Goal: Task Accomplishment & Management: Use online tool/utility

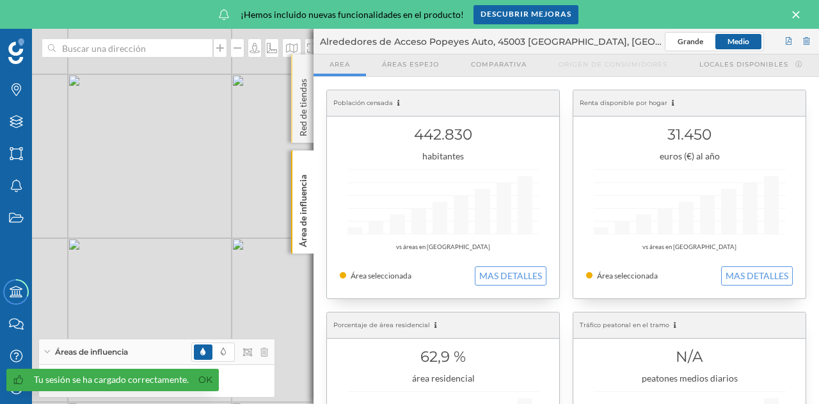
click at [299, 104] on p "Red de tiendas" at bounding box center [303, 105] width 13 height 63
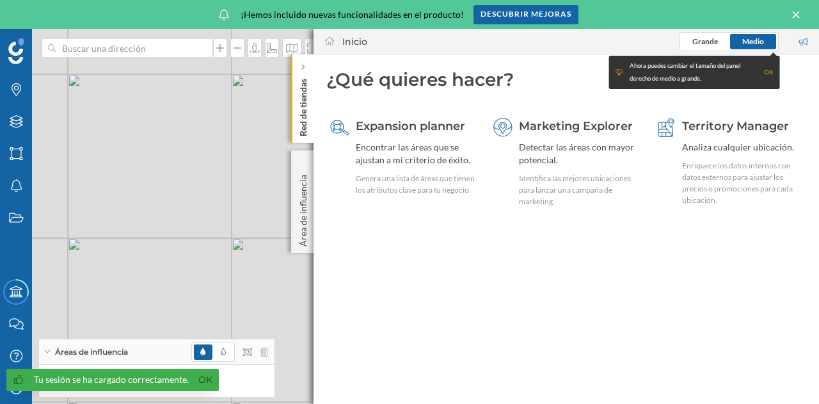
click at [302, 83] on p "Red de tiendas" at bounding box center [303, 105] width 13 height 63
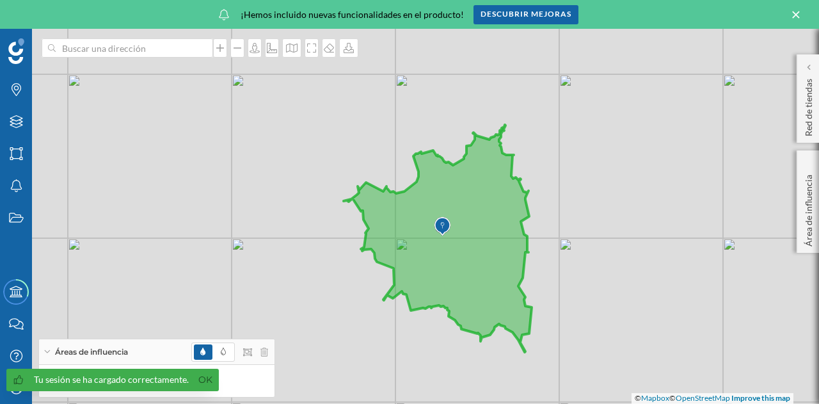
click at [797, 15] on icon at bounding box center [796, 15] width 14 height 12
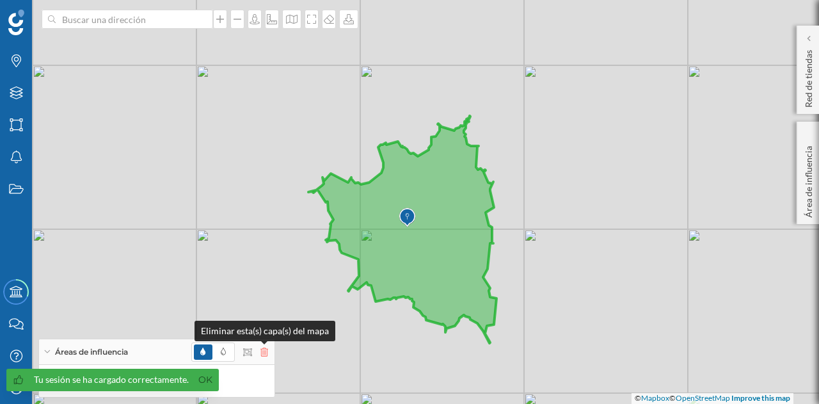
click at [262, 350] on icon at bounding box center [264, 351] width 8 height 9
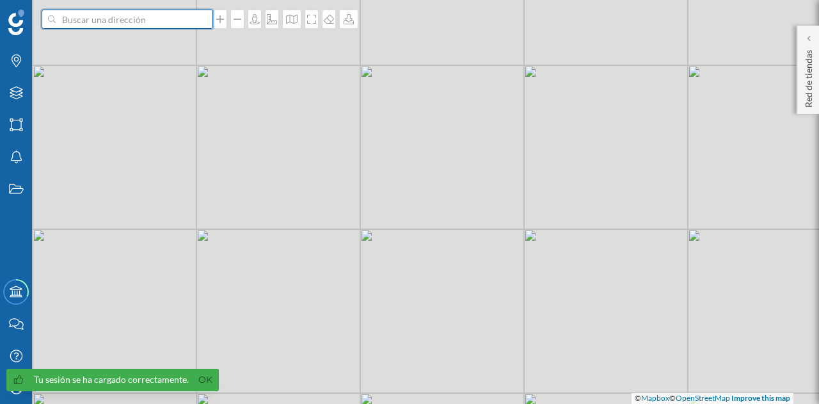
click at [150, 22] on input at bounding box center [127, 19] width 143 height 19
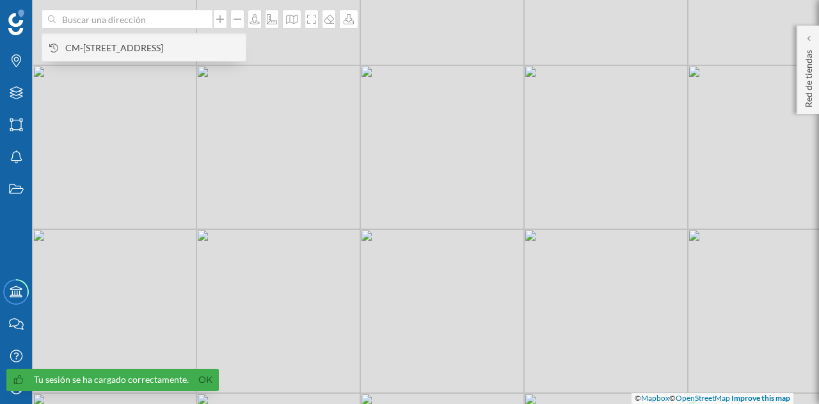
click at [157, 47] on span "CM-[STREET_ADDRESS]" at bounding box center [152, 48] width 174 height 13
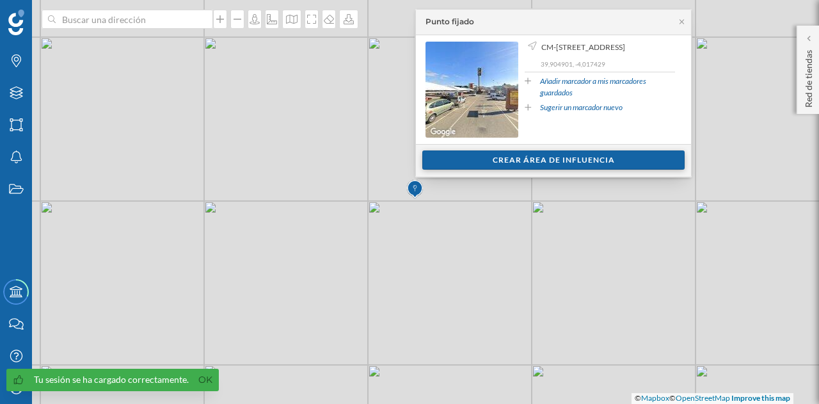
click at [556, 163] on div "Crear área de influencia" at bounding box center [553, 159] width 262 height 19
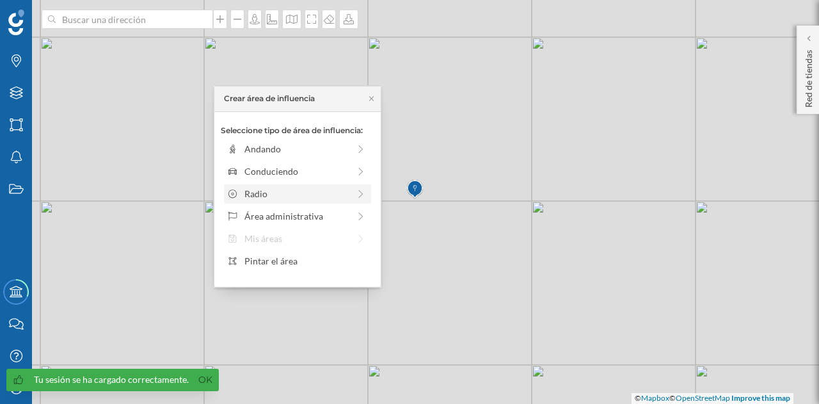
click at [312, 191] on div "Radio" at bounding box center [296, 193] width 104 height 13
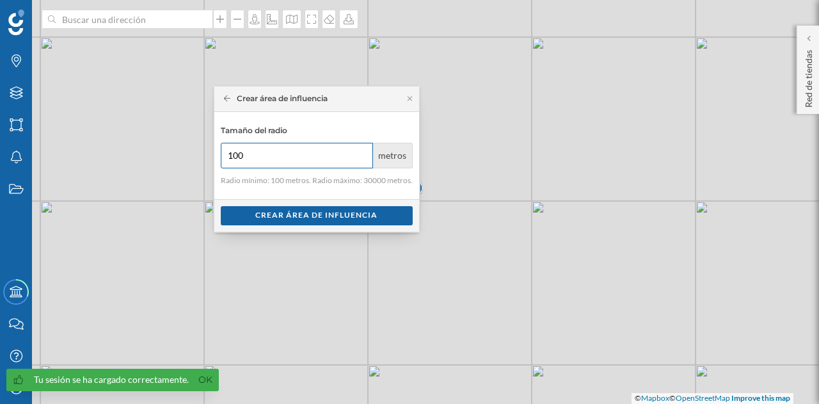
click at [287, 152] on input "100" at bounding box center [297, 156] width 152 height 26
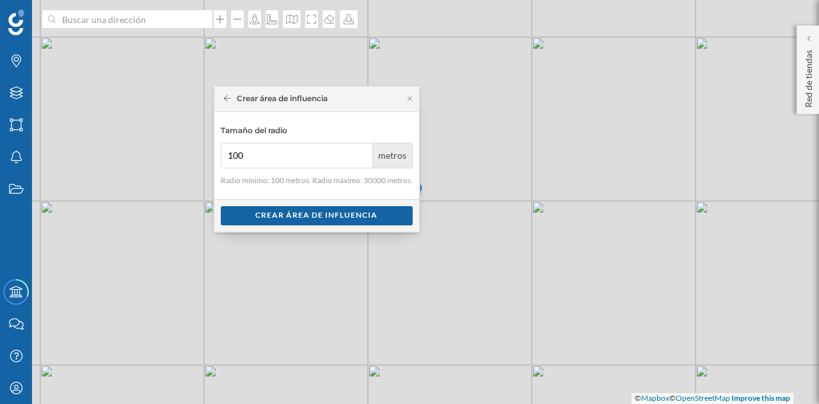
click at [386, 156] on span "metros" at bounding box center [393, 156] width 40 height 26
click at [400, 153] on span "metros" at bounding box center [393, 156] width 40 height 26
click at [338, 157] on input "100" at bounding box center [297, 156] width 152 height 26
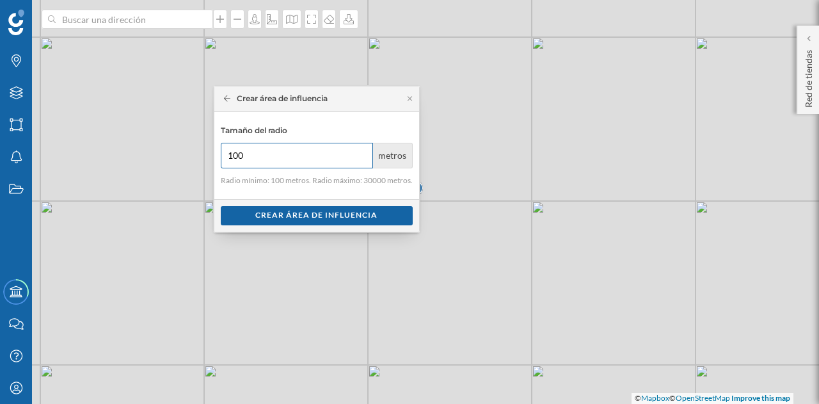
click at [338, 157] on input "100" at bounding box center [297, 156] width 152 height 26
drag, startPoint x: 363, startPoint y: 182, endPoint x: 372, endPoint y: 181, distance: 9.7
click at [372, 181] on p "Radio mínimo: 100 metros. Radio máximo: 30000 metros." at bounding box center [317, 181] width 192 height 12
click at [322, 160] on input "100" at bounding box center [297, 156] width 152 height 26
type input "1"
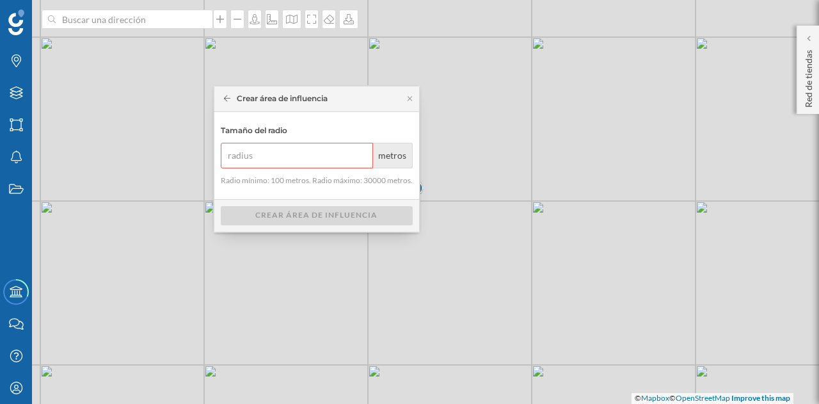
click at [380, 152] on span "metros" at bounding box center [393, 156] width 40 height 26
click at [301, 154] on input "number" at bounding box center [297, 156] width 152 height 26
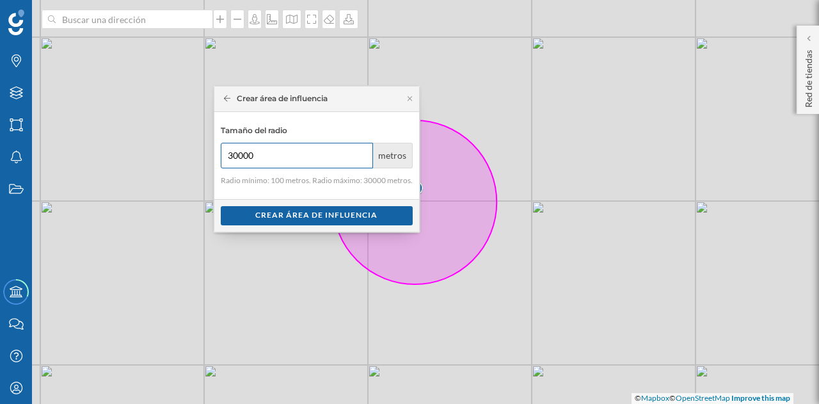
type input "30000"
click at [227, 100] on icon at bounding box center [227, 99] width 7 height 8
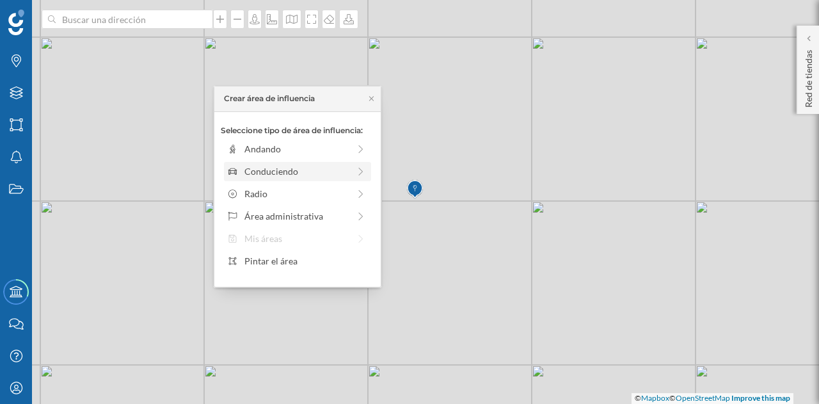
click at [294, 171] on div "Conduciendo" at bounding box center [296, 170] width 104 height 13
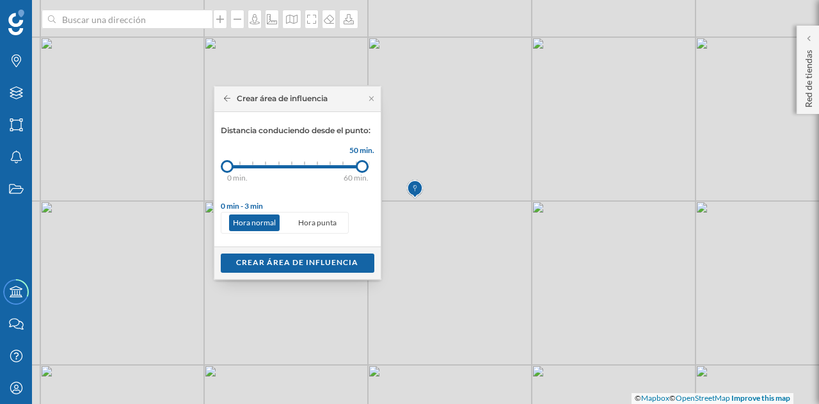
drag, startPoint x: 237, startPoint y: 163, endPoint x: 369, endPoint y: 168, distance: 131.9
click at [369, 168] on div at bounding box center [362, 166] width 13 height 13
click at [317, 273] on div "Crear área de influencia" at bounding box center [297, 262] width 166 height 33
click at [313, 266] on div "Crear área de influencia" at bounding box center [298, 262] width 154 height 19
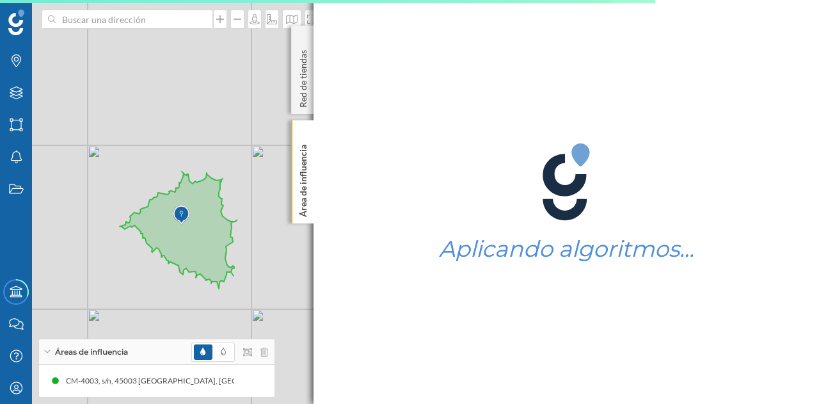
drag, startPoint x: 206, startPoint y: 195, endPoint x: 282, endPoint y: 287, distance: 119.1
click at [282, 287] on div "© Mapbox © OpenStreetMap Improve this map" at bounding box center [409, 202] width 819 height 404
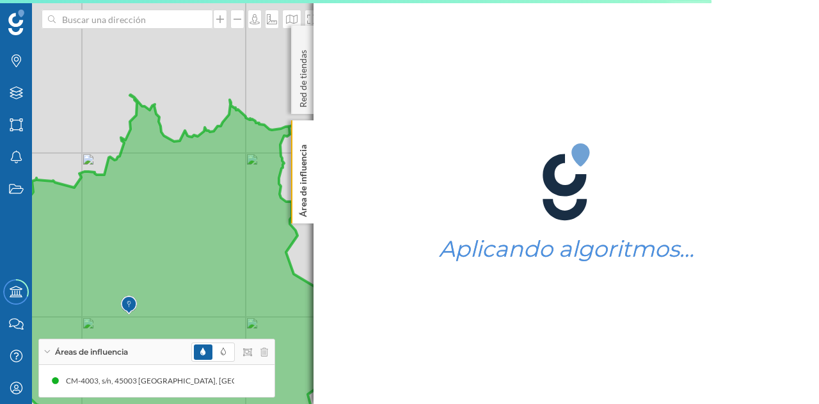
drag, startPoint x: 261, startPoint y: 166, endPoint x: 171, endPoint y: 246, distance: 120.1
click at [171, 246] on icon at bounding box center [117, 296] width 470 height 402
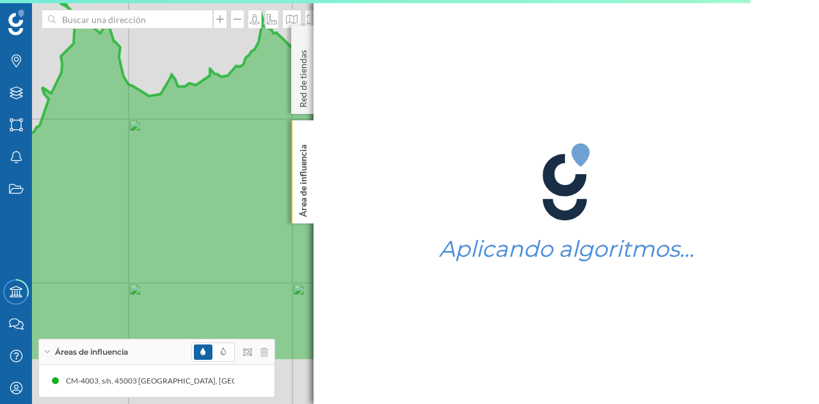
drag, startPoint x: 175, startPoint y: 221, endPoint x: 228, endPoint y: 115, distance: 118.5
click at [228, 115] on icon at bounding box center [177, 182] width 438 height 359
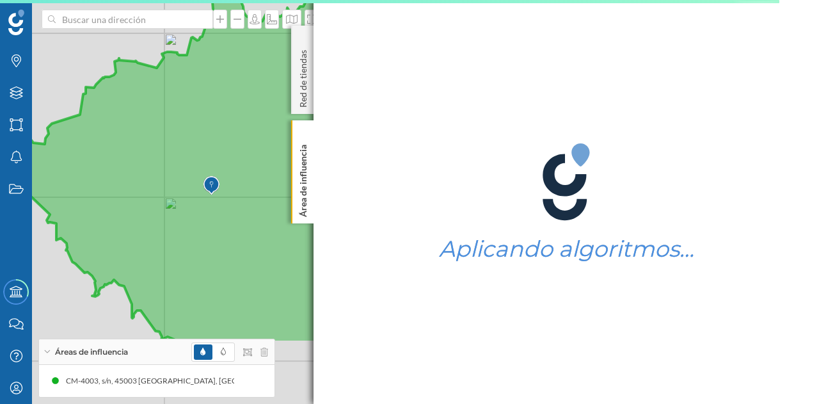
drag, startPoint x: 193, startPoint y: 255, endPoint x: 255, endPoint y: 161, distance: 112.9
click at [255, 161] on icon at bounding box center [208, 159] width 450 height 368
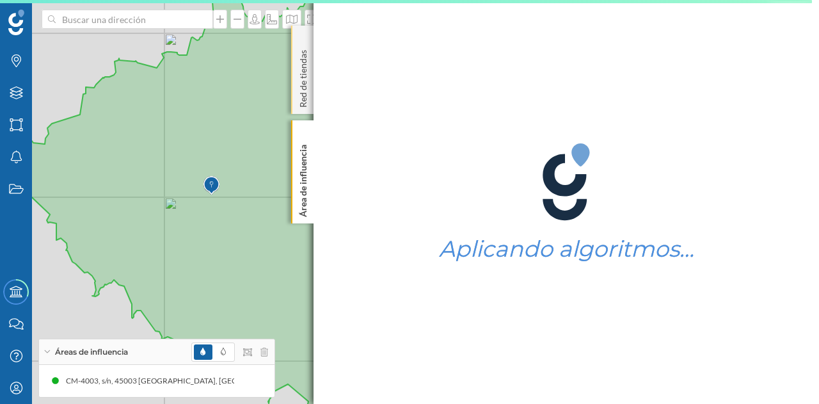
click at [307, 99] on p "Red de tiendas" at bounding box center [303, 76] width 13 height 63
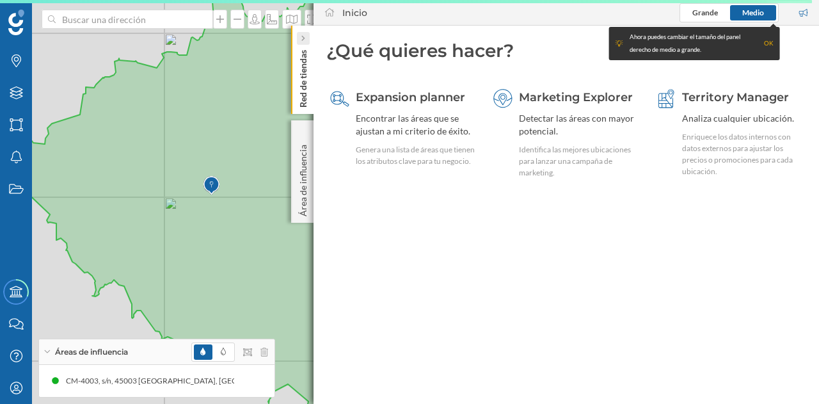
click at [308, 38] on div at bounding box center [303, 38] width 13 height 13
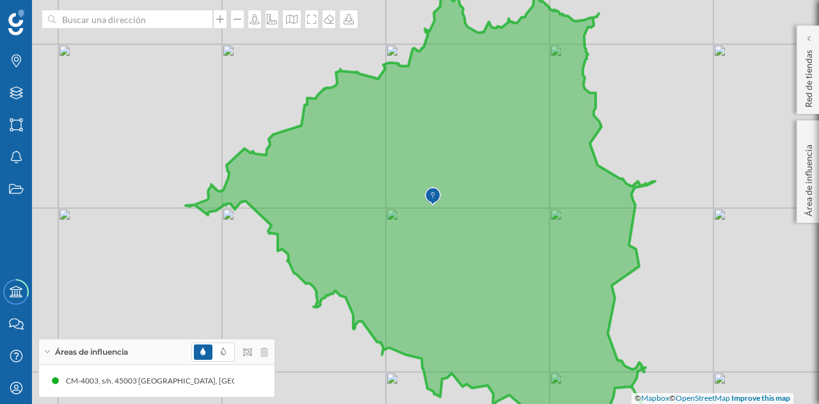
drag, startPoint x: 472, startPoint y: 113, endPoint x: 694, endPoint y: 122, distance: 221.6
click at [694, 122] on div "© Mapbox © OpenStreetMap Improve this map" at bounding box center [409, 202] width 819 height 404
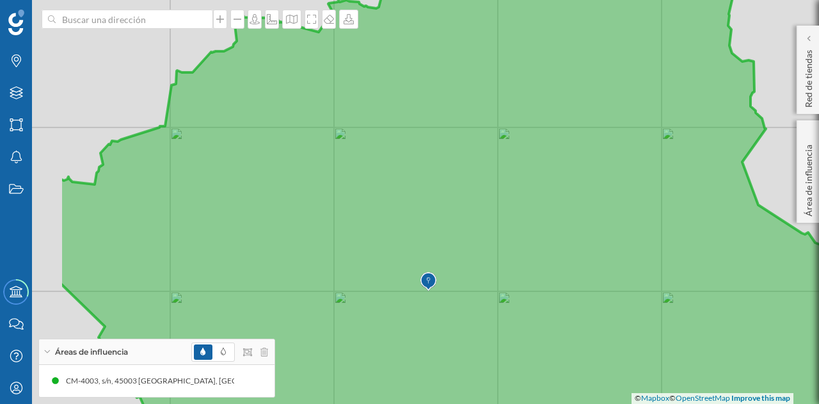
drag, startPoint x: 453, startPoint y: 182, endPoint x: 597, endPoint y: 181, distance: 144.0
click at [597, 181] on icon at bounding box center [466, 201] width 813 height 490
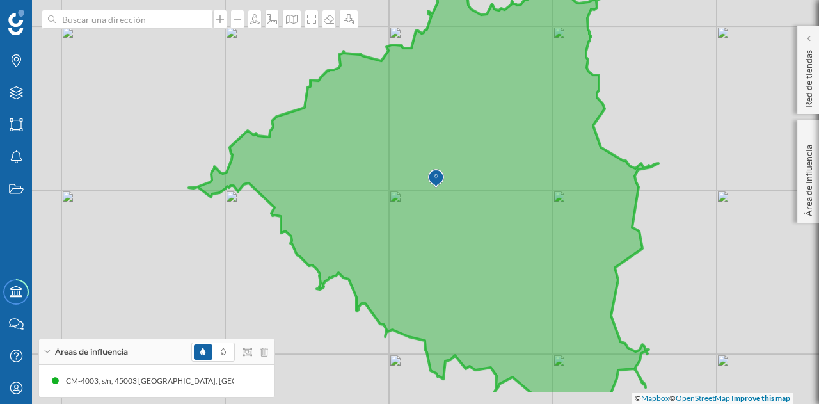
drag, startPoint x: 578, startPoint y: 271, endPoint x: 506, endPoint y: 219, distance: 89.3
click at [506, 219] on icon at bounding box center [424, 181] width 470 height 426
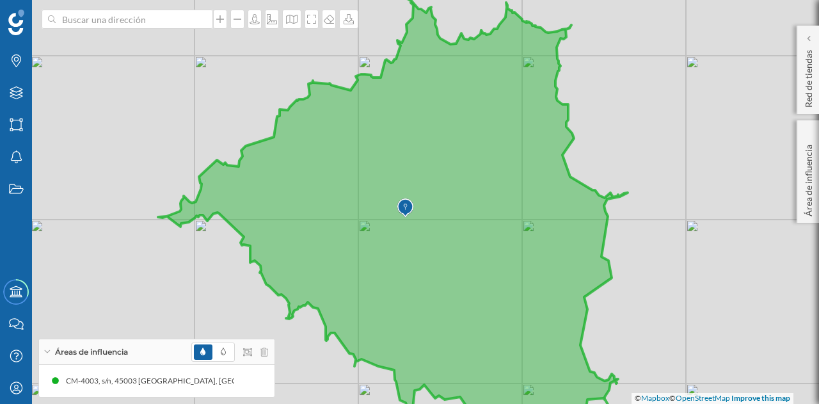
drag, startPoint x: 521, startPoint y: 291, endPoint x: 491, endPoint y: 321, distance: 42.5
click at [491, 321] on icon at bounding box center [393, 231] width 470 height 468
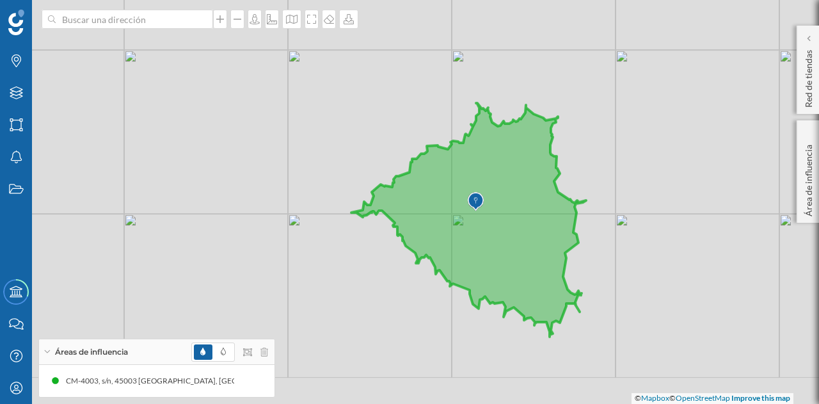
drag, startPoint x: 499, startPoint y: 313, endPoint x: 507, endPoint y: 225, distance: 88.7
click at [507, 228] on icon at bounding box center [468, 220] width 235 height 234
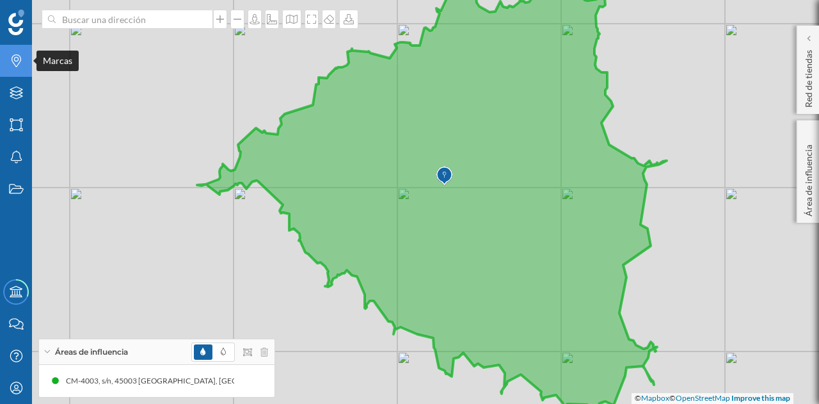
click at [19, 64] on icon "Marcas" at bounding box center [16, 60] width 16 height 13
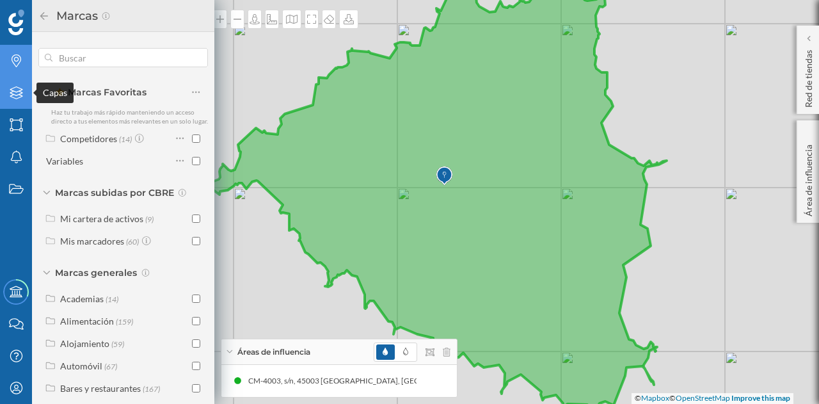
click at [19, 97] on icon "Capas" at bounding box center [16, 92] width 16 height 13
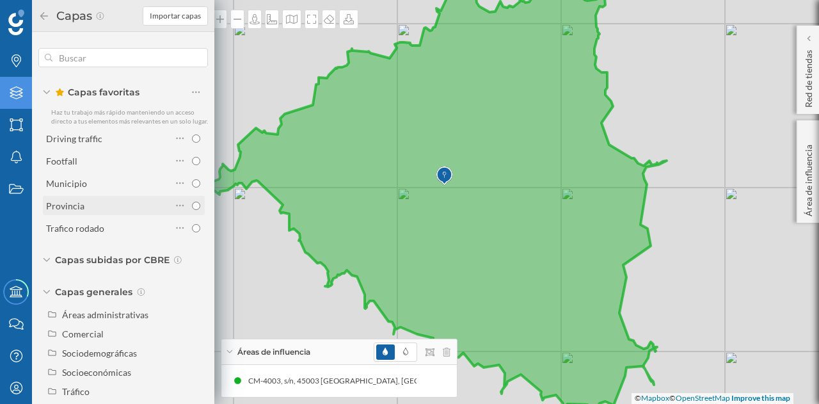
click at [192, 210] on input "radio" at bounding box center [196, 206] width 8 height 8
radio input "true"
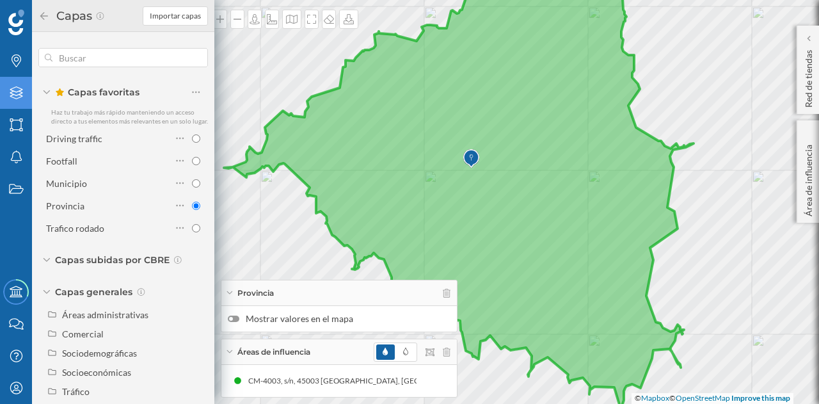
drag, startPoint x: 474, startPoint y: 211, endPoint x: 449, endPoint y: 231, distance: 31.8
click at [497, 196] on icon at bounding box center [459, 182] width 470 height 468
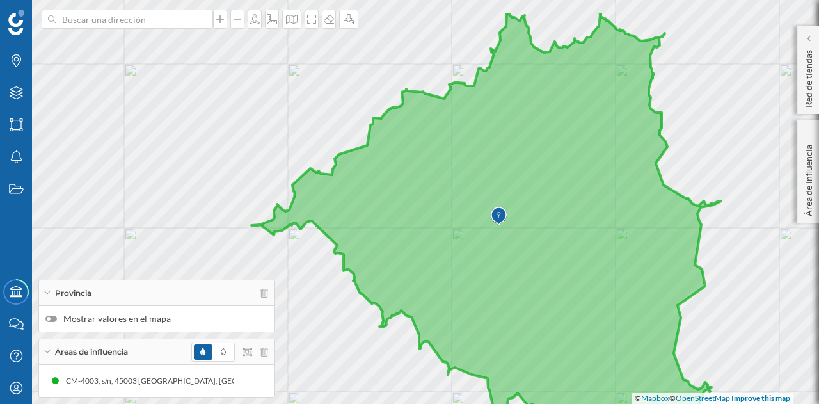
drag, startPoint x: 505, startPoint y: 217, endPoint x: 529, endPoint y: 257, distance: 46.2
click at [529, 257] on icon at bounding box center [486, 242] width 470 height 464
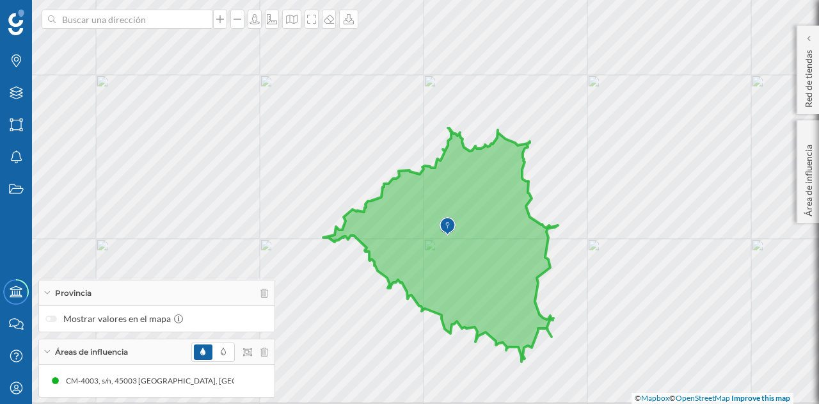
drag, startPoint x: 539, startPoint y: 263, endPoint x: 484, endPoint y: 259, distance: 55.2
click at [484, 259] on icon at bounding box center [440, 245] width 235 height 234
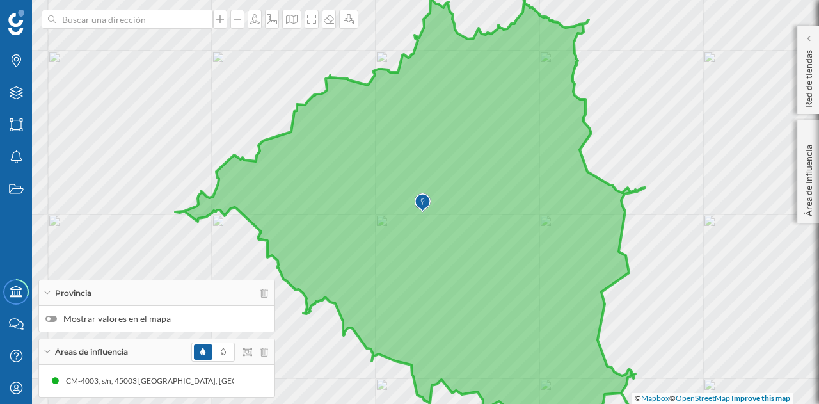
drag, startPoint x: 452, startPoint y: 259, endPoint x: 490, endPoint y: 237, distance: 43.6
click at [490, 237] on icon at bounding box center [410, 214] width 470 height 445
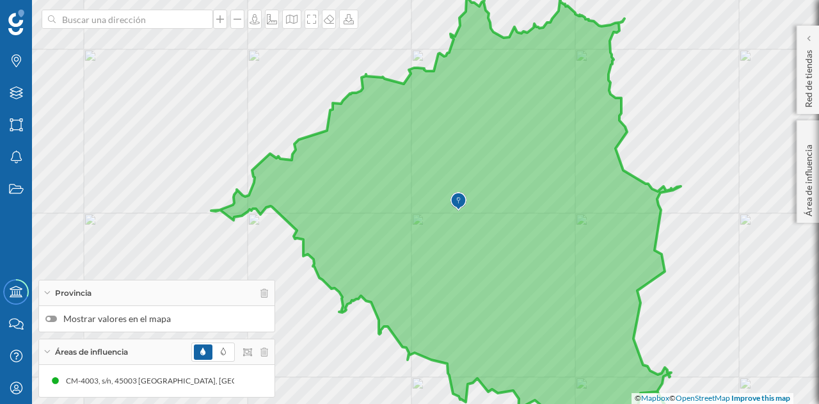
drag, startPoint x: 482, startPoint y: 219, endPoint x: 481, endPoint y: 248, distance: 28.2
click at [481, 248] on icon at bounding box center [446, 225] width 470 height 468
click at [261, 355] on icon at bounding box center [264, 351] width 8 height 9
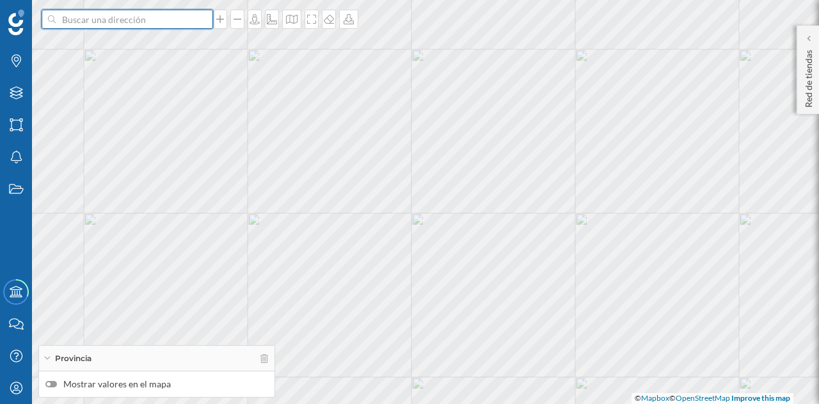
click at [139, 20] on input at bounding box center [127, 19] width 143 height 19
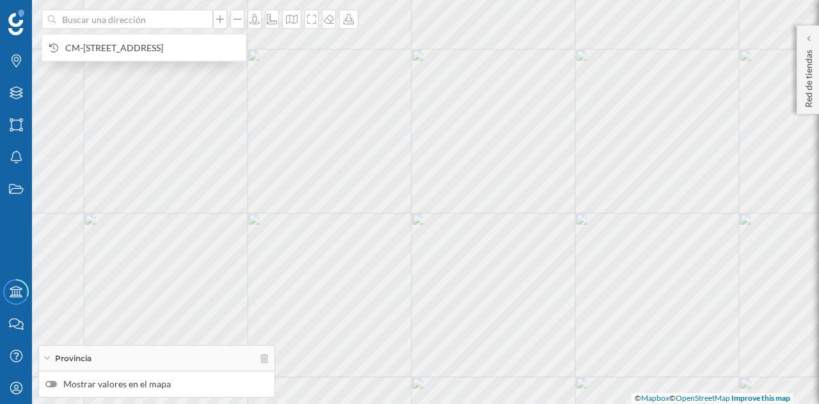
drag, startPoint x: 148, startPoint y: 48, endPoint x: 110, endPoint y: 49, distance: 38.4
click at [110, 49] on span "CM-[STREET_ADDRESS]" at bounding box center [152, 48] width 174 height 13
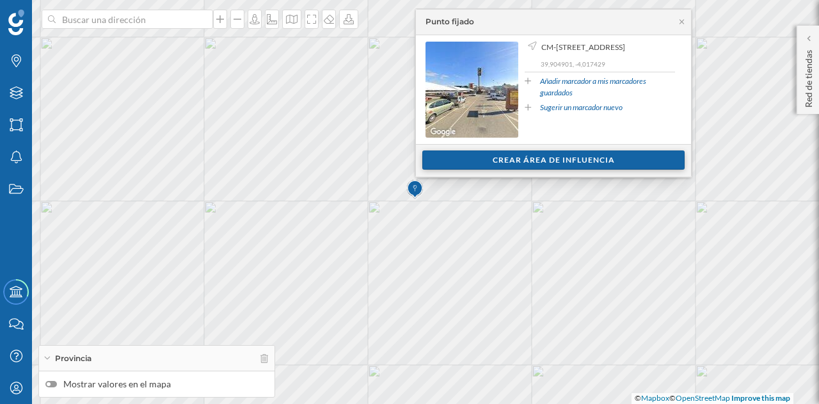
click at [548, 157] on div "Crear área de influencia" at bounding box center [553, 159] width 262 height 19
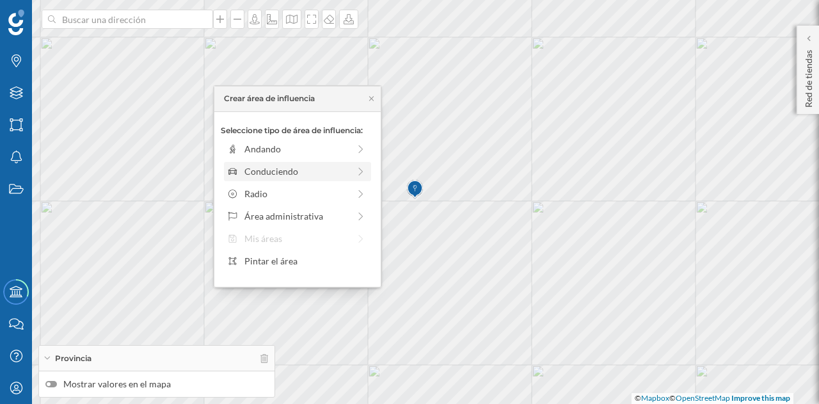
click at [329, 171] on div "Conduciendo" at bounding box center [296, 170] width 104 height 13
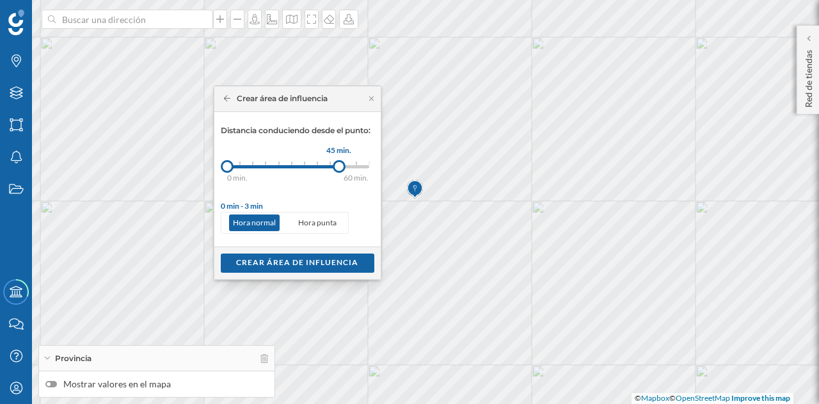
drag, startPoint x: 244, startPoint y: 169, endPoint x: 339, endPoint y: 168, distance: 95.3
click at [339, 168] on div at bounding box center [339, 166] width 13 height 13
drag, startPoint x: 339, startPoint y: 168, endPoint x: 330, endPoint y: 168, distance: 9.0
click at [330, 168] on div at bounding box center [330, 166] width 13 height 13
click at [332, 258] on div "Crear área de influencia" at bounding box center [298, 262] width 154 height 19
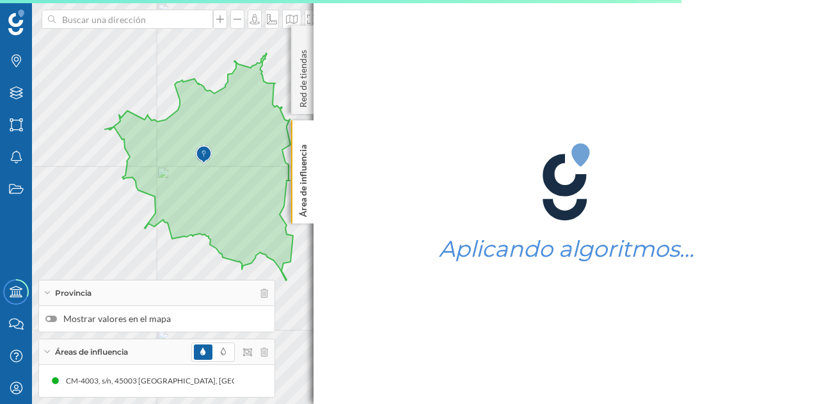
drag, startPoint x: 239, startPoint y: 187, endPoint x: 336, endPoint y: 218, distance: 102.2
click at [337, 217] on div "Marcas Capas Áreas Notificaciones Estados Academy Contacta con nosotros Centro …" at bounding box center [409, 202] width 819 height 404
click at [305, 83] on p "Red de tiendas" at bounding box center [303, 76] width 13 height 63
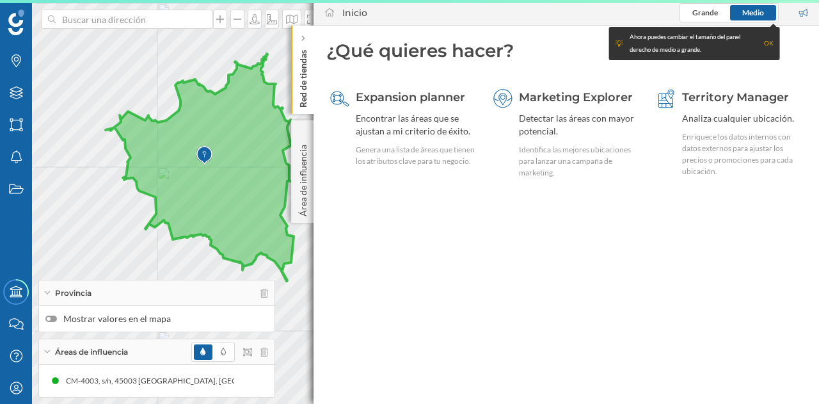
click at [302, 45] on p "Red de tiendas" at bounding box center [303, 76] width 13 height 63
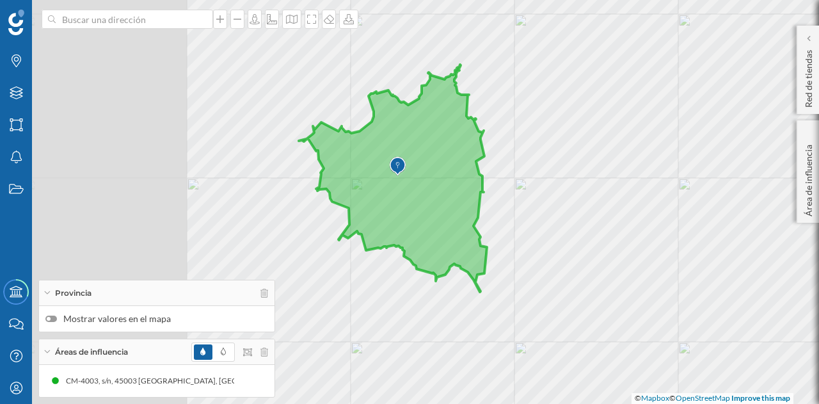
drag, startPoint x: 379, startPoint y: 183, endPoint x: 554, endPoint y: 219, distance: 179.1
click at [554, 219] on div "© Mapbox © OpenStreetMap Improve this map" at bounding box center [409, 202] width 819 height 404
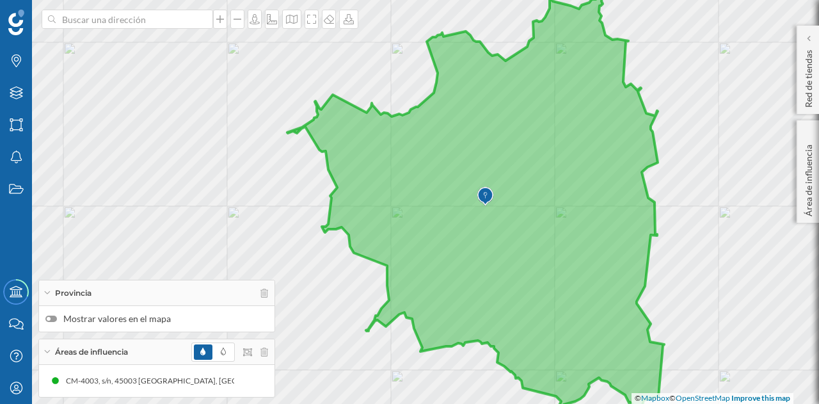
drag, startPoint x: 382, startPoint y: 194, endPoint x: 472, endPoint y: 227, distance: 96.2
click at [472, 227] on icon at bounding box center [475, 215] width 377 height 438
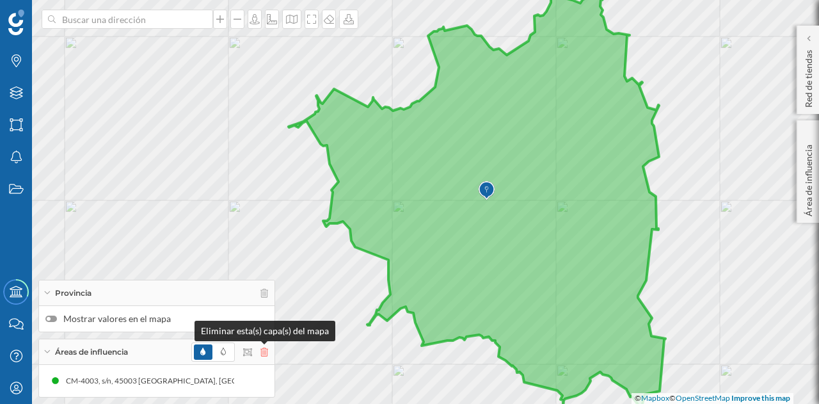
click at [262, 353] on icon at bounding box center [264, 351] width 8 height 9
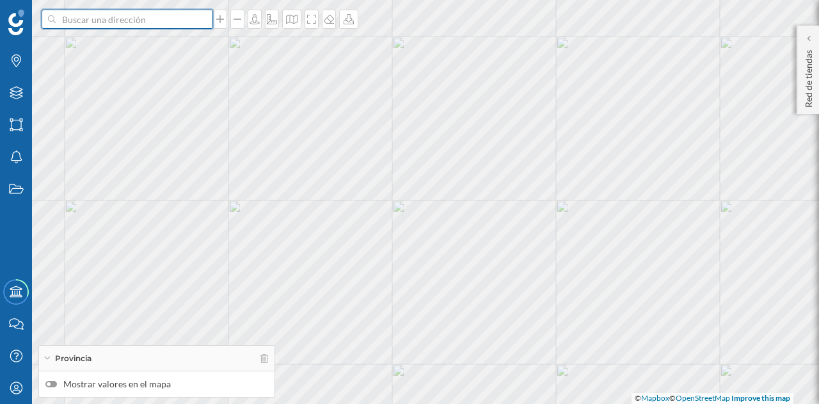
click at [99, 19] on input at bounding box center [127, 19] width 143 height 19
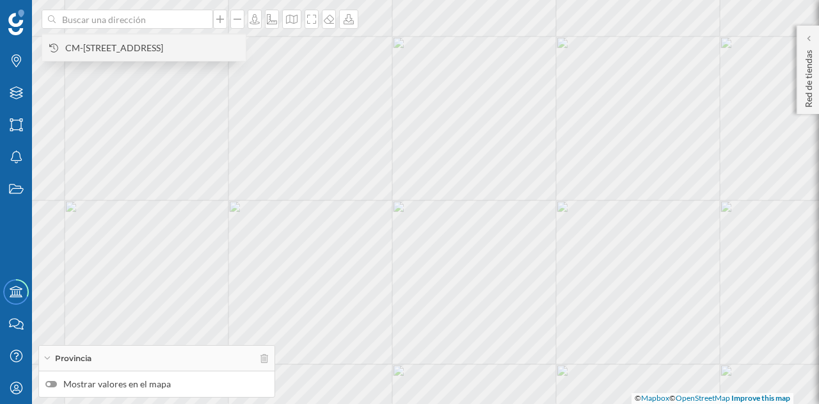
click at [132, 53] on span "CM-[STREET_ADDRESS]" at bounding box center [152, 48] width 174 height 13
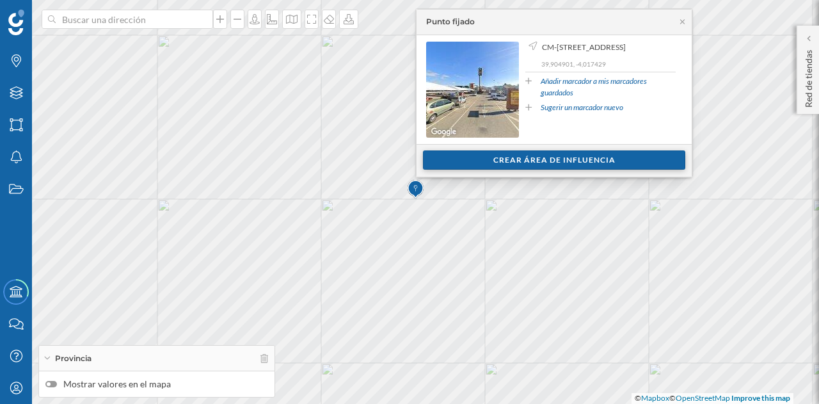
click at [526, 156] on div "Crear área de influencia" at bounding box center [554, 159] width 262 height 19
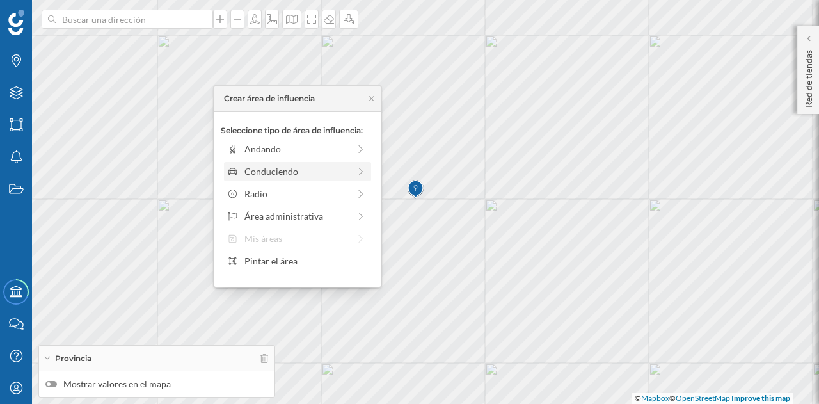
click at [283, 168] on div "Conduciendo" at bounding box center [296, 170] width 104 height 13
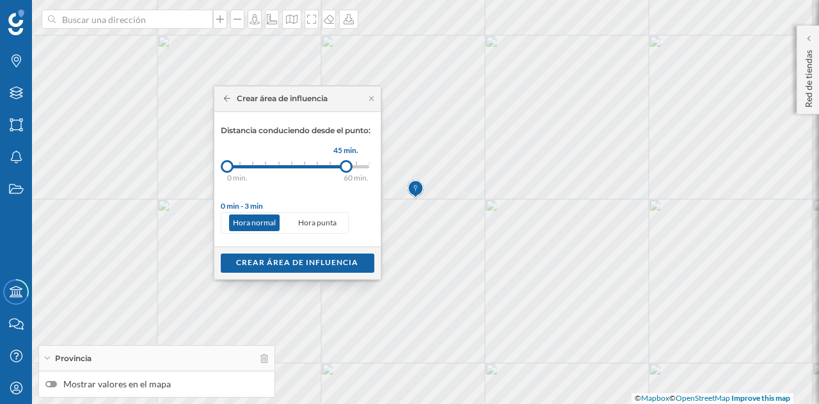
drag, startPoint x: 239, startPoint y: 166, endPoint x: 346, endPoint y: 168, distance: 107.5
click at [346, 168] on div at bounding box center [346, 166] width 13 height 13
click at [336, 266] on div "Crear área de influencia" at bounding box center [298, 262] width 154 height 19
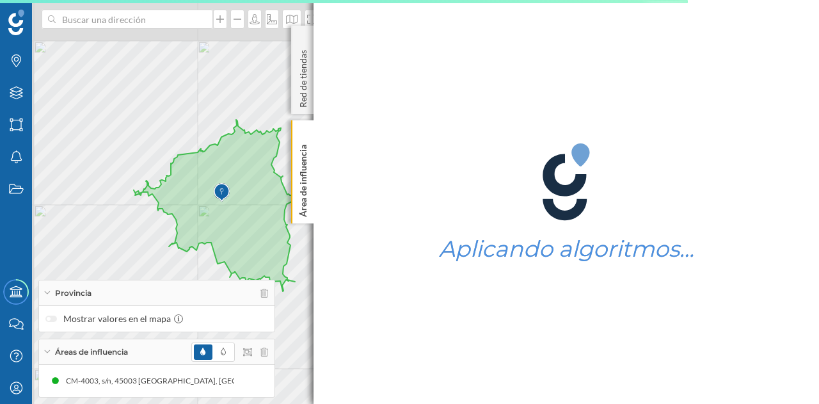
drag, startPoint x: 193, startPoint y: 171, endPoint x: 308, endPoint y: 241, distance: 135.0
click at [308, 241] on div "© Mapbox © OpenStreetMap Improve this map" at bounding box center [409, 202] width 819 height 404
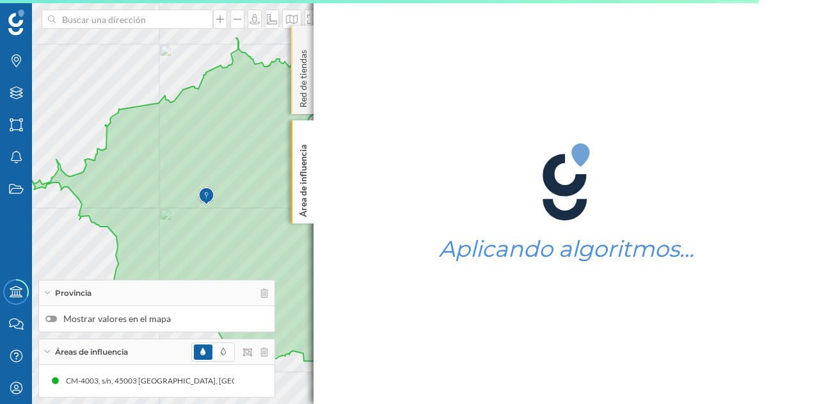
click at [301, 75] on p "Red de tiendas" at bounding box center [303, 76] width 13 height 63
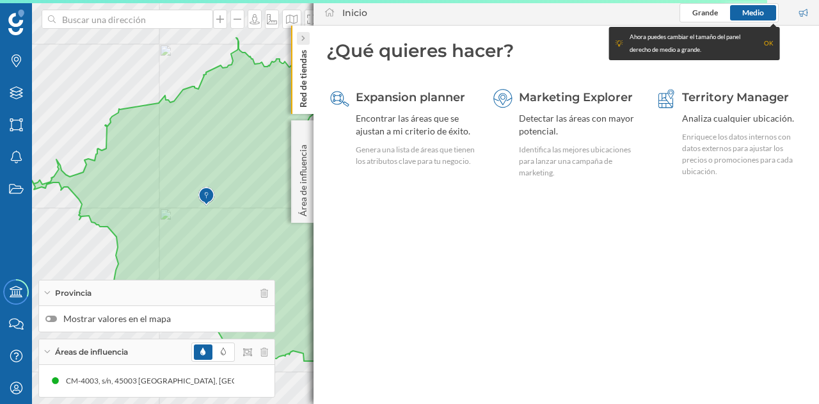
click at [307, 37] on div at bounding box center [303, 38] width 13 height 13
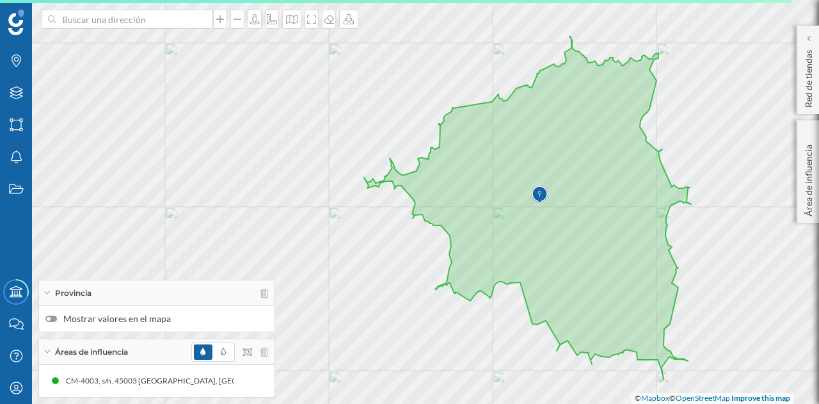
drag, startPoint x: 387, startPoint y: 190, endPoint x: 709, endPoint y: 164, distance: 322.9
click at [712, 180] on div "© Mapbox © OpenStreetMap Improve this map" at bounding box center [409, 202] width 819 height 404
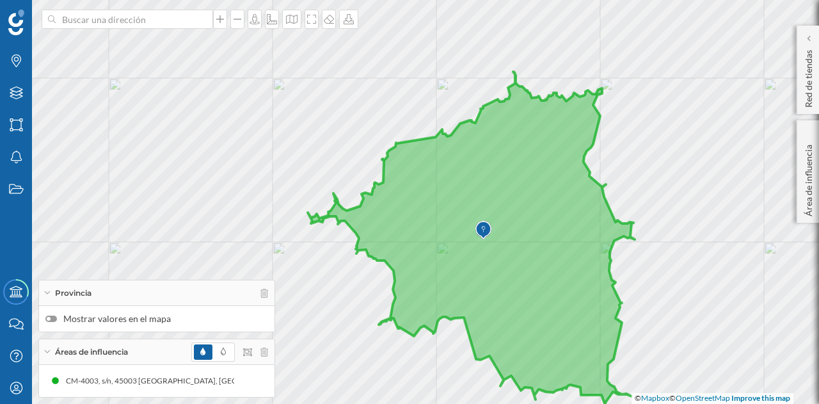
drag, startPoint x: 586, startPoint y: 193, endPoint x: 550, endPoint y: 221, distance: 46.1
click at [550, 221] on icon at bounding box center [471, 243] width 327 height 342
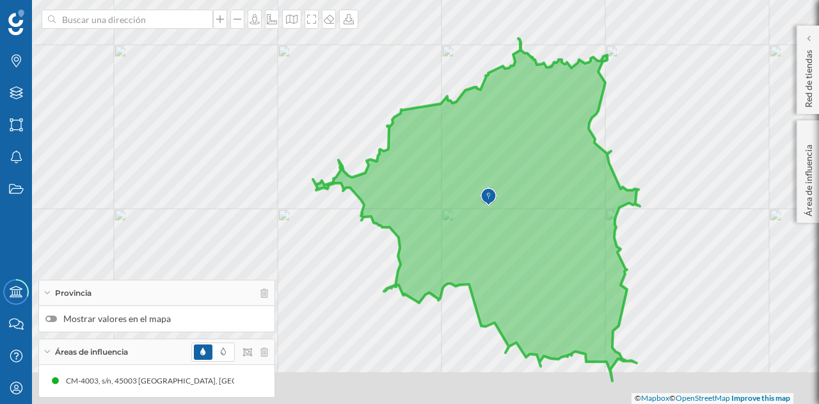
drag, startPoint x: 523, startPoint y: 253, endPoint x: 529, endPoint y: 221, distance: 31.8
click at [529, 221] on icon at bounding box center [476, 209] width 327 height 342
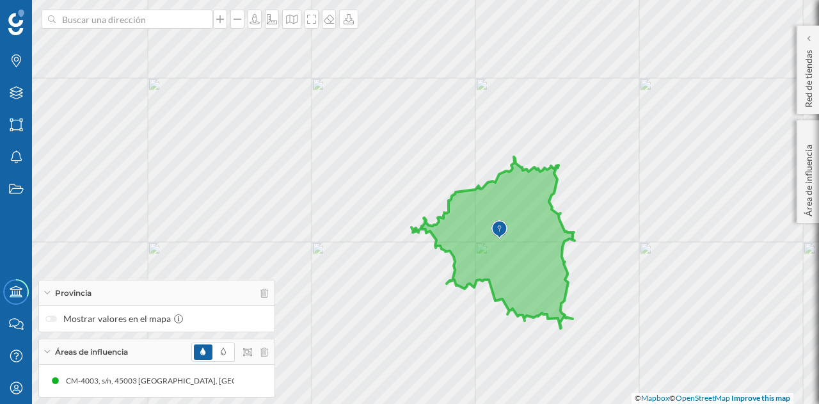
drag, startPoint x: 654, startPoint y: 206, endPoint x: 618, endPoint y: 232, distance: 44.0
click at [618, 232] on div "© Mapbox © OpenStreetMap Improve this map" at bounding box center [409, 202] width 819 height 404
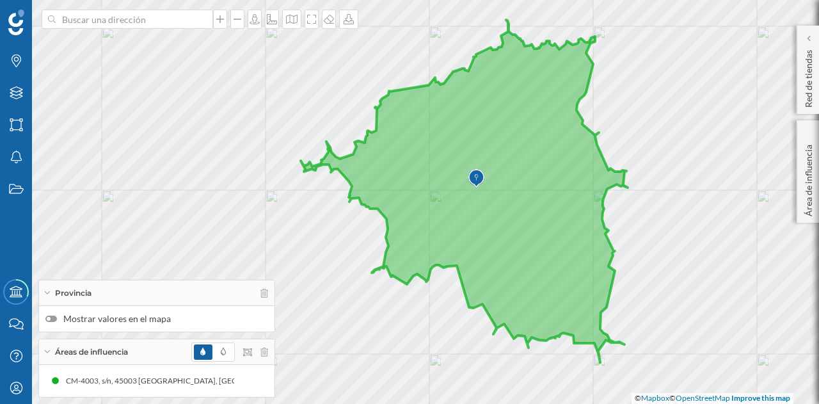
drag, startPoint x: 520, startPoint y: 274, endPoint x: 610, endPoint y: 226, distance: 102.2
click at [610, 226] on div "© Mapbox © OpenStreetMap Improve this map" at bounding box center [409, 202] width 819 height 404
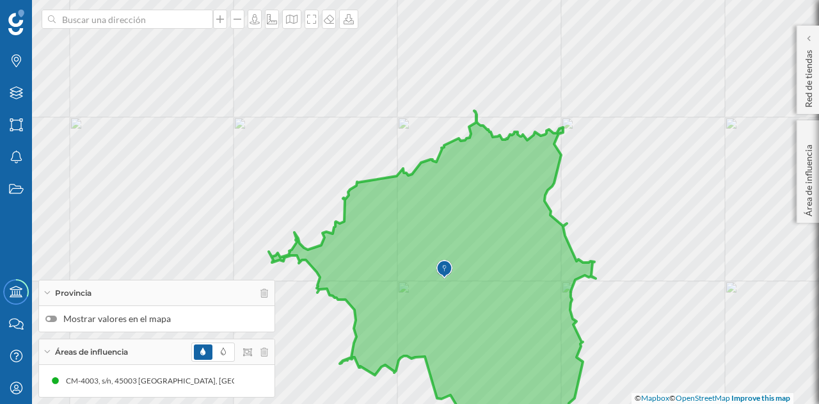
drag, startPoint x: 532, startPoint y: 106, endPoint x: 500, endPoint y: 196, distance: 96.3
click at [500, 196] on icon at bounding box center [432, 282] width 327 height 342
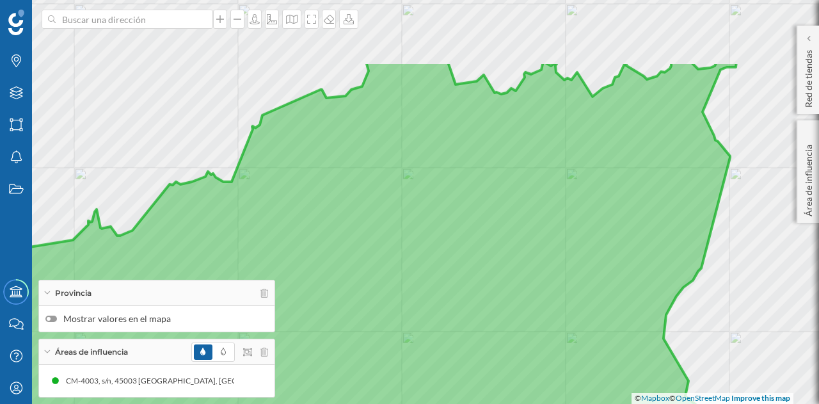
drag, startPoint x: 520, startPoint y: 145, endPoint x: 511, endPoint y: 250, distance: 104.7
click at [511, 250] on icon at bounding box center [342, 306] width 871 height 490
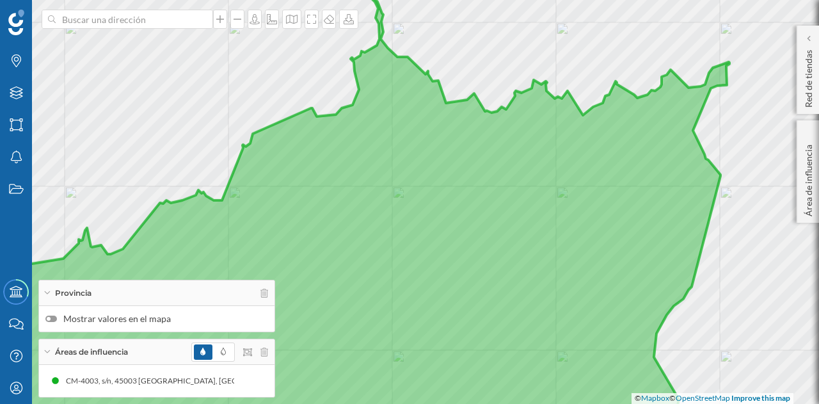
drag, startPoint x: 481, startPoint y: 148, endPoint x: 472, endPoint y: 167, distance: 20.9
click at [472, 167] on icon at bounding box center [324, 231] width 837 height 470
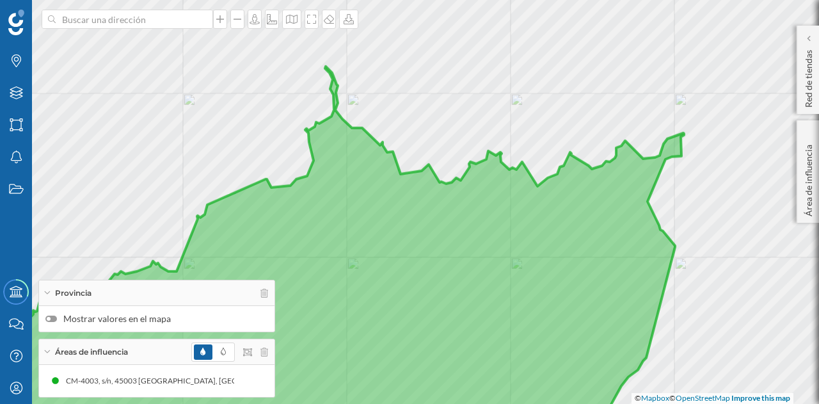
drag, startPoint x: 680, startPoint y: 119, endPoint x: 630, endPoint y: 200, distance: 95.2
click at [630, 200] on icon at bounding box center [283, 292] width 827 height 451
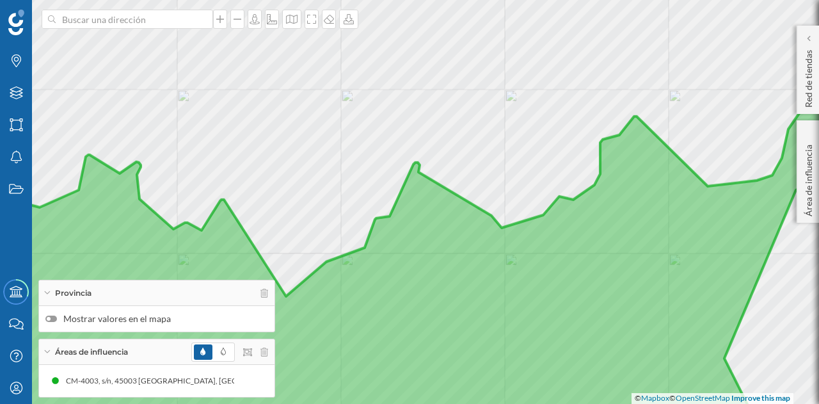
drag, startPoint x: 629, startPoint y: 143, endPoint x: 583, endPoint y: 221, distance: 90.6
click at [583, 223] on icon at bounding box center [392, 268] width 955 height 365
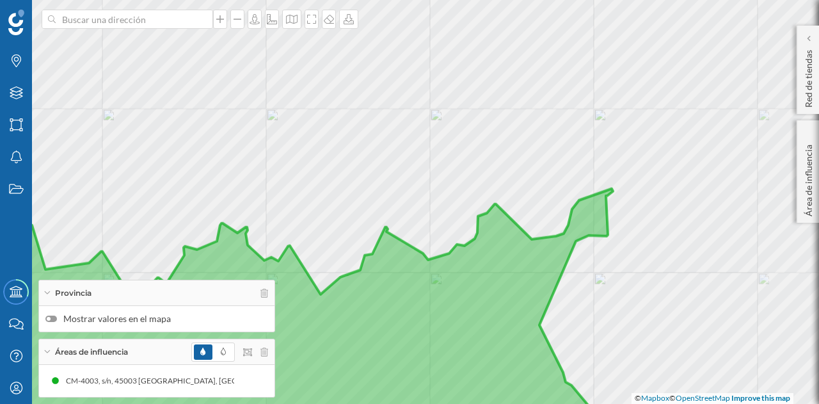
drag, startPoint x: 356, startPoint y: 271, endPoint x: 553, endPoint y: 26, distance: 314.0
click at [550, 151] on icon at bounding box center [268, 293] width 690 height 285
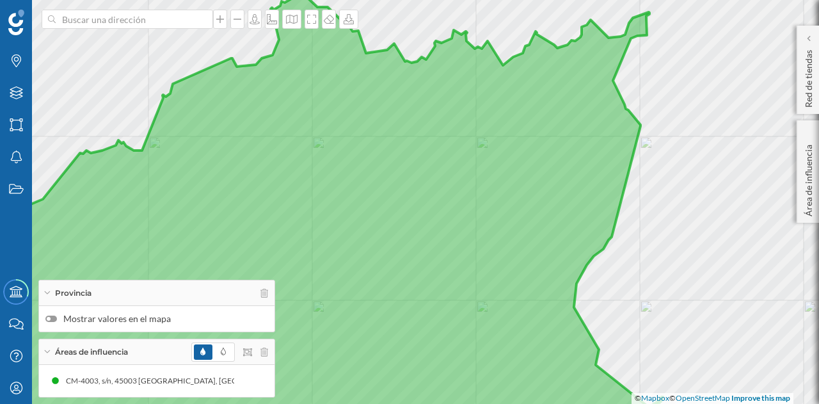
drag, startPoint x: 363, startPoint y: 155, endPoint x: 625, endPoint y: 72, distance: 274.6
click at [625, 72] on icon at bounding box center [289, 202] width 747 height 490
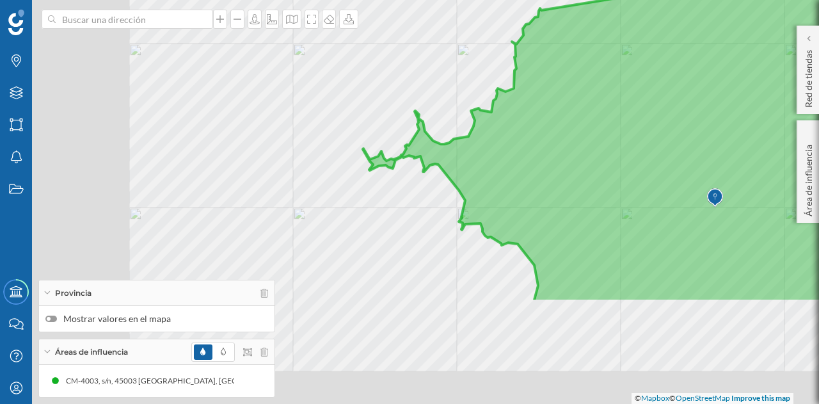
drag, startPoint x: 392, startPoint y: 213, endPoint x: 649, endPoint y: 67, distance: 295.7
click at [649, 67] on icon at bounding box center [690, 84] width 655 height 436
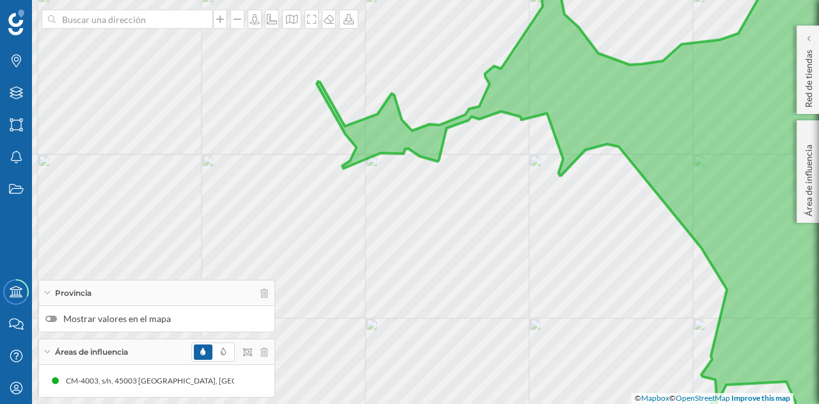
drag, startPoint x: 506, startPoint y: 154, endPoint x: 435, endPoint y: 205, distance: 86.7
click at [435, 205] on div "© Mapbox © OpenStreetMap Improve this map" at bounding box center [409, 202] width 819 height 404
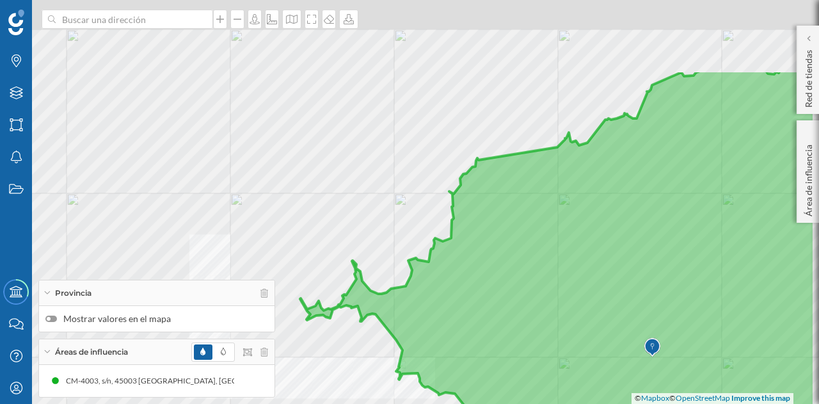
drag, startPoint x: 537, startPoint y: 155, endPoint x: 421, endPoint y: 316, distance: 198.4
click at [401, 338] on icon at bounding box center [557, 315] width 515 height 490
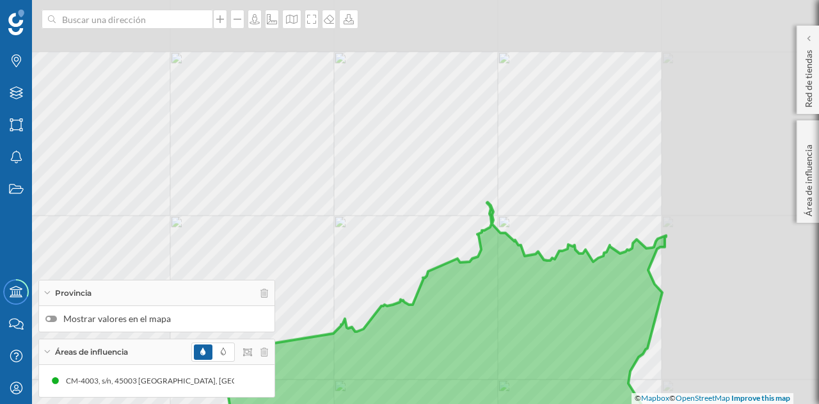
drag, startPoint x: 644, startPoint y: 187, endPoint x: 468, endPoint y: 304, distance: 210.5
click at [468, 304] on icon at bounding box center [402, 382] width 652 height 360
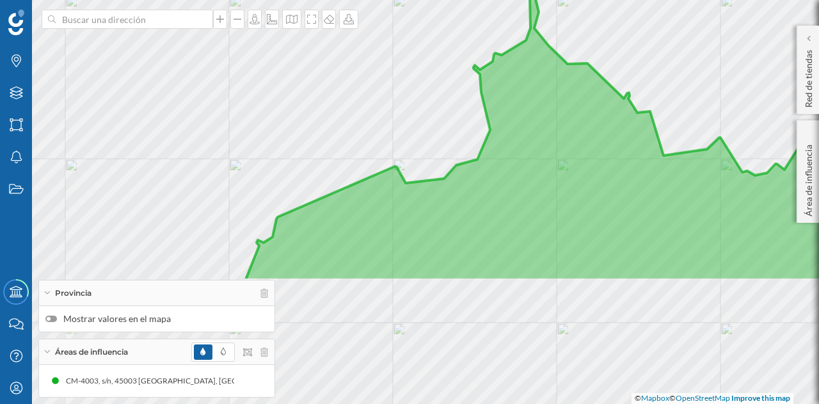
drag, startPoint x: 562, startPoint y: 285, endPoint x: 502, endPoint y: 119, distance: 176.3
click at [502, 119] on icon at bounding box center [544, 111] width 598 height 340
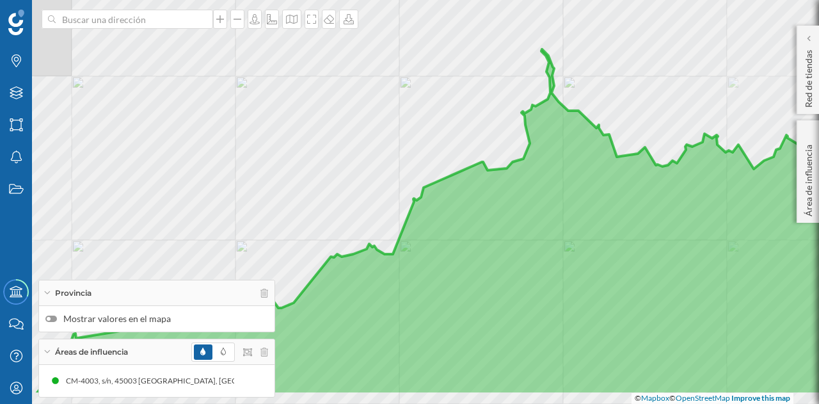
drag, startPoint x: 571, startPoint y: 241, endPoint x: 469, endPoint y: 147, distance: 138.6
click at [472, 157] on icon at bounding box center [450, 222] width 831 height 346
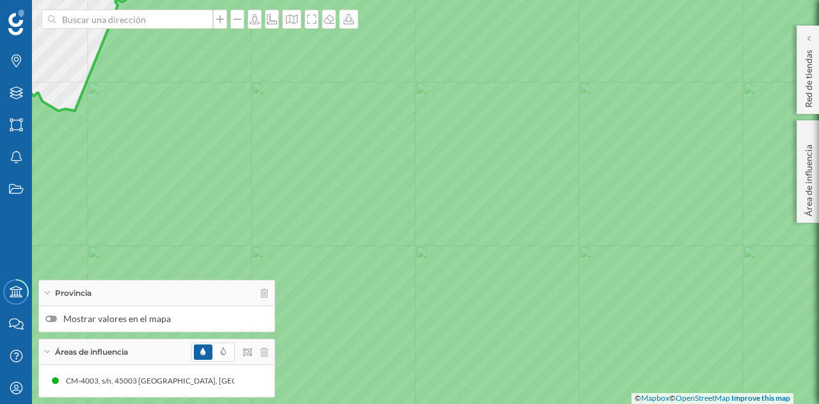
drag, startPoint x: 612, startPoint y: 267, endPoint x: 299, endPoint y: 277, distance: 313.1
click at [299, 277] on icon at bounding box center [410, 202] width 988 height 490
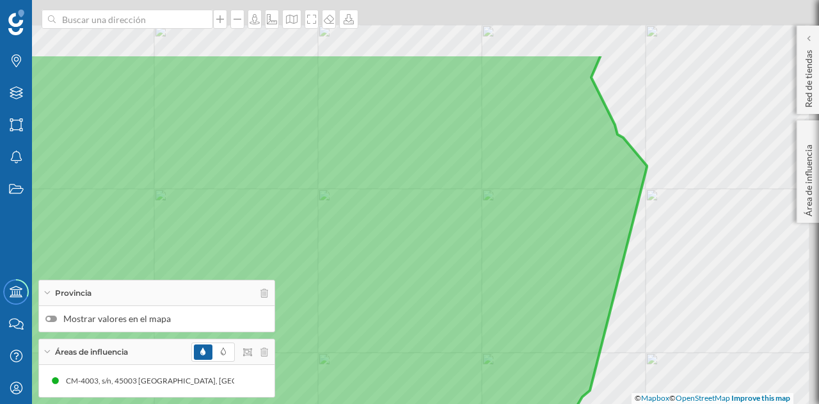
drag, startPoint x: 481, startPoint y: 114, endPoint x: 339, endPoint y: 293, distance: 228.6
click at [339, 293] on icon at bounding box center [225, 299] width 841 height 490
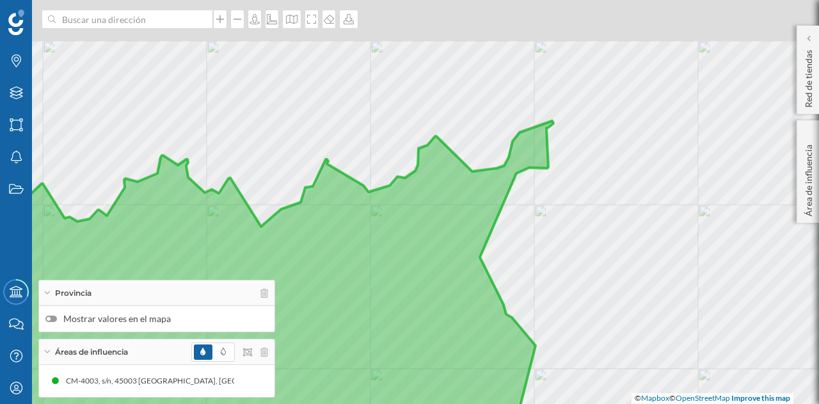
drag, startPoint x: 500, startPoint y: 177, endPoint x: 421, endPoint y: 275, distance: 125.5
click at [421, 275] on icon at bounding box center [194, 299] width 717 height 490
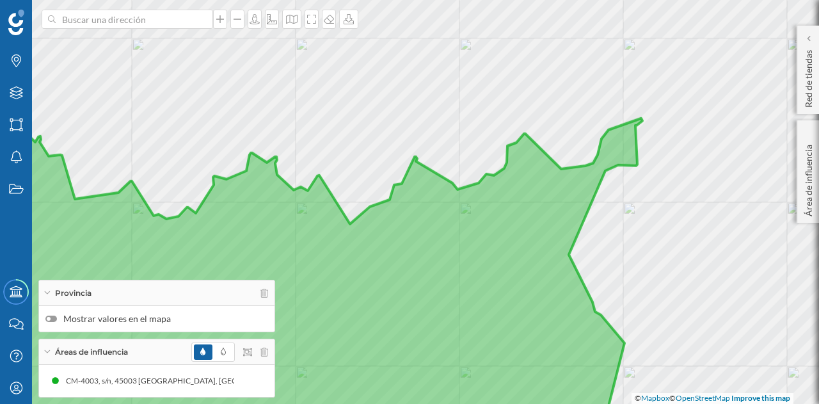
drag, startPoint x: 406, startPoint y: 246, endPoint x: 495, endPoint y: 244, distance: 89.0
click at [495, 244] on icon at bounding box center [323, 278] width 638 height 331
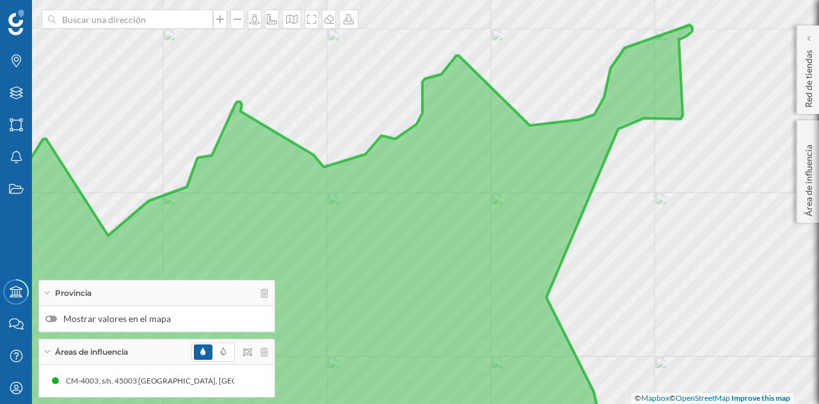
drag, startPoint x: 758, startPoint y: 280, endPoint x: 643, endPoint y: 185, distance: 149.5
click at [646, 188] on div "© Mapbox © OpenStreetMap Improve this map" at bounding box center [409, 202] width 819 height 404
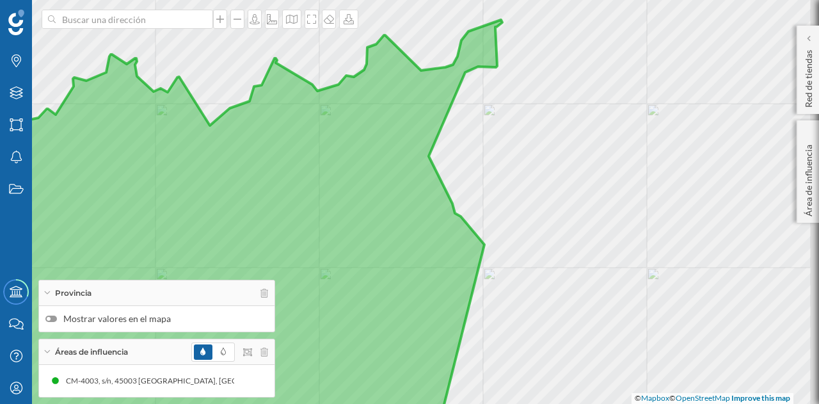
drag, startPoint x: 667, startPoint y: 240, endPoint x: 566, endPoint y: 211, distance: 104.7
click at [566, 211] on div "© Mapbox © OpenStreetMap Improve this map" at bounding box center [409, 202] width 819 height 404
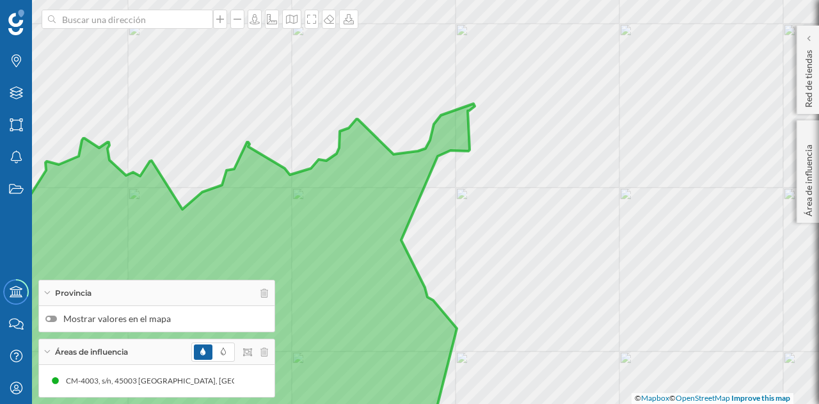
drag, startPoint x: 578, startPoint y: 150, endPoint x: 551, endPoint y: 234, distance: 88.2
click at [551, 234] on div "© Mapbox © OpenStreetMap Improve this map" at bounding box center [409, 202] width 819 height 404
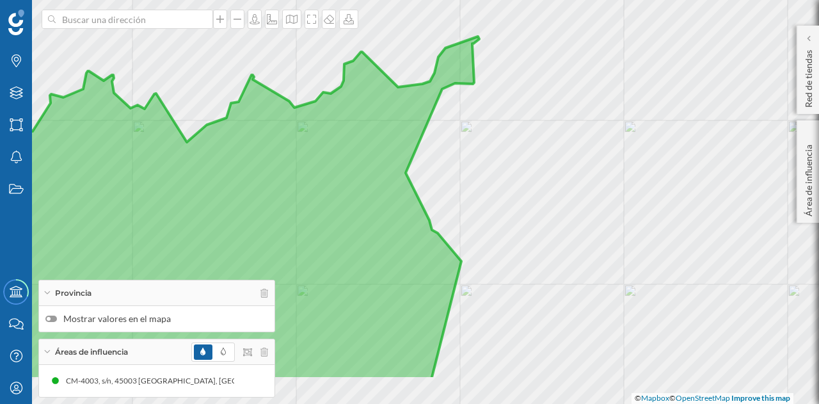
drag, startPoint x: 549, startPoint y: 321, endPoint x: 555, endPoint y: 170, distance: 150.5
click at [555, 170] on div "© Mapbox © OpenStreetMap Improve this map" at bounding box center [409, 202] width 819 height 404
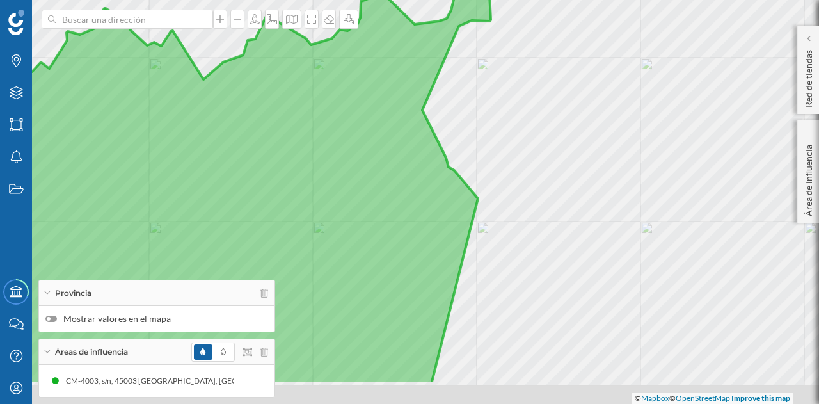
drag, startPoint x: 560, startPoint y: 250, endPoint x: 572, endPoint y: 211, distance: 40.9
click at [572, 211] on div "© Mapbox © OpenStreetMap Improve this map" at bounding box center [409, 202] width 819 height 404
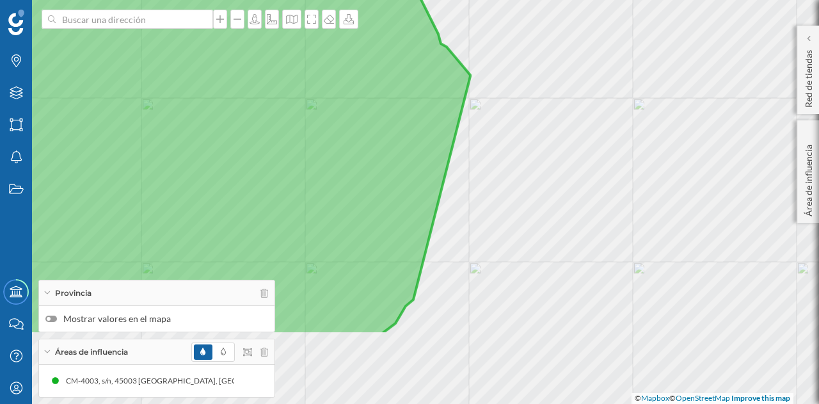
drag, startPoint x: 561, startPoint y: 276, endPoint x: 550, endPoint y: 164, distance: 112.6
click at [550, 164] on div "© Mapbox © OpenStreetMap Improve this map" at bounding box center [409, 202] width 819 height 404
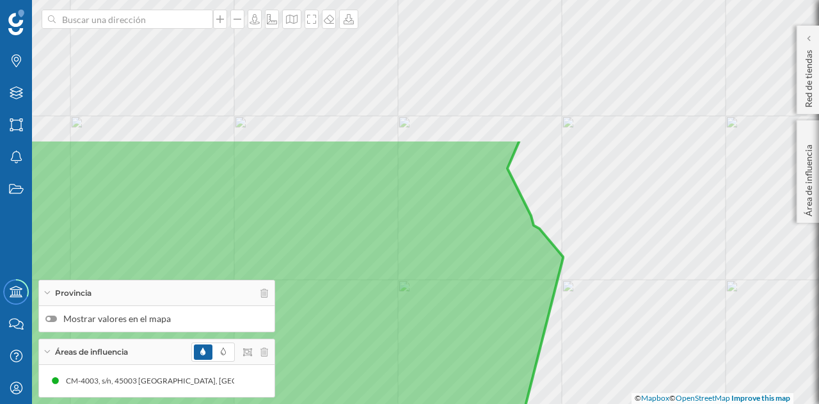
drag, startPoint x: 544, startPoint y: 143, endPoint x: 637, endPoint y: 325, distance: 204.9
click at [637, 325] on div "© Mapbox © OpenStreetMap Improve this map" at bounding box center [409, 202] width 819 height 404
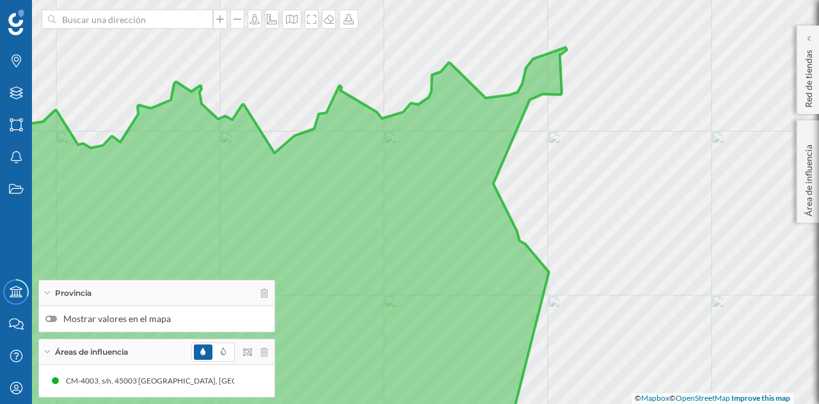
drag, startPoint x: 632, startPoint y: 164, endPoint x: 608, endPoint y: 190, distance: 35.3
click at [612, 187] on div "© Mapbox © OpenStreetMap Improve this map" at bounding box center [409, 202] width 819 height 404
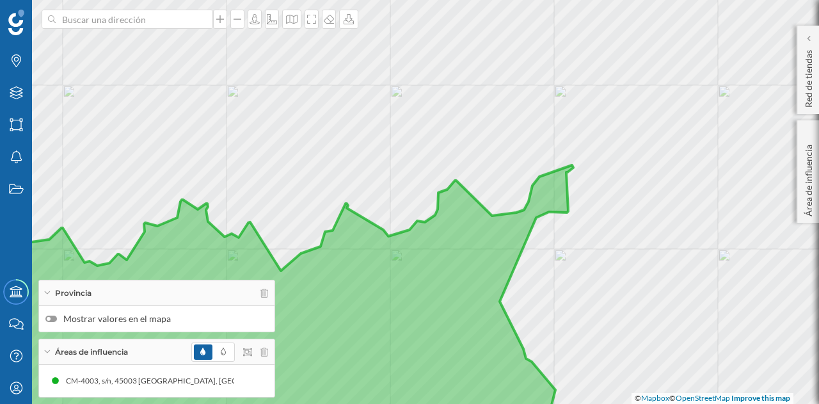
drag, startPoint x: 505, startPoint y: 130, endPoint x: 517, endPoint y: 239, distance: 110.1
click at [517, 239] on icon at bounding box center [251, 355] width 646 height 402
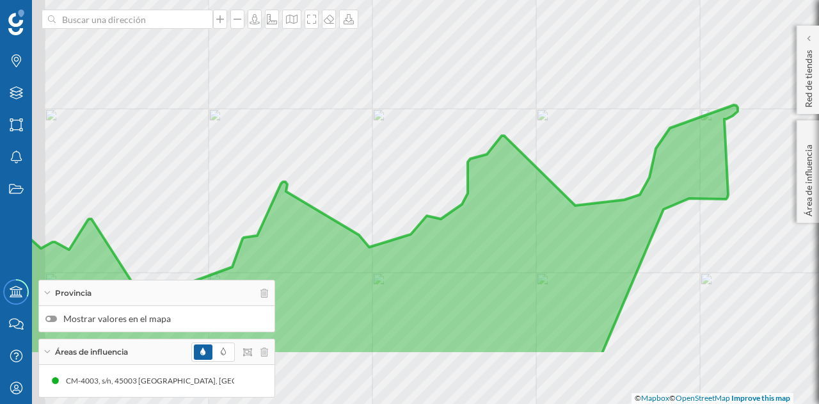
drag, startPoint x: 461, startPoint y: 189, endPoint x: 580, endPoint y: 81, distance: 160.8
click at [580, 81] on div "© Mapbox © OpenStreetMap Improve this map" at bounding box center [409, 202] width 819 height 404
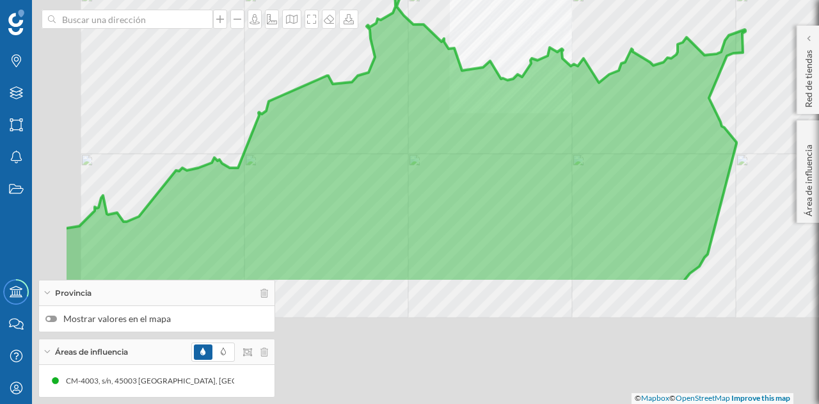
drag, startPoint x: 511, startPoint y: 183, endPoint x: 588, endPoint y: 104, distance: 110.9
click at [588, 104] on icon at bounding box center [404, 122] width 681 height 319
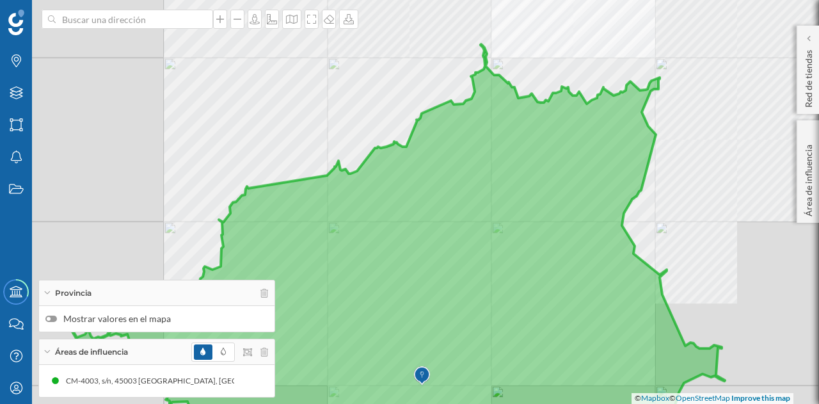
drag, startPoint x: 482, startPoint y: 256, endPoint x: 528, endPoint y: 136, distance: 128.2
click at [528, 136] on icon at bounding box center [397, 241] width 655 height 395
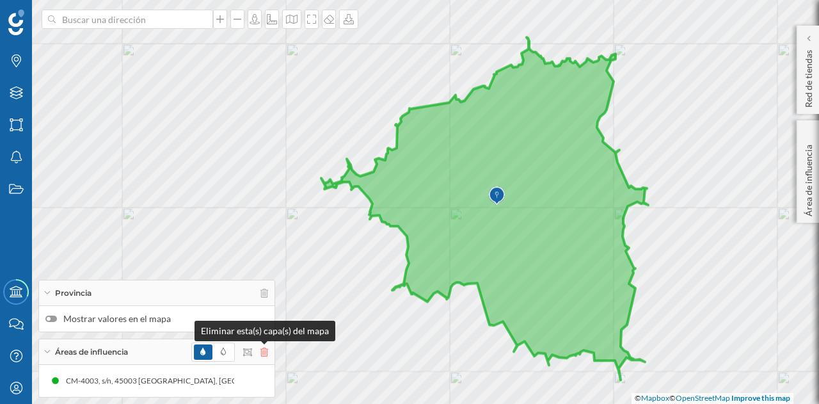
click at [264, 355] on icon at bounding box center [264, 351] width 8 height 9
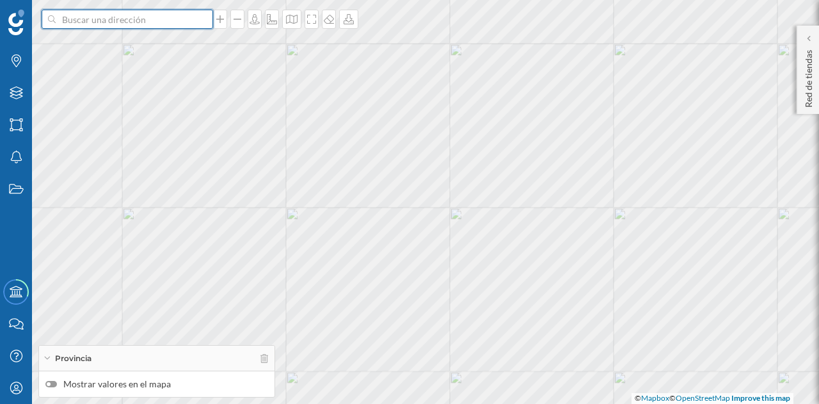
click at [96, 14] on input at bounding box center [127, 19] width 143 height 19
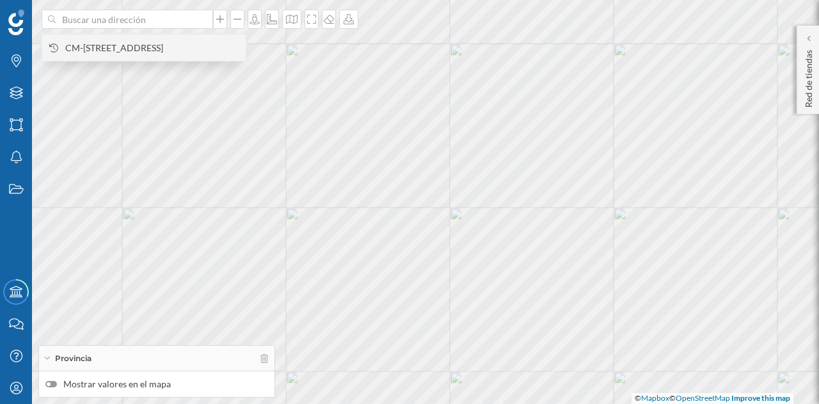
click at [121, 51] on span "CM-[STREET_ADDRESS]" at bounding box center [152, 48] width 174 height 13
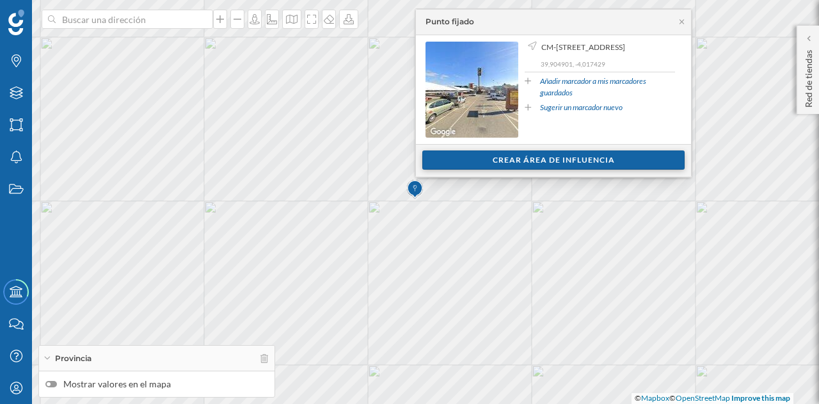
click at [595, 161] on div "Crear área de influencia" at bounding box center [553, 159] width 262 height 19
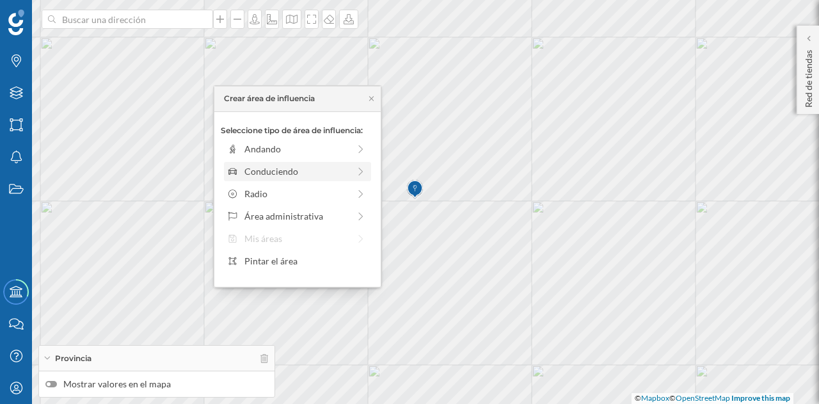
click at [311, 164] on div "Conduciendo" at bounding box center [296, 170] width 104 height 13
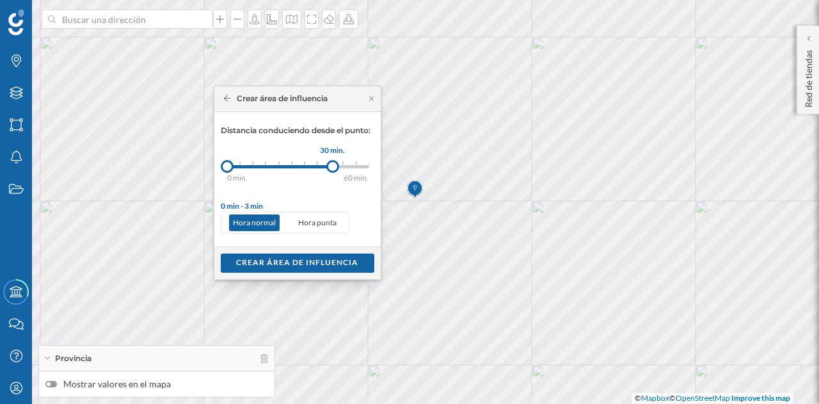
drag, startPoint x: 242, startPoint y: 170, endPoint x: 333, endPoint y: 167, distance: 90.9
click at [333, 167] on div at bounding box center [332, 166] width 13 height 13
click at [327, 260] on div "Crear área de influencia" at bounding box center [298, 262] width 154 height 19
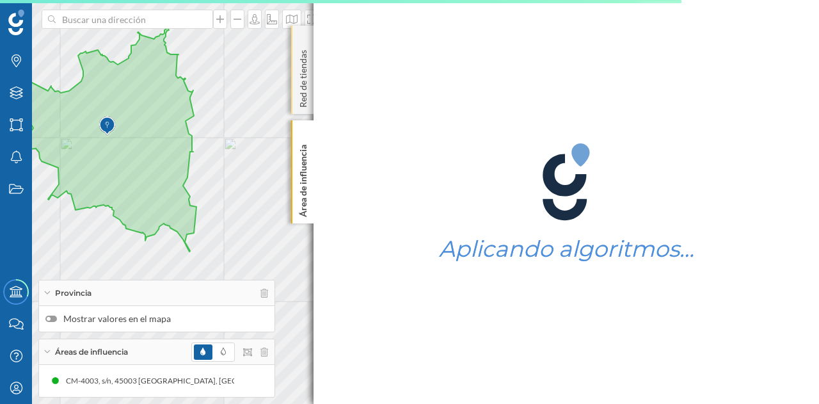
click at [312, 103] on div "Red de tiendas" at bounding box center [302, 70] width 22 height 88
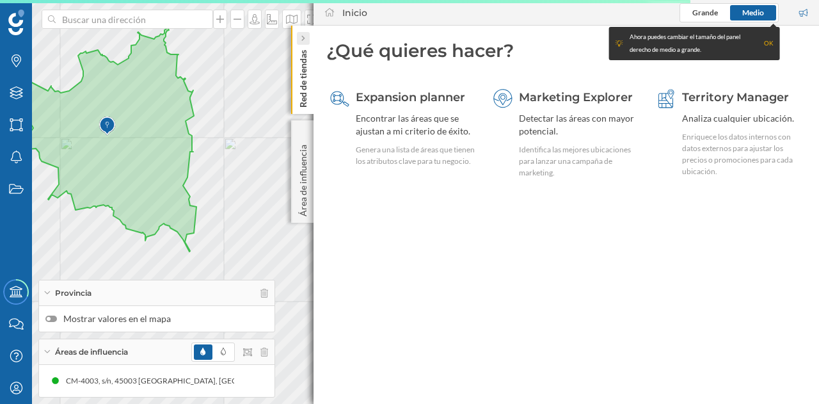
click at [301, 38] on icon at bounding box center [303, 38] width 4 height 6
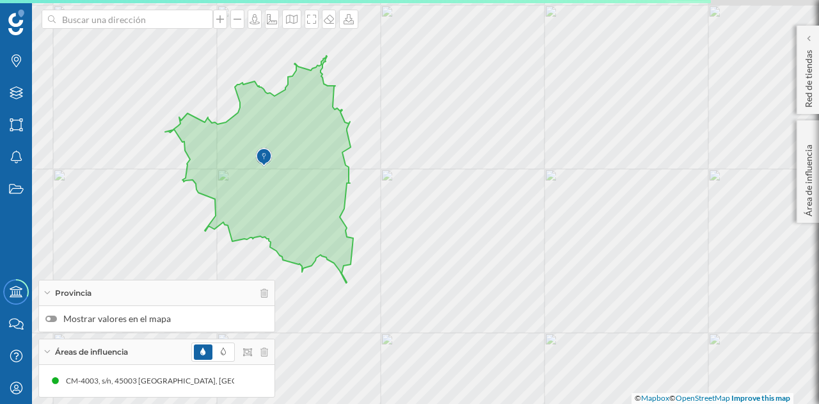
drag, startPoint x: 270, startPoint y: 138, endPoint x: 431, endPoint y: 165, distance: 162.9
click at [443, 170] on div "© Mapbox © OpenStreetMap Improve this map" at bounding box center [409, 202] width 819 height 404
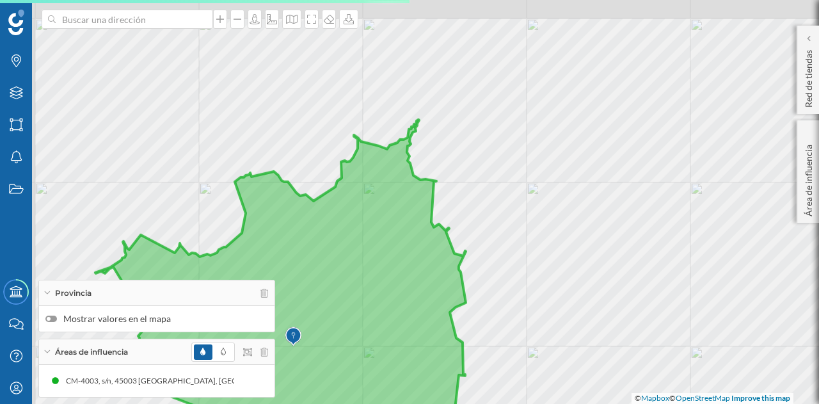
drag, startPoint x: 322, startPoint y: 79, endPoint x: 370, endPoint y: 199, distance: 129.5
click at [370, 199] on icon at bounding box center [283, 343] width 377 height 447
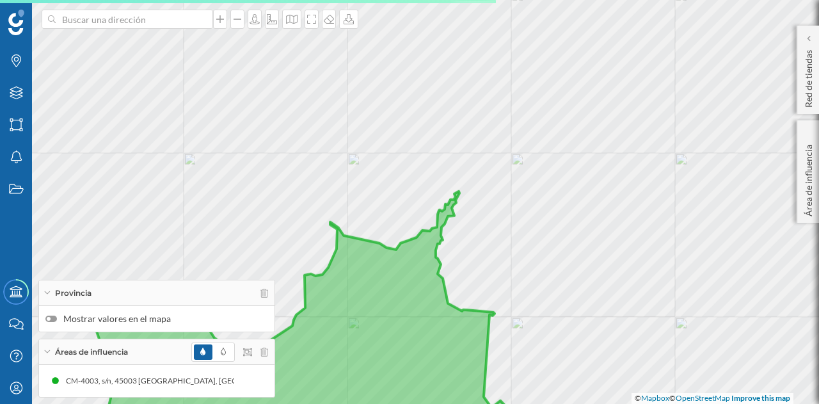
drag, startPoint x: 423, startPoint y: 129, endPoint x: 424, endPoint y: 267, distance: 138.2
click at [424, 267] on icon at bounding box center [235, 387] width 638 height 392
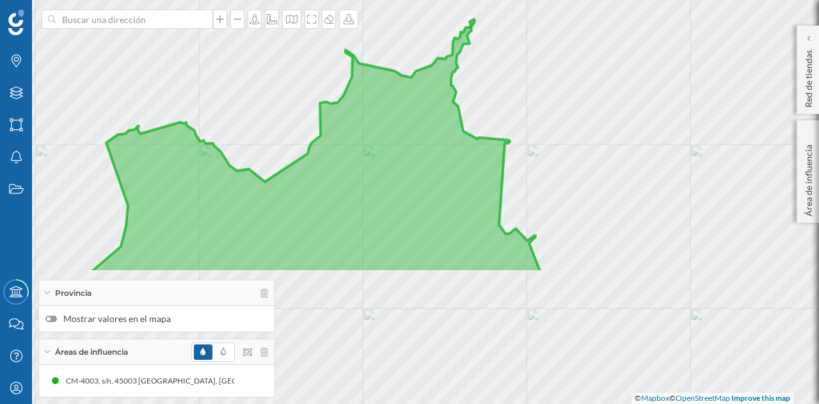
drag, startPoint x: 472, startPoint y: 319, endPoint x: 512, endPoint y: 92, distance: 231.3
click at [511, 94] on icon at bounding box center [236, 145] width 610 height 253
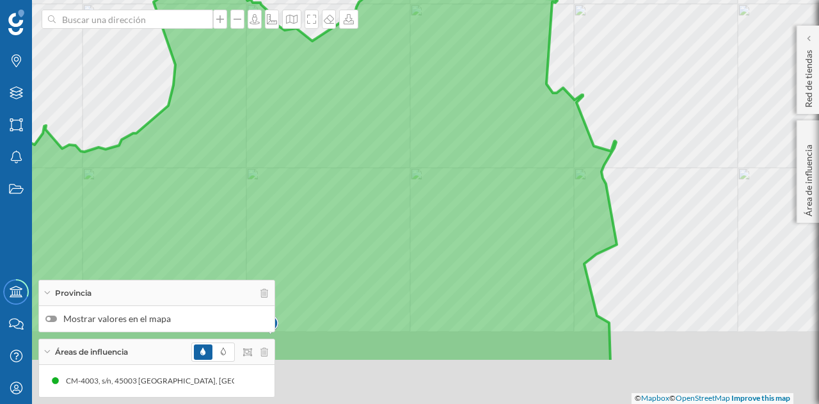
drag, startPoint x: 434, startPoint y: 291, endPoint x: 491, endPoint y: 138, distance: 163.2
click at [490, 139] on icon at bounding box center [277, 120] width 680 height 484
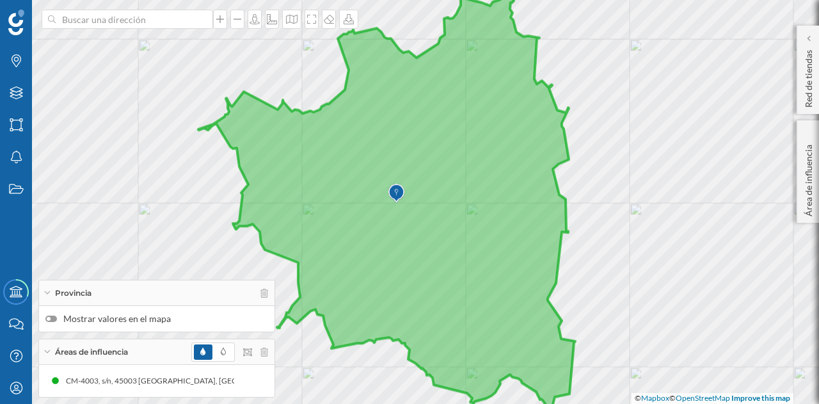
drag, startPoint x: 441, startPoint y: 280, endPoint x: 453, endPoint y: 232, distance: 48.9
click at [453, 232] on icon at bounding box center [386, 203] width 377 height 454
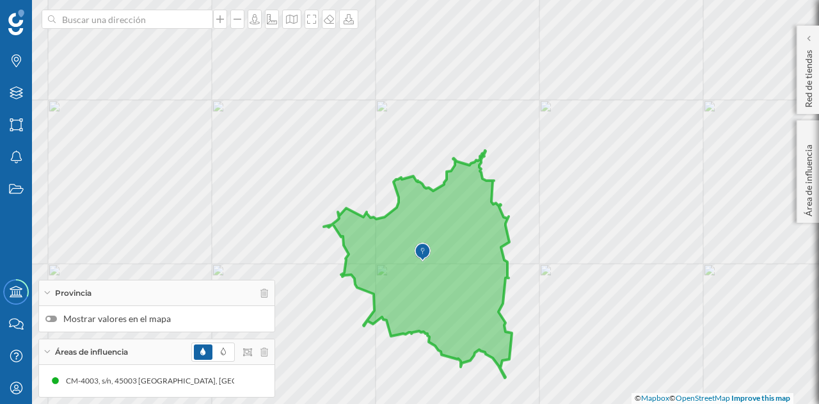
drag, startPoint x: 513, startPoint y: 157, endPoint x: 506, endPoint y: 225, distance: 68.9
click at [506, 225] on icon at bounding box center [418, 263] width 188 height 227
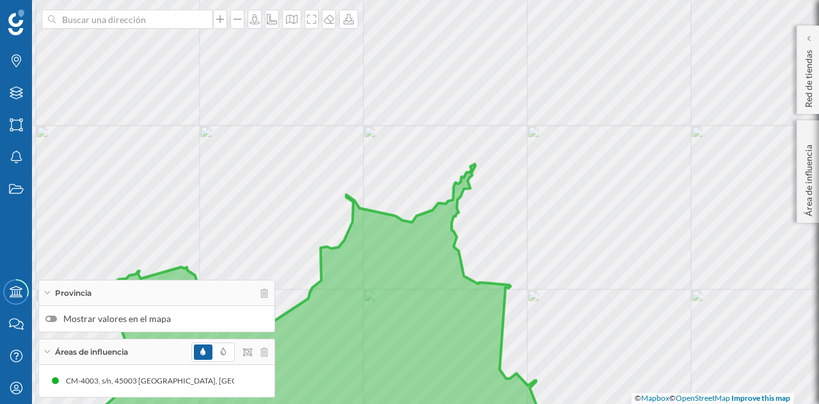
drag, startPoint x: 514, startPoint y: 144, endPoint x: 501, endPoint y: 167, distance: 26.7
click at [518, 173] on div "© Mapbox © OpenStreetMap Improve this map" at bounding box center [409, 202] width 819 height 404
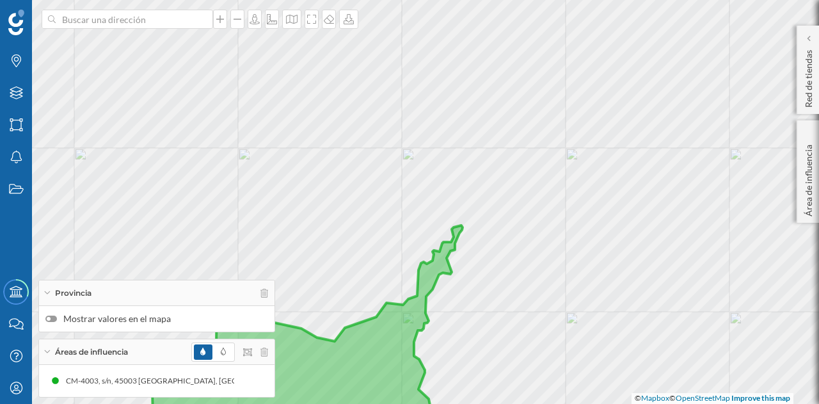
drag, startPoint x: 527, startPoint y: 328, endPoint x: 518, endPoint y: 187, distance: 141.1
click at [568, 176] on div "© Mapbox © OpenStreetMap Improve this map" at bounding box center [409, 202] width 819 height 404
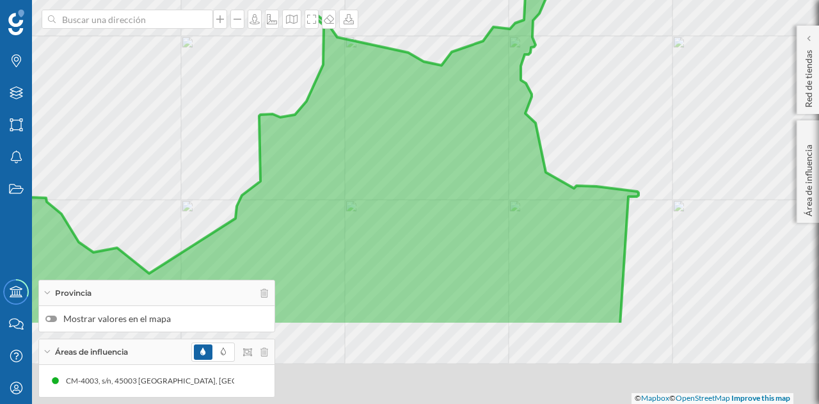
drag, startPoint x: 542, startPoint y: 143, endPoint x: 577, endPoint y: 81, distance: 70.5
click at [575, 85] on div "© Mapbox © OpenStreetMap Improve this map" at bounding box center [409, 202] width 819 height 404
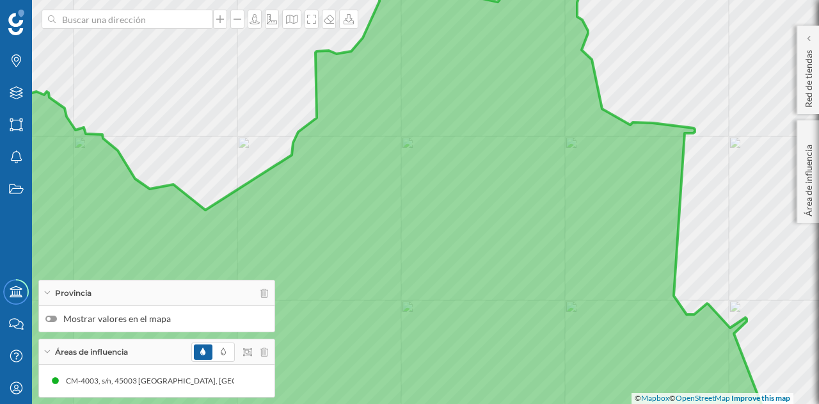
drag, startPoint x: 381, startPoint y: 280, endPoint x: 431, endPoint y: 254, distance: 56.1
click at [402, 267] on icon at bounding box center [381, 177] width 863 height 490
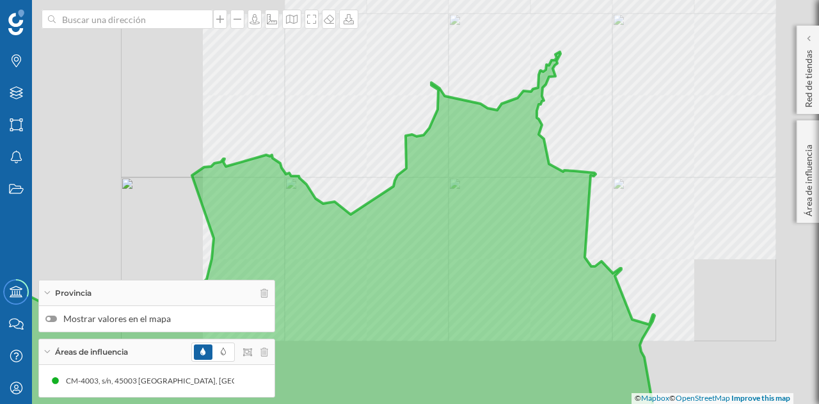
drag, startPoint x: 532, startPoint y: 112, endPoint x: 498, endPoint y: 207, distance: 101.4
click at [498, 207] on icon at bounding box center [286, 249] width 740 height 395
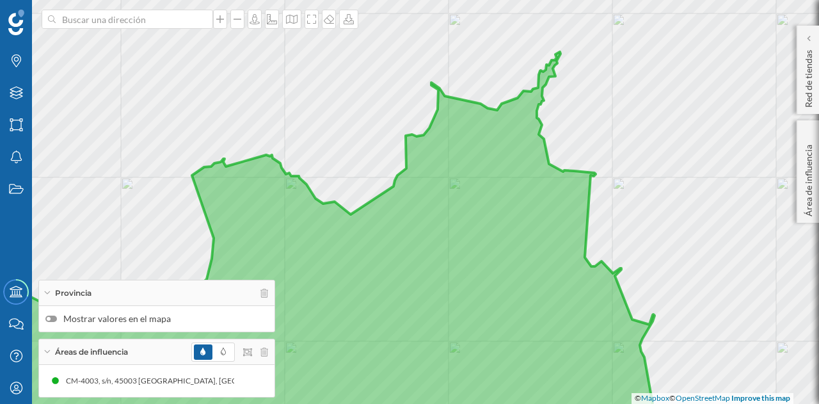
drag, startPoint x: 507, startPoint y: 148, endPoint x: 463, endPoint y: 229, distance: 92.2
click at [472, 220] on icon at bounding box center [286, 249] width 740 height 395
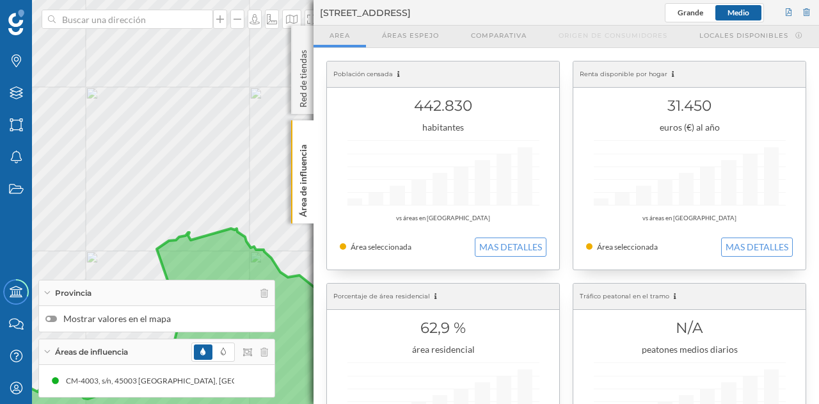
click at [314, 99] on div "Población censada 442.830 habitantes vs áreas en [GEOGRAPHIC_DATA] Área selecci…" at bounding box center [567, 387] width 506 height 679
click at [307, 88] on p "Red de tiendas" at bounding box center [303, 76] width 13 height 63
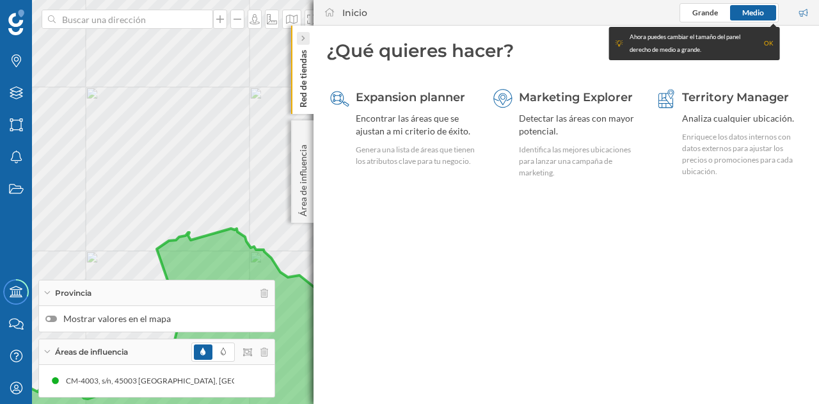
click at [303, 42] on icon at bounding box center [303, 38] width 4 height 6
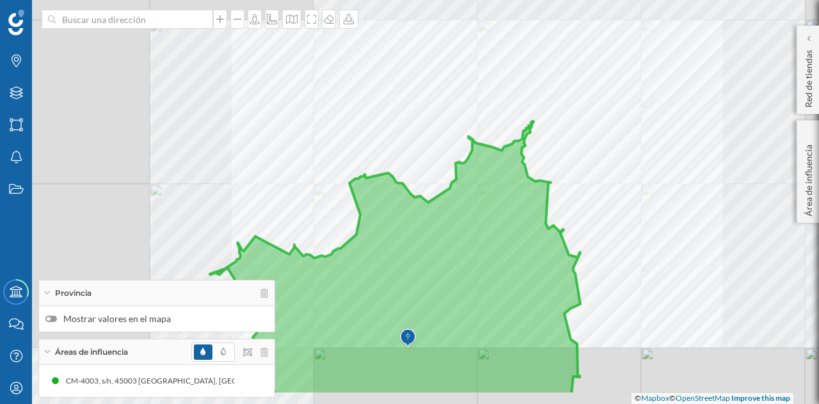
drag, startPoint x: 526, startPoint y: 241, endPoint x: 553, endPoint y: 107, distance: 135.9
click at [553, 121] on icon at bounding box center [395, 258] width 370 height 274
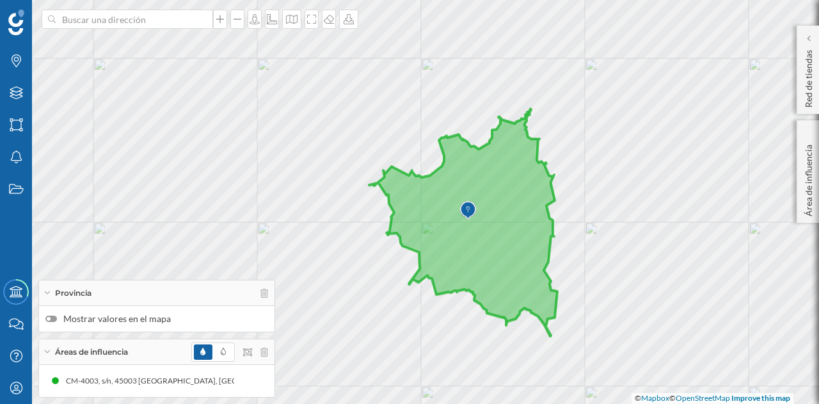
drag, startPoint x: 654, startPoint y: 152, endPoint x: 628, endPoint y: 202, distance: 55.5
click at [628, 202] on div "© Mapbox © OpenStreetMap Improve this map" at bounding box center [409, 202] width 819 height 404
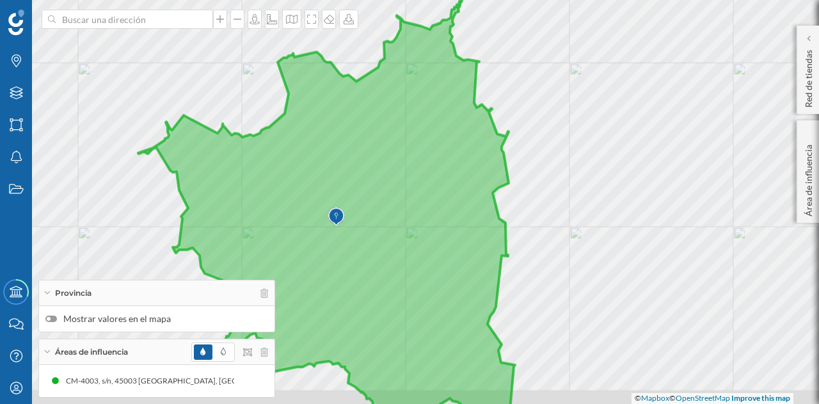
drag, startPoint x: 550, startPoint y: 145, endPoint x: 647, endPoint y: 72, distance: 121.6
click at [647, 72] on div "© Mapbox © OpenStreetMap Improve this map" at bounding box center [409, 202] width 819 height 404
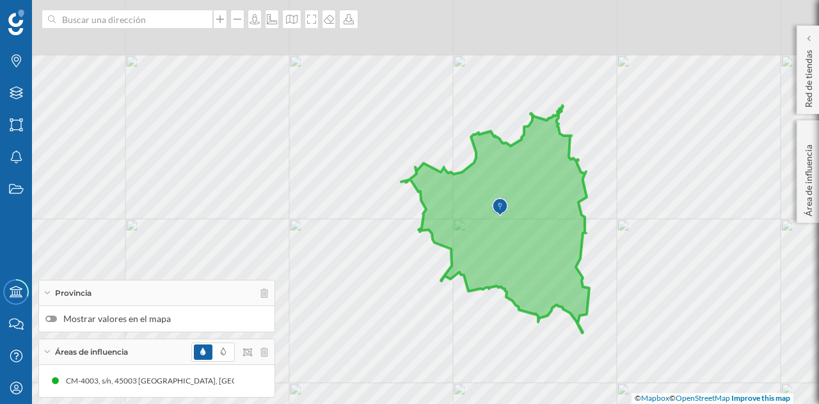
drag, startPoint x: 639, startPoint y: 117, endPoint x: 603, endPoint y: 203, distance: 92.9
click at [605, 204] on div "© Mapbox © OpenStreetMap Improve this map" at bounding box center [409, 202] width 819 height 404
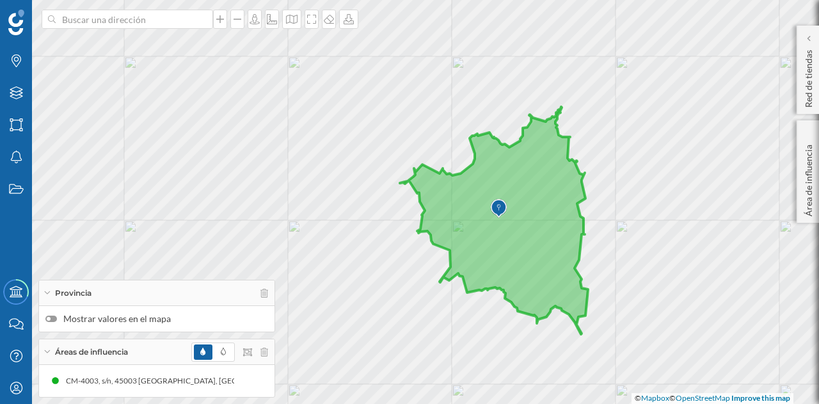
drag, startPoint x: 692, startPoint y: 166, endPoint x: 679, endPoint y: 198, distance: 34.7
click at [679, 198] on div "© Mapbox © OpenStreetMap Improve this map" at bounding box center [409, 202] width 819 height 404
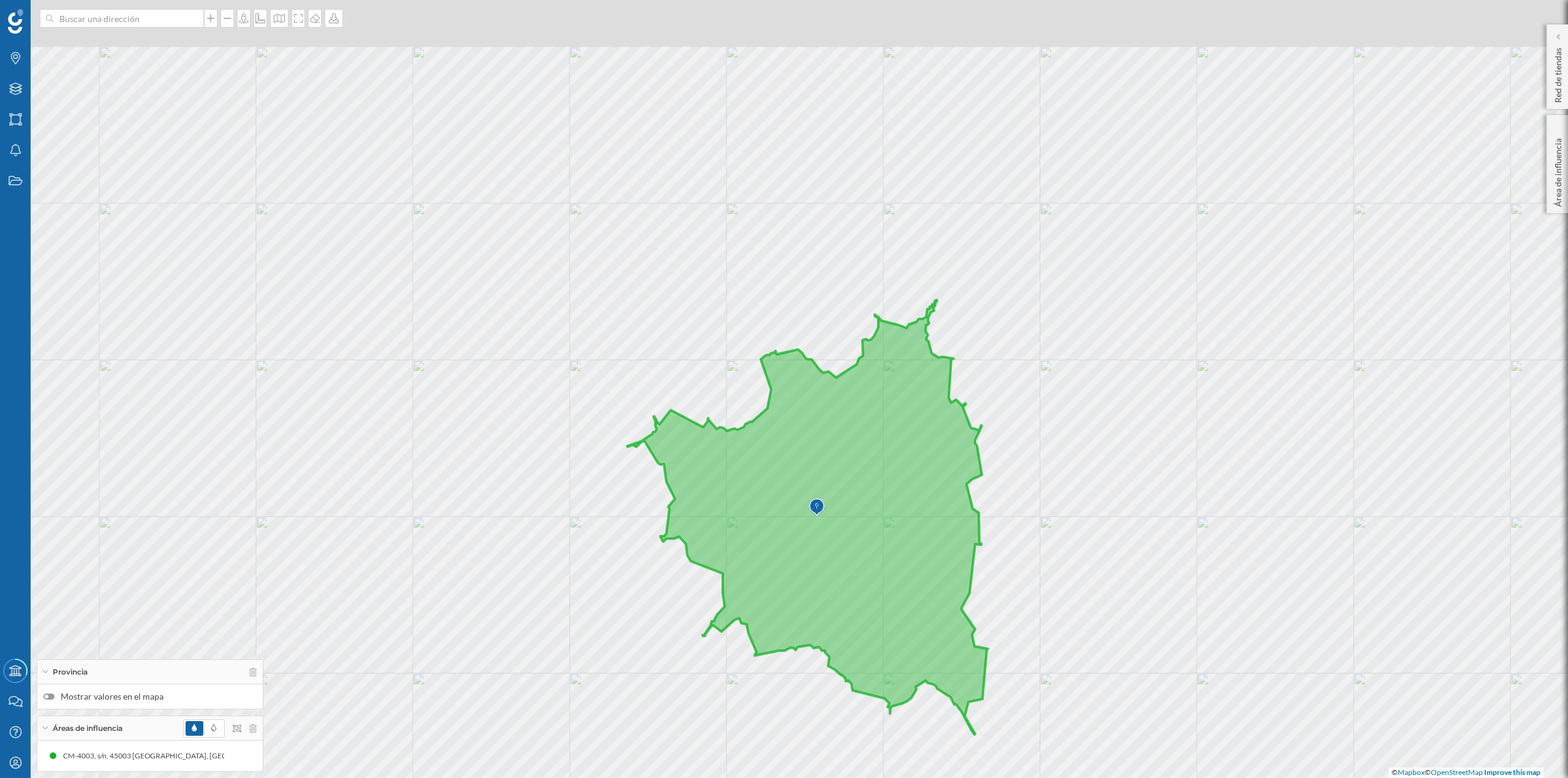
drag, startPoint x: 1006, startPoint y: 390, endPoint x: 1006, endPoint y: 445, distance: 55.0
click at [783, 386] on div "© Mapbox © OpenStreetMap Improve this map" at bounding box center [784, 389] width 1568 height 778
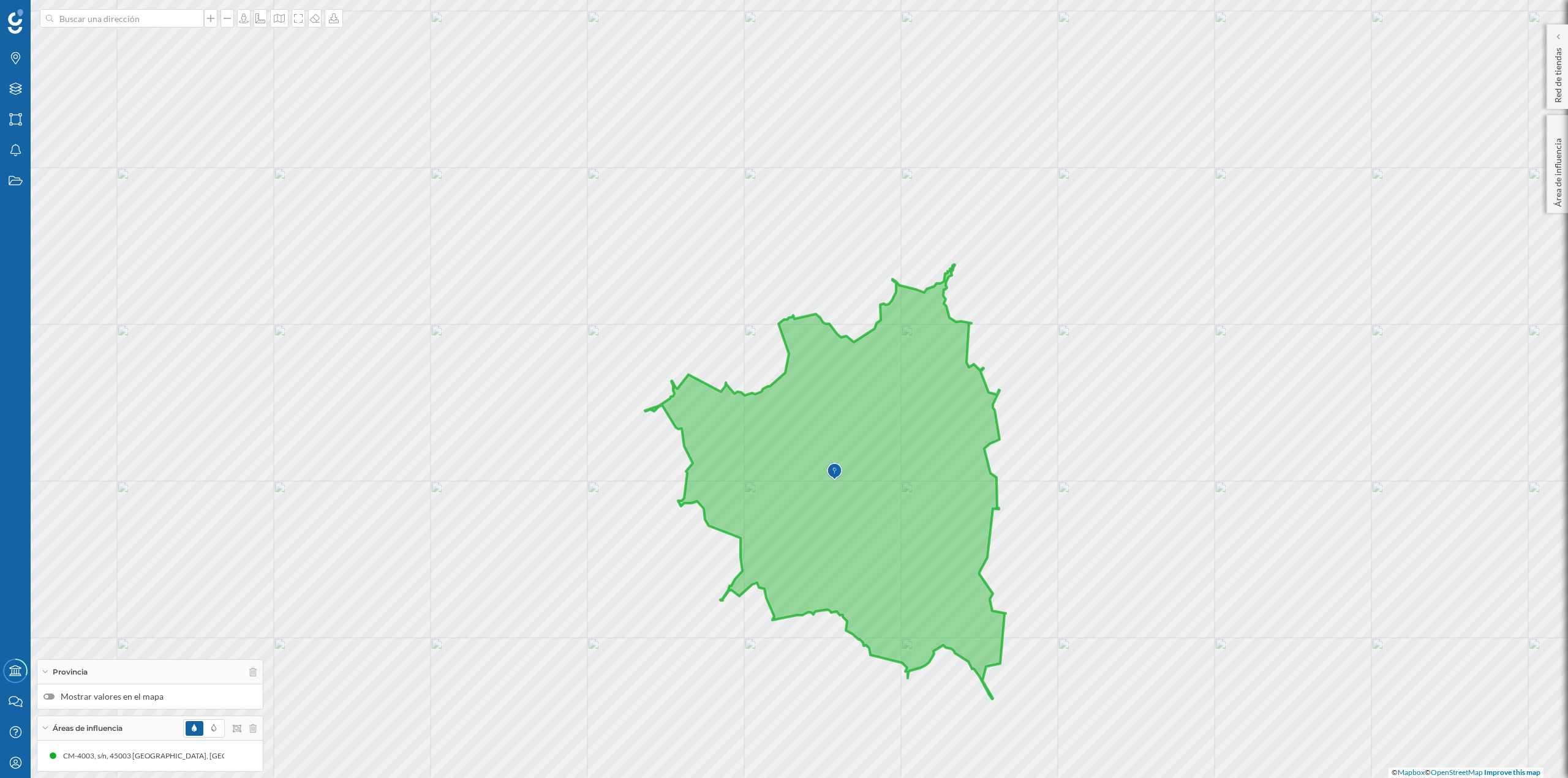
drag, startPoint x: 1064, startPoint y: 450, endPoint x: 1081, endPoint y: 435, distance: 22.7
click at [783, 386] on div "© Mapbox © OpenStreetMap Improve this map" at bounding box center [784, 389] width 1568 height 778
click at [222, 386] on icon at bounding box center [226, 756] width 9 height 9
drag, startPoint x: 247, startPoint y: 705, endPoint x: 192, endPoint y: 709, distance: 55.1
click at [192, 386] on div at bounding box center [223, 704] width 101 height 11
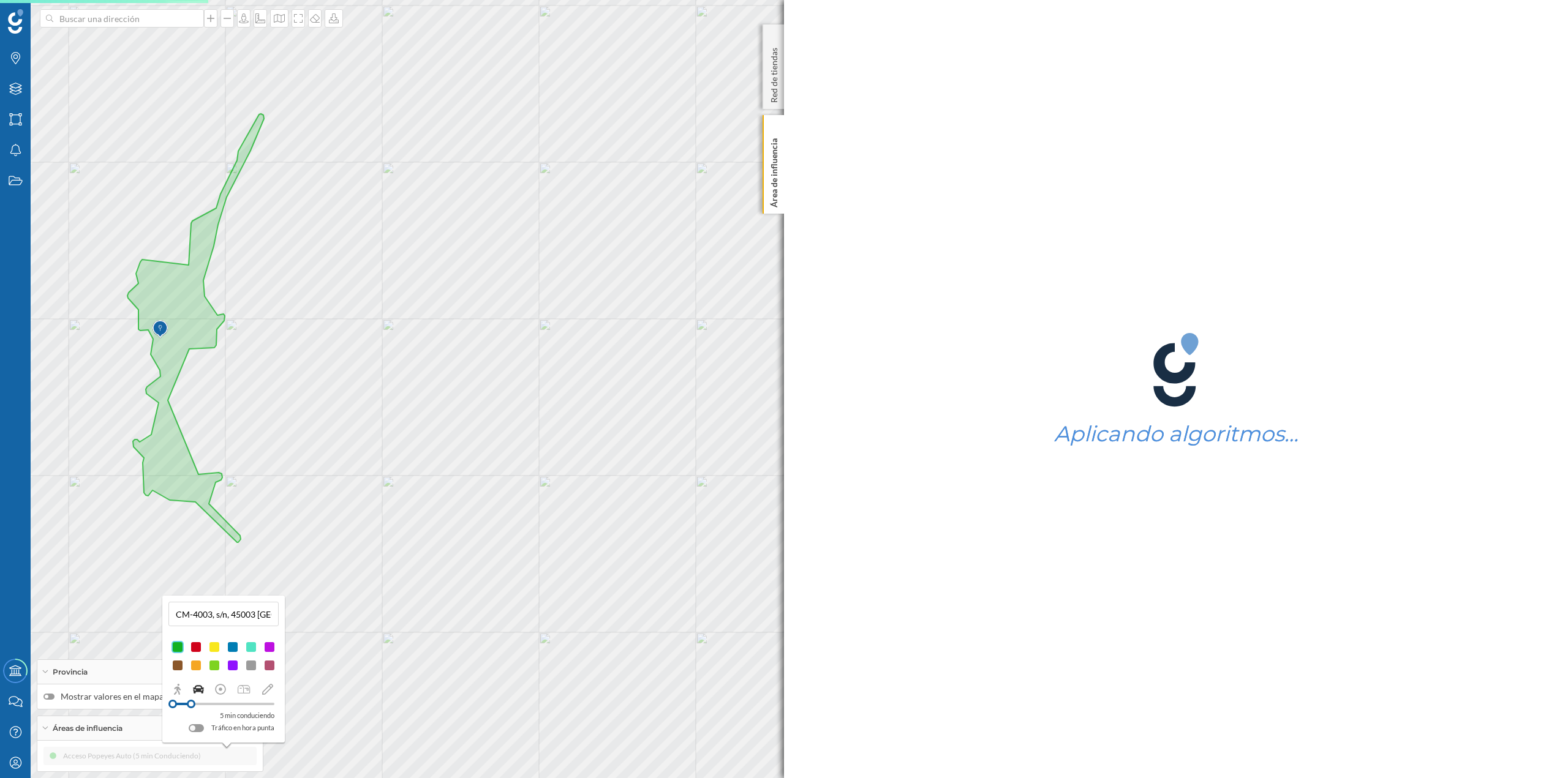
drag, startPoint x: 193, startPoint y: 709, endPoint x: 256, endPoint y: 708, distance: 63.0
click at [256, 386] on div at bounding box center [223, 704] width 101 height 11
click at [250, 386] on div at bounding box center [223, 704] width 101 height 11
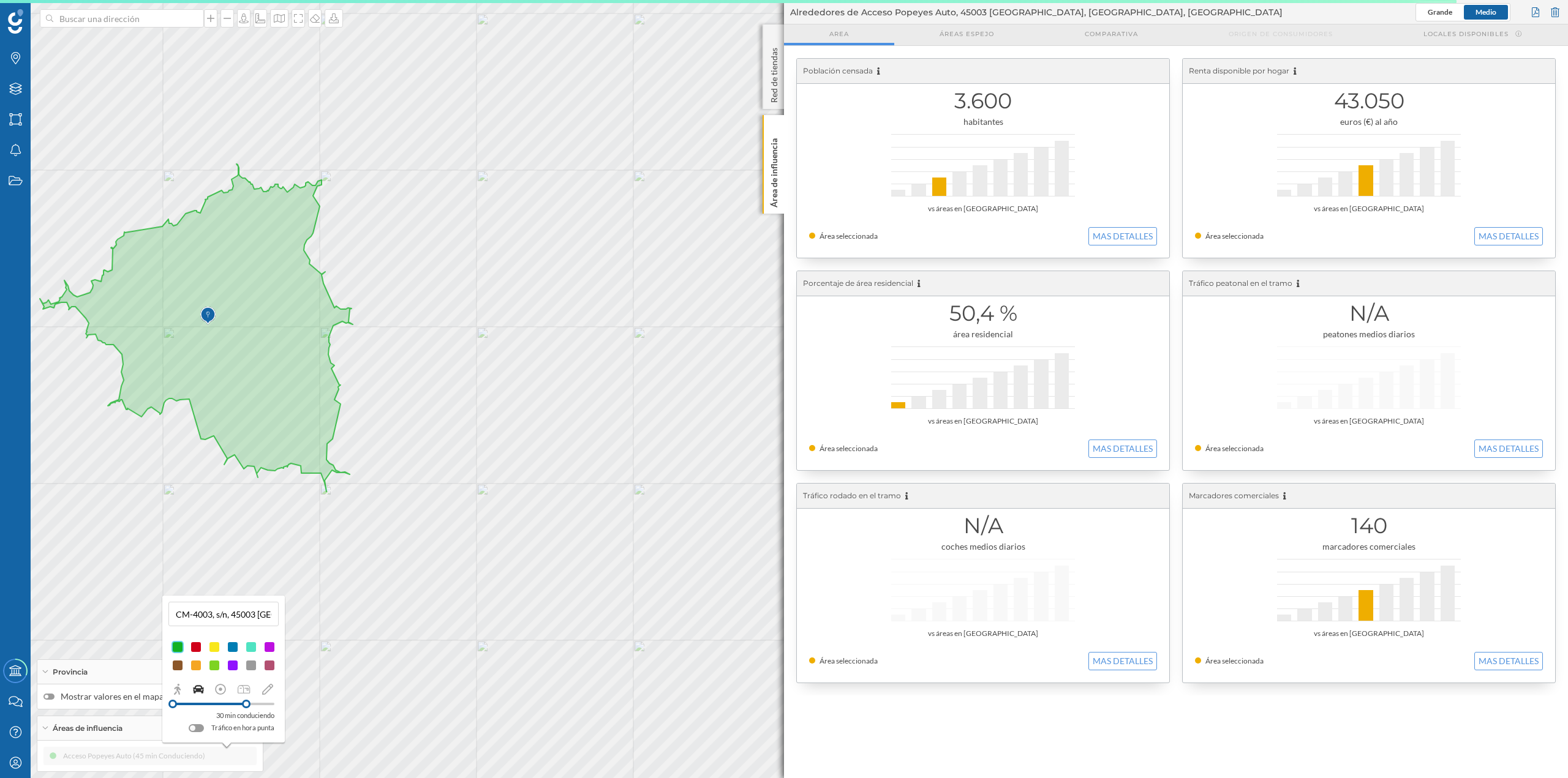
drag, startPoint x: 255, startPoint y: 706, endPoint x: 246, endPoint y: 704, distance: 9.2
click at [246, 386] on div at bounding box center [246, 703] width 9 height 9
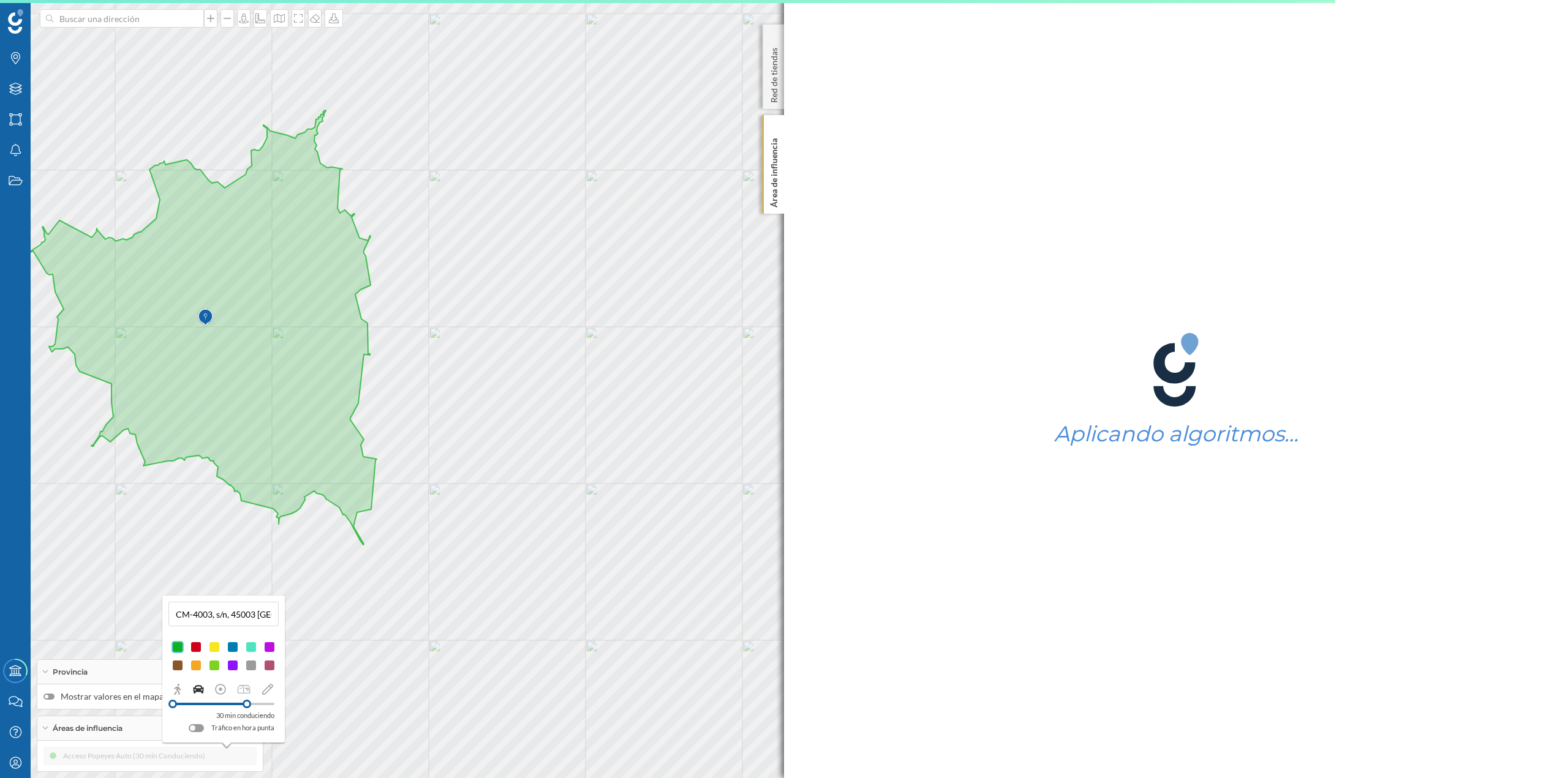
click at [198, 386] on div at bounding box center [195, 647] width 12 height 12
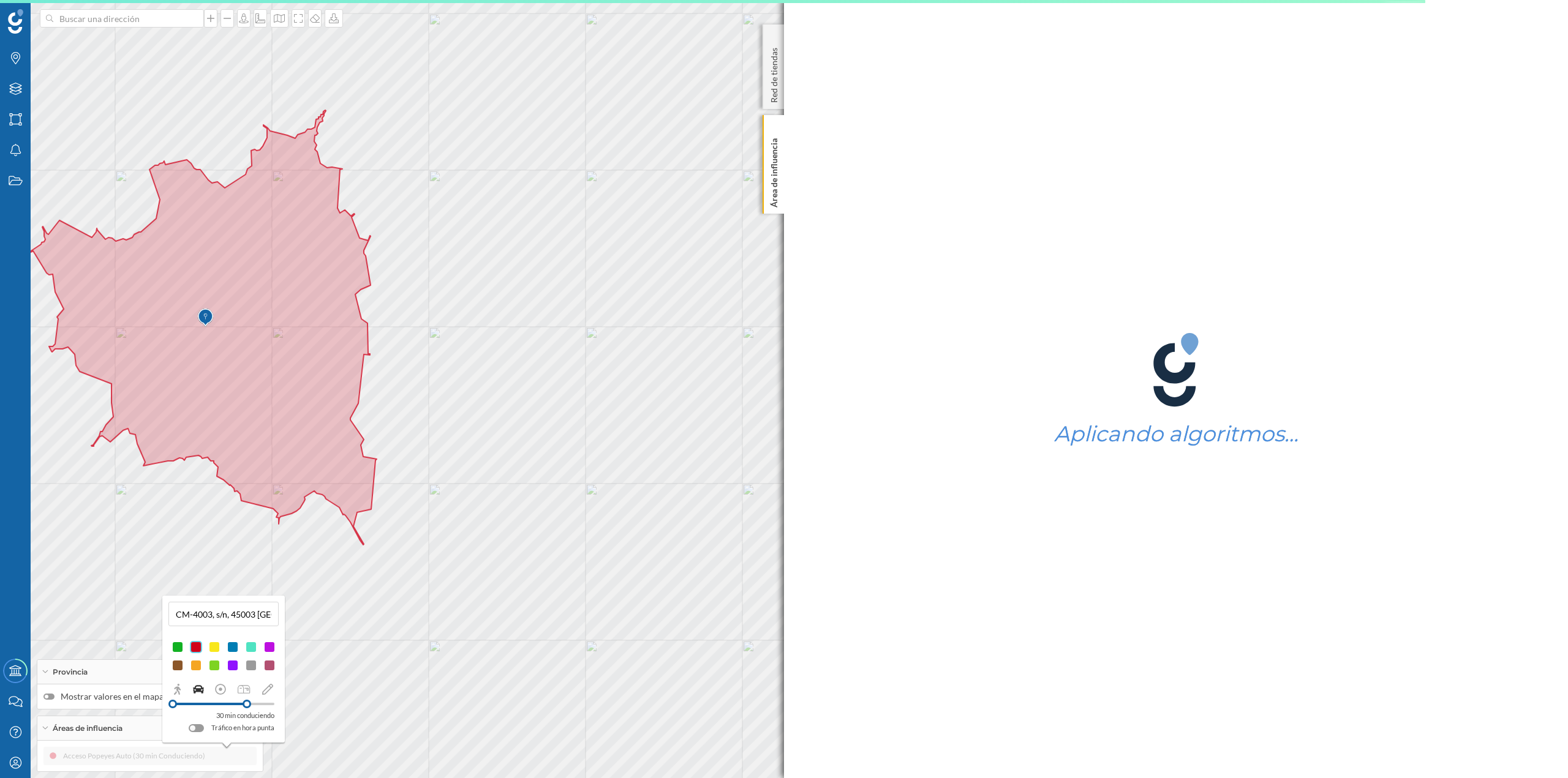
click at [256, 386] on div at bounding box center [251, 647] width 12 height 12
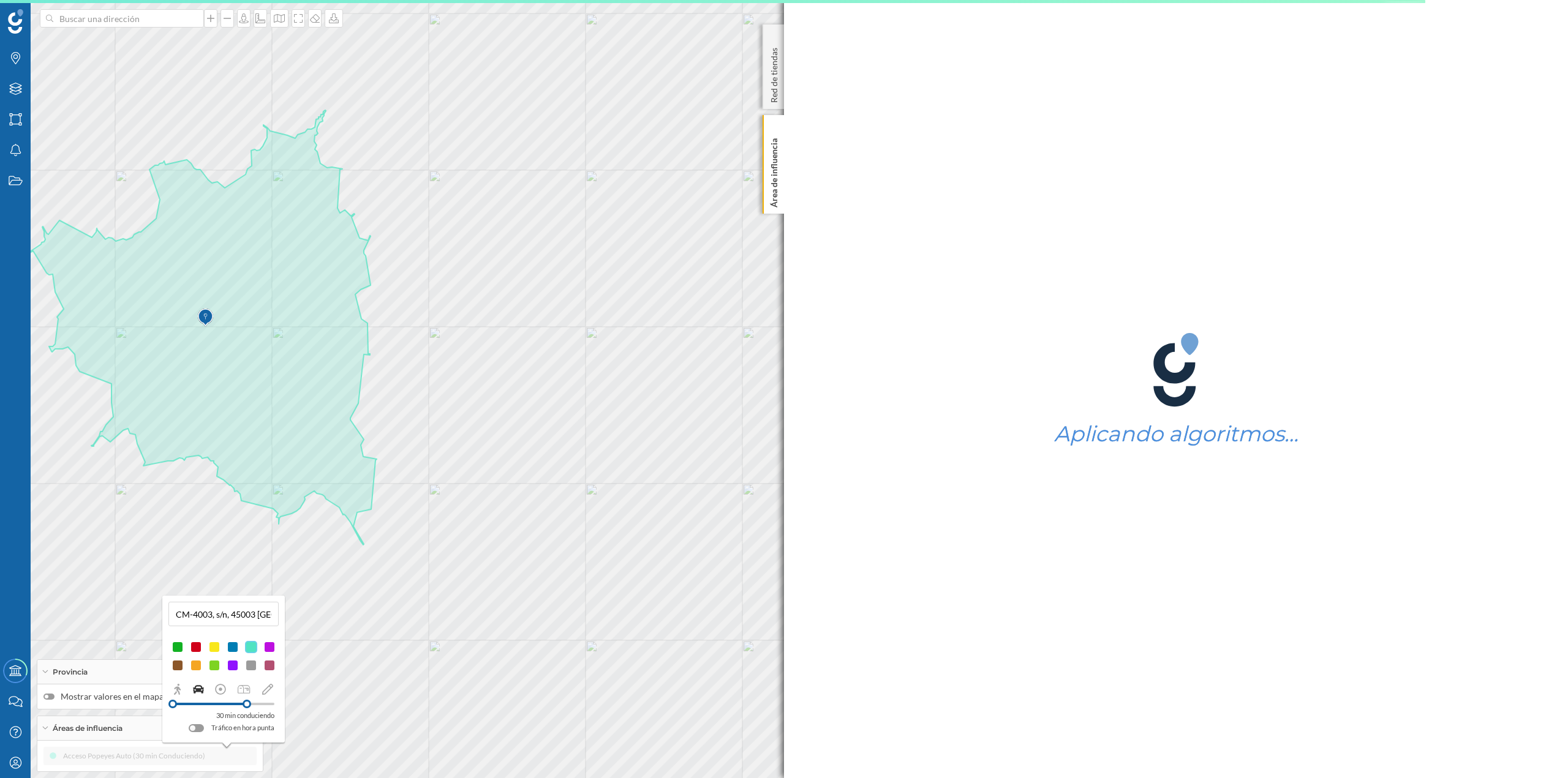
click at [253, 386] on div at bounding box center [251, 665] width 12 height 12
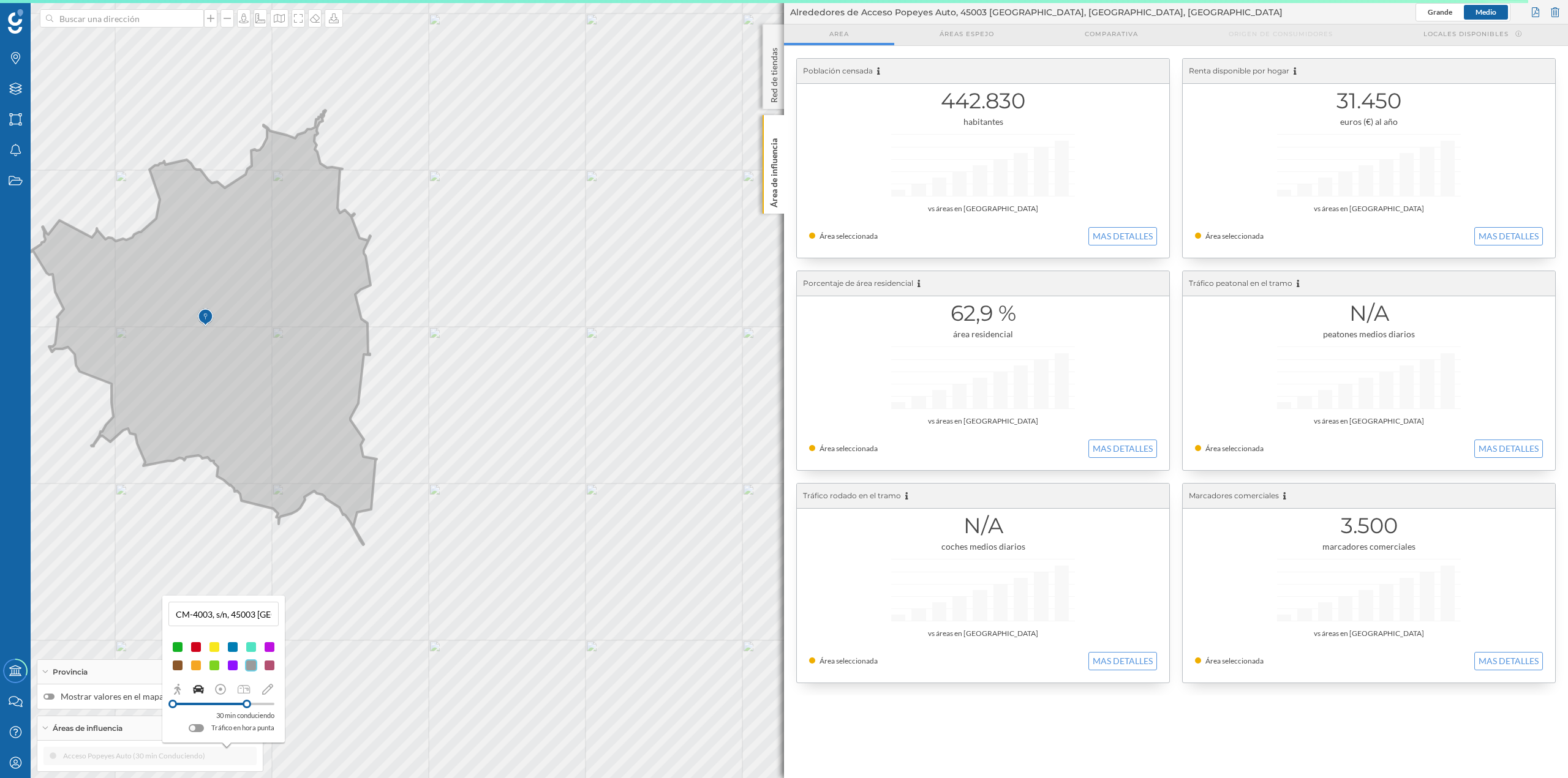
click at [252, 386] on div at bounding box center [251, 647] width 12 height 12
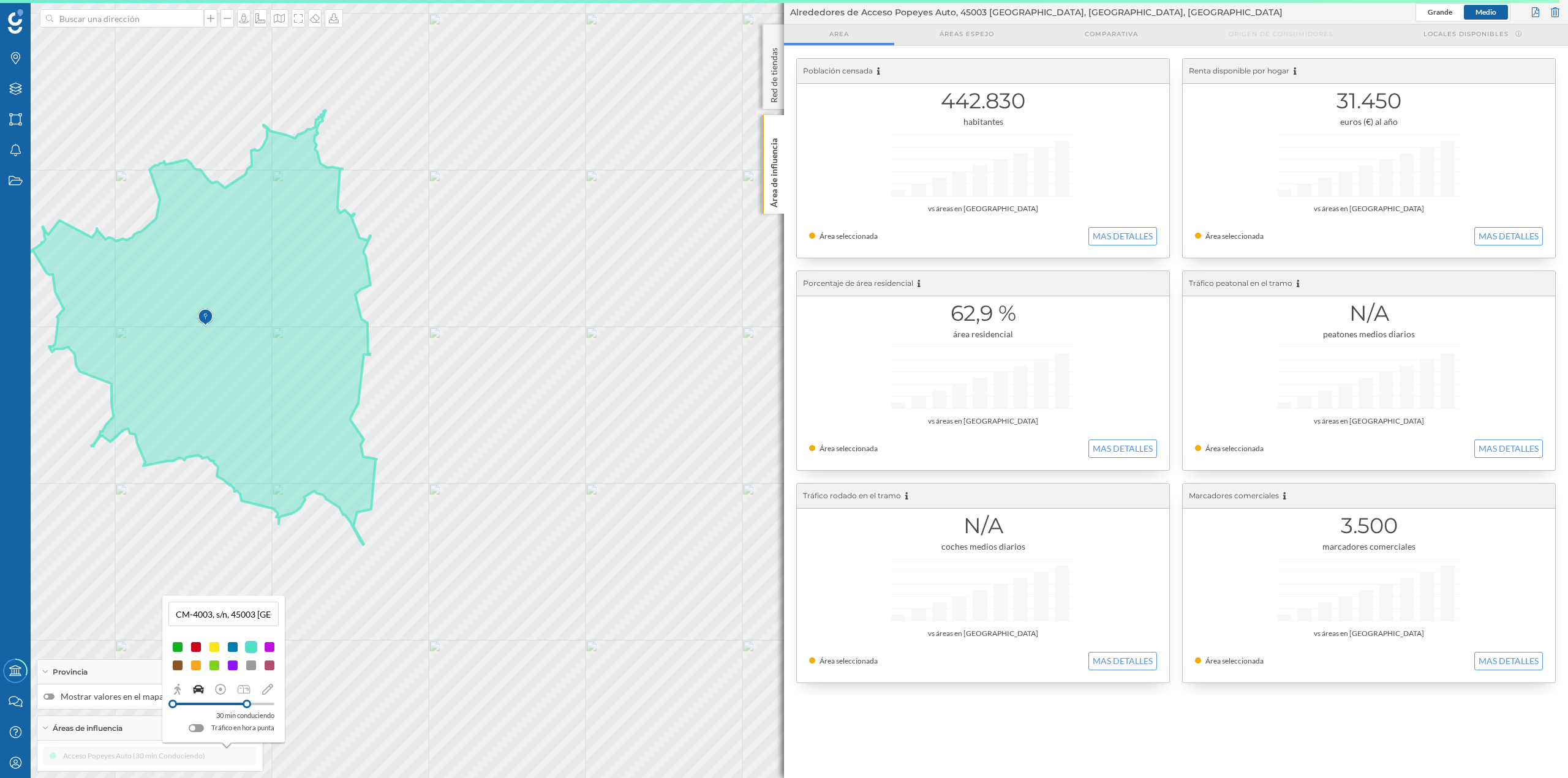
click at [231, 386] on div at bounding box center [233, 647] width 12 height 12
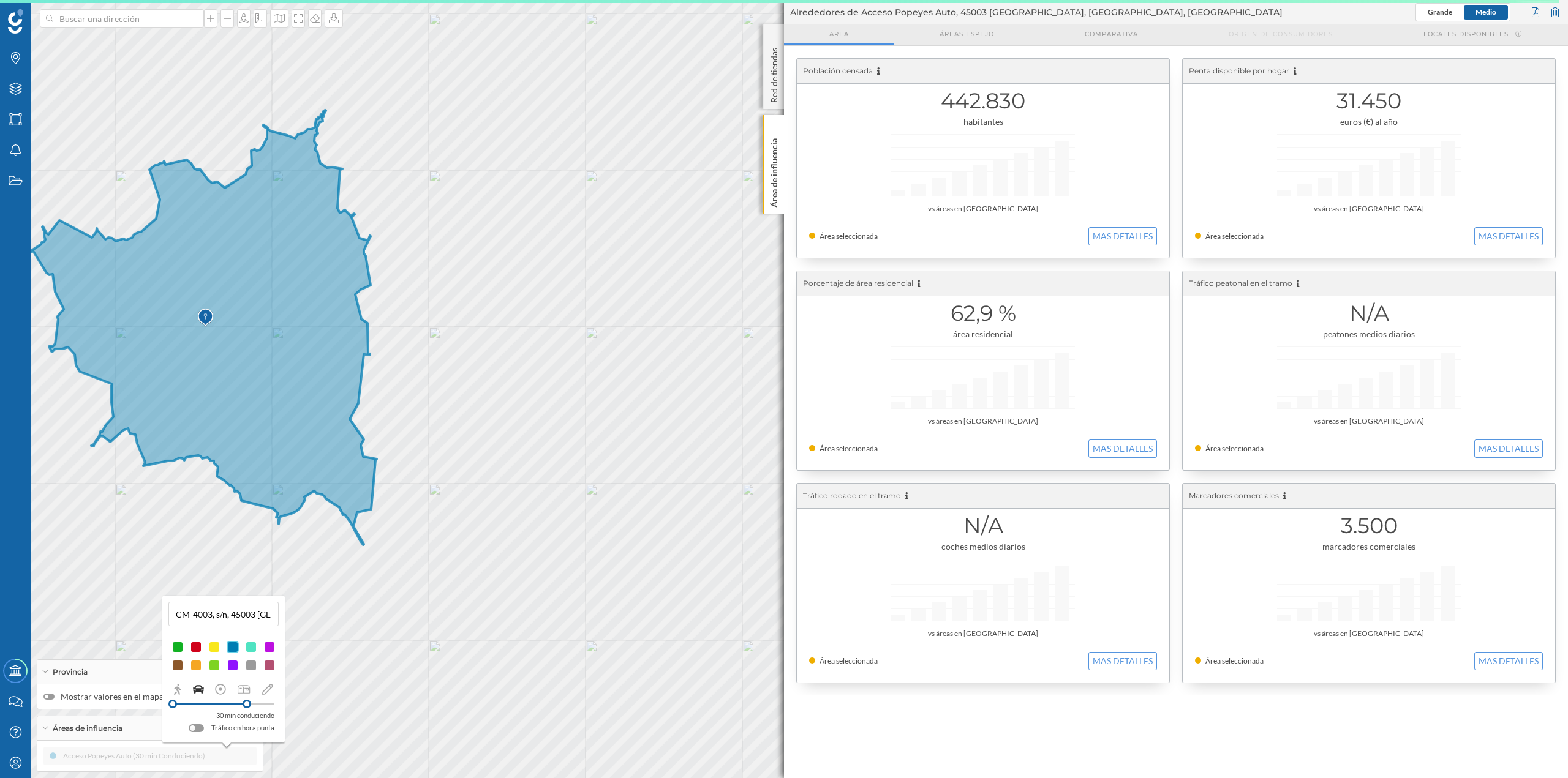
click at [215, 386] on div at bounding box center [214, 647] width 12 height 12
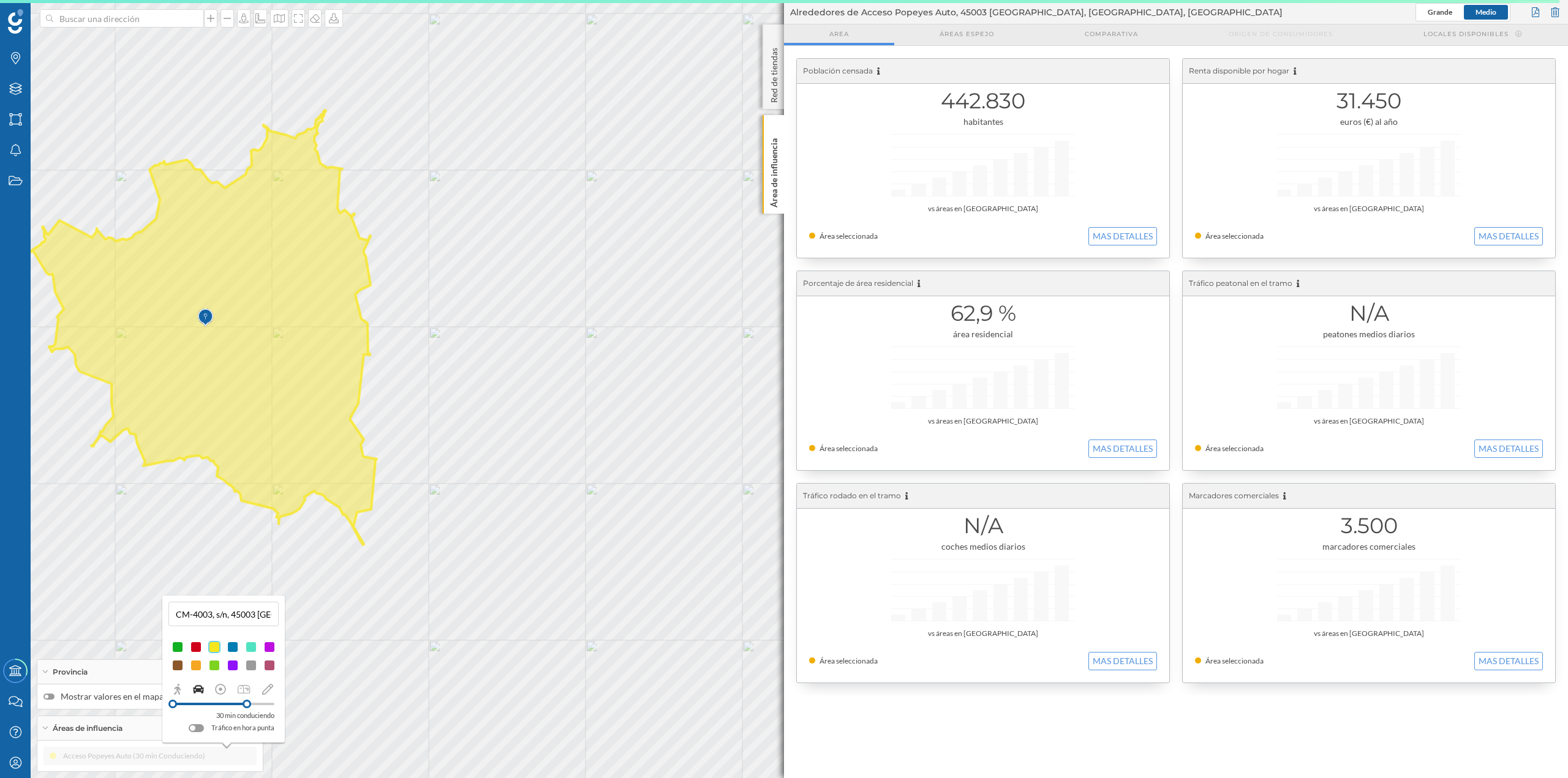
click at [247, 386] on div at bounding box center [251, 665] width 12 height 12
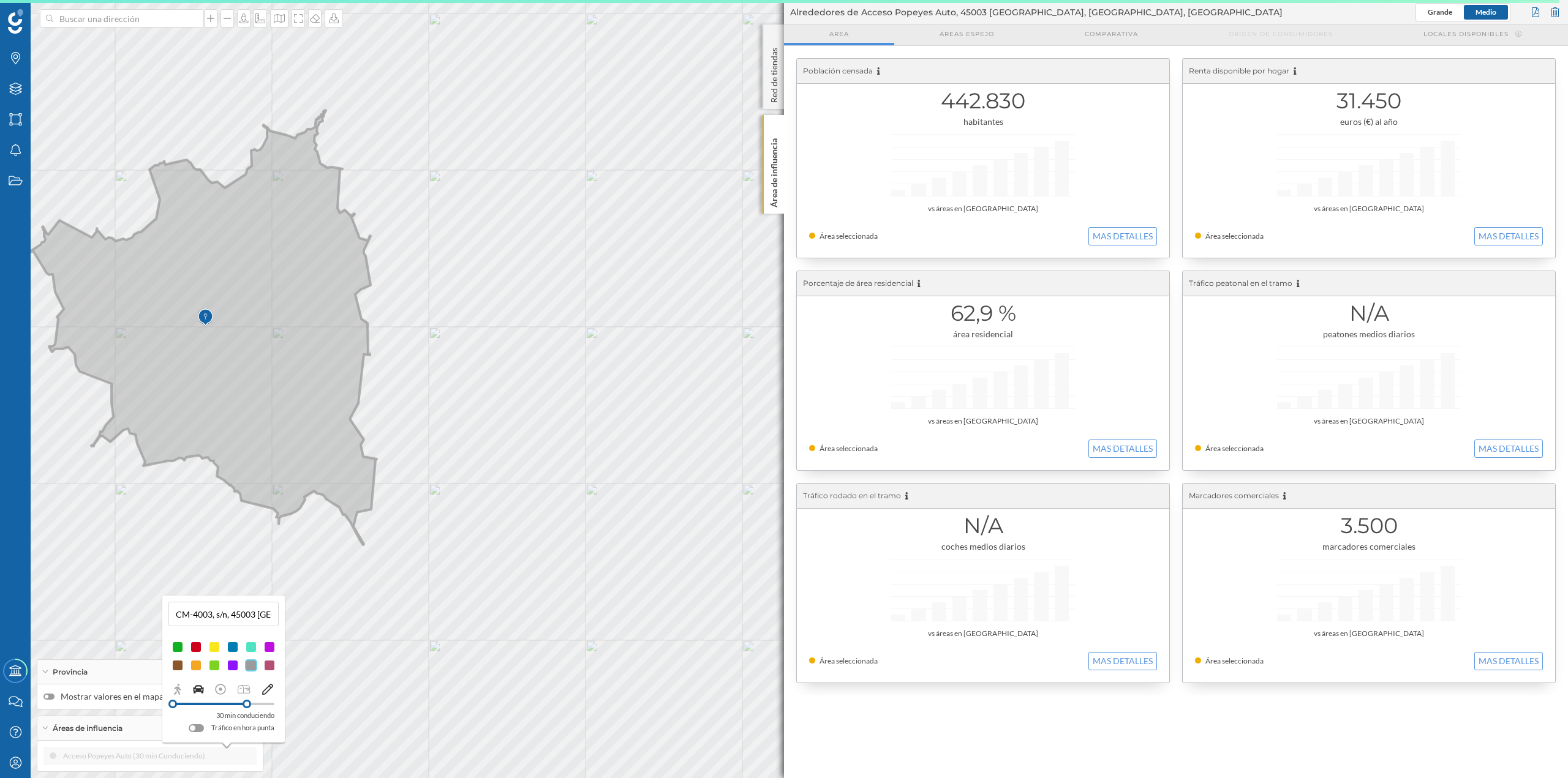
click at [268, 386] on icon at bounding box center [267, 690] width 11 height 11
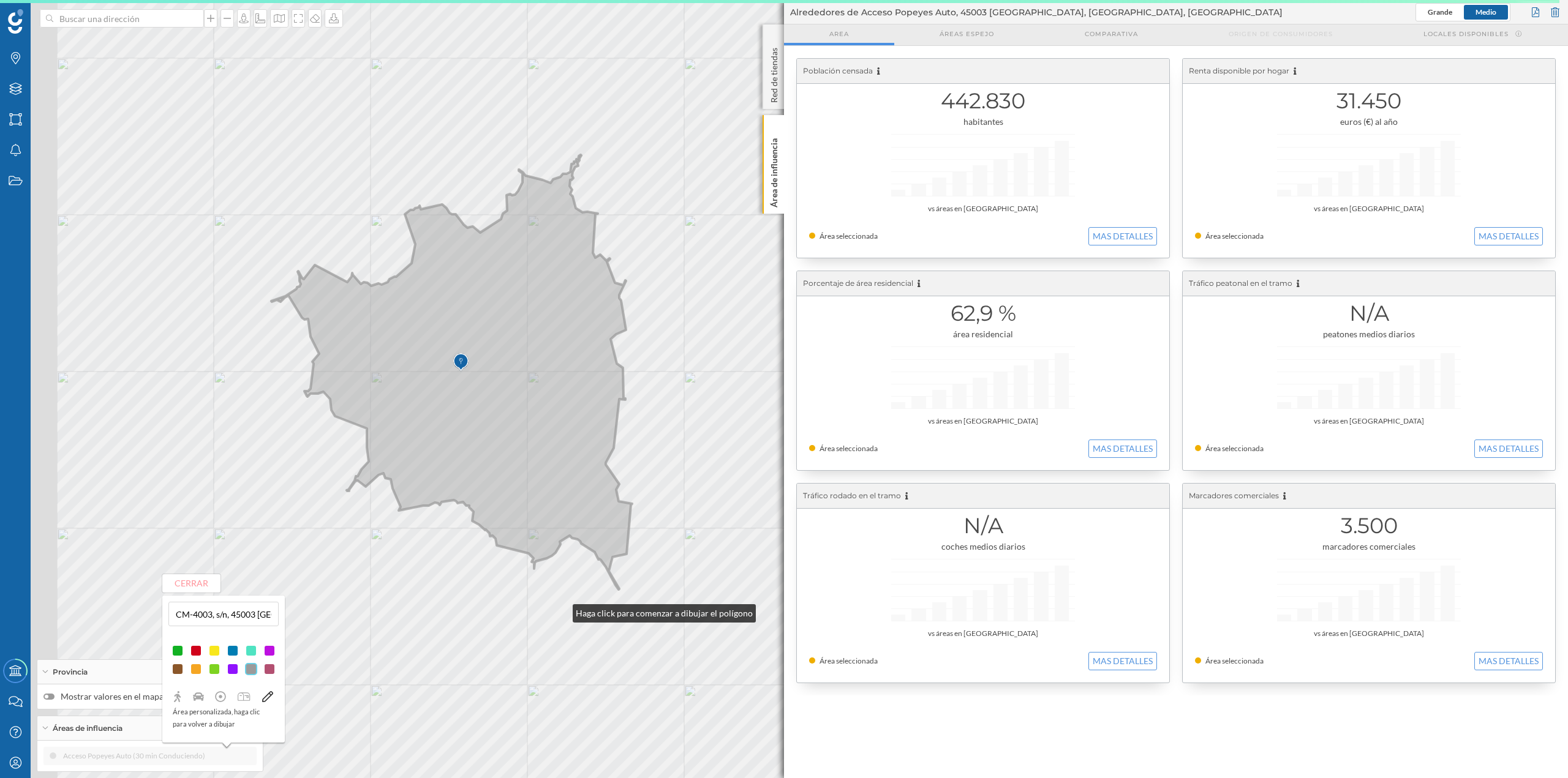
drag, startPoint x: 305, startPoint y: 566, endPoint x: 565, endPoint y: 611, distance: 263.9
click at [565, 386] on div "© Mapbox © OpenStreetMap Improve this map" at bounding box center [784, 389] width 1568 height 778
click at [545, 386] on div "© Mapbox © OpenStreetMap Improve this map" at bounding box center [784, 389] width 1568 height 778
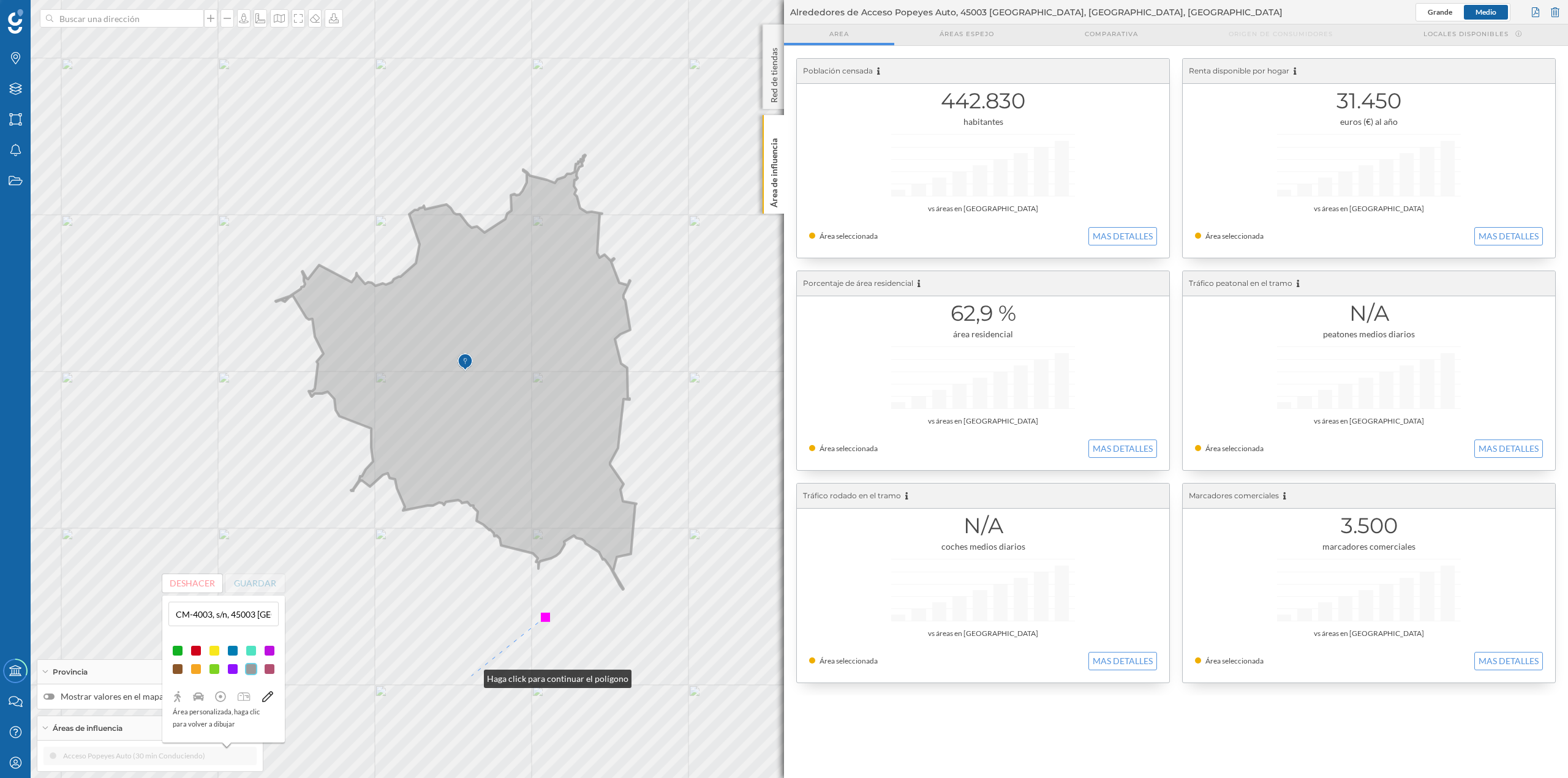
click at [472, 386] on div "© Mapbox © OpenStreetMap Improve this map" at bounding box center [784, 389] width 1568 height 778
click at [562, 386] on div "© Mapbox © OpenStreetMap Improve this map" at bounding box center [784, 389] width 1568 height 778
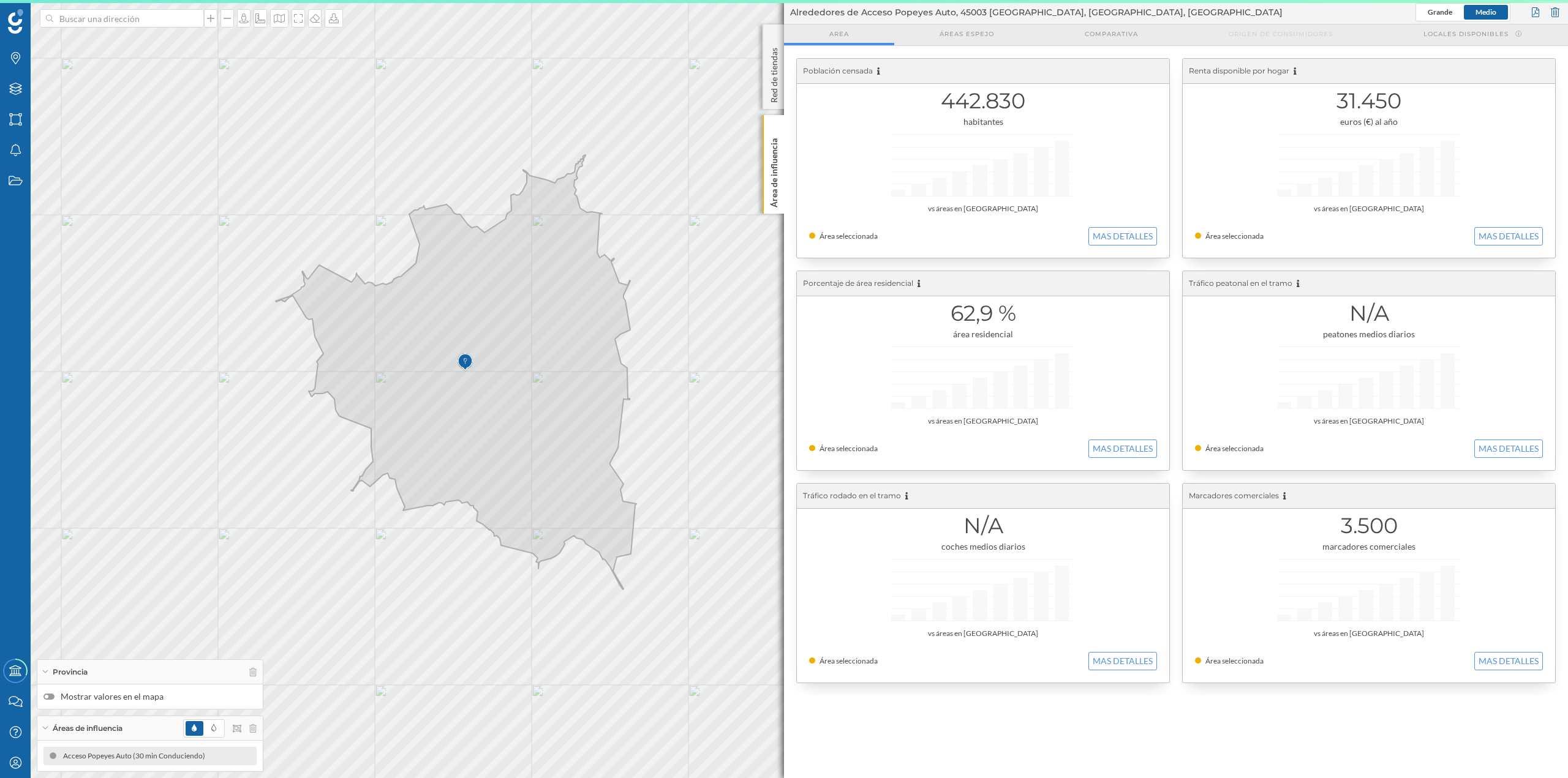
click at [524, 386] on icon at bounding box center [456, 372] width 361 height 434
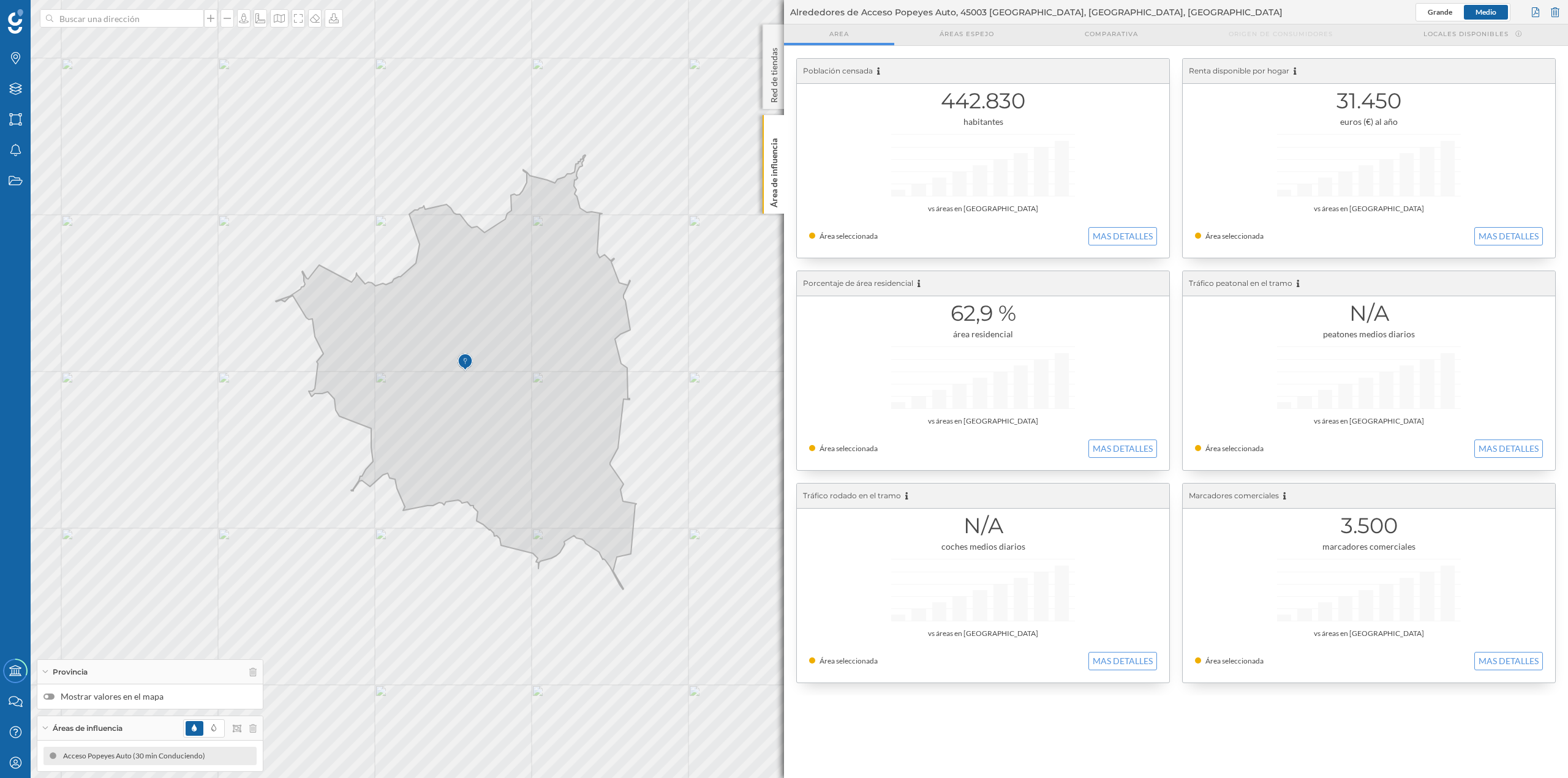
click at [581, 386] on div "© Mapbox © OpenStreetMap Improve this map" at bounding box center [784, 389] width 1568 height 778
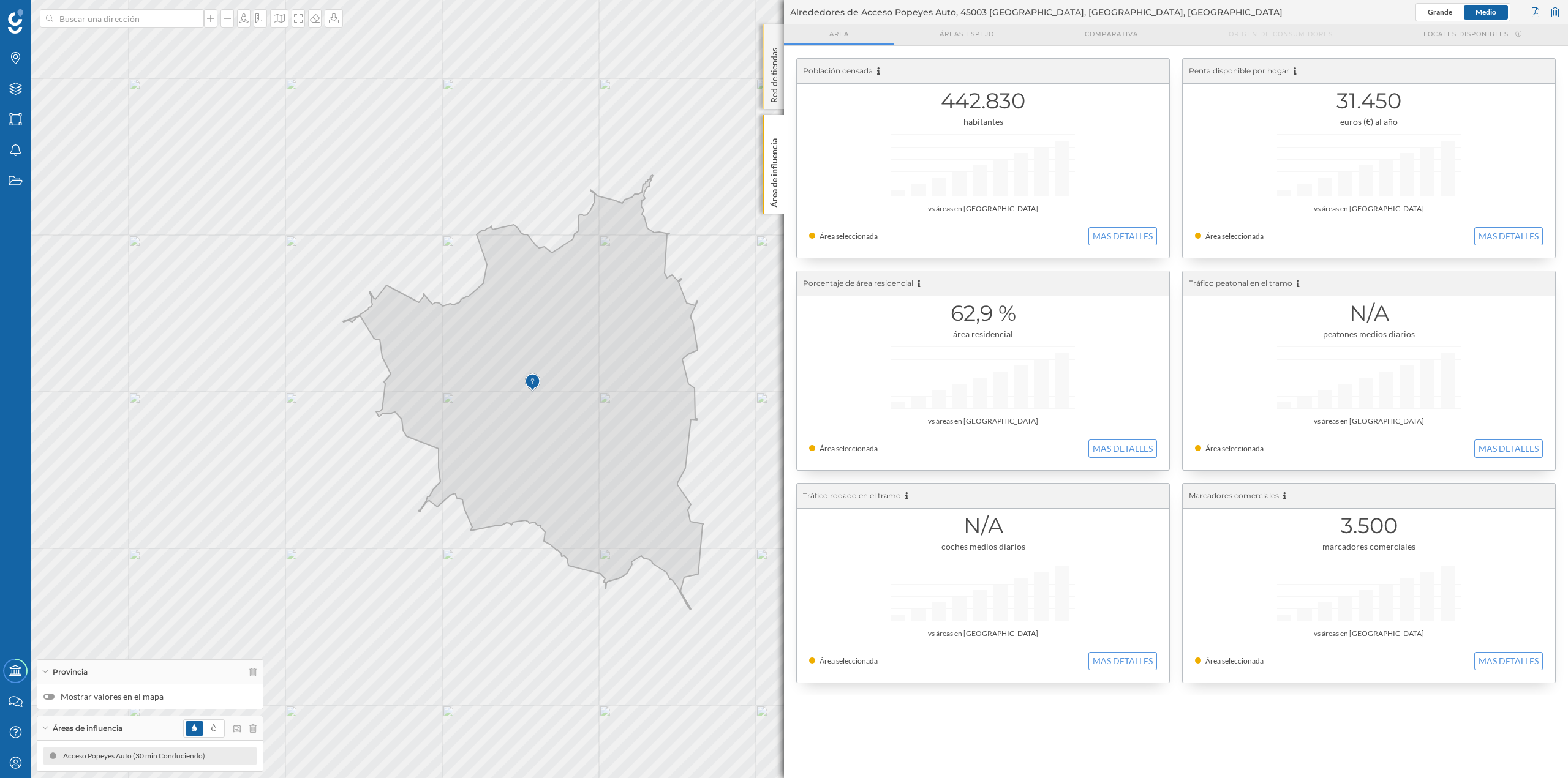
click at [783, 92] on div "Red de tiendas" at bounding box center [773, 67] width 21 height 84
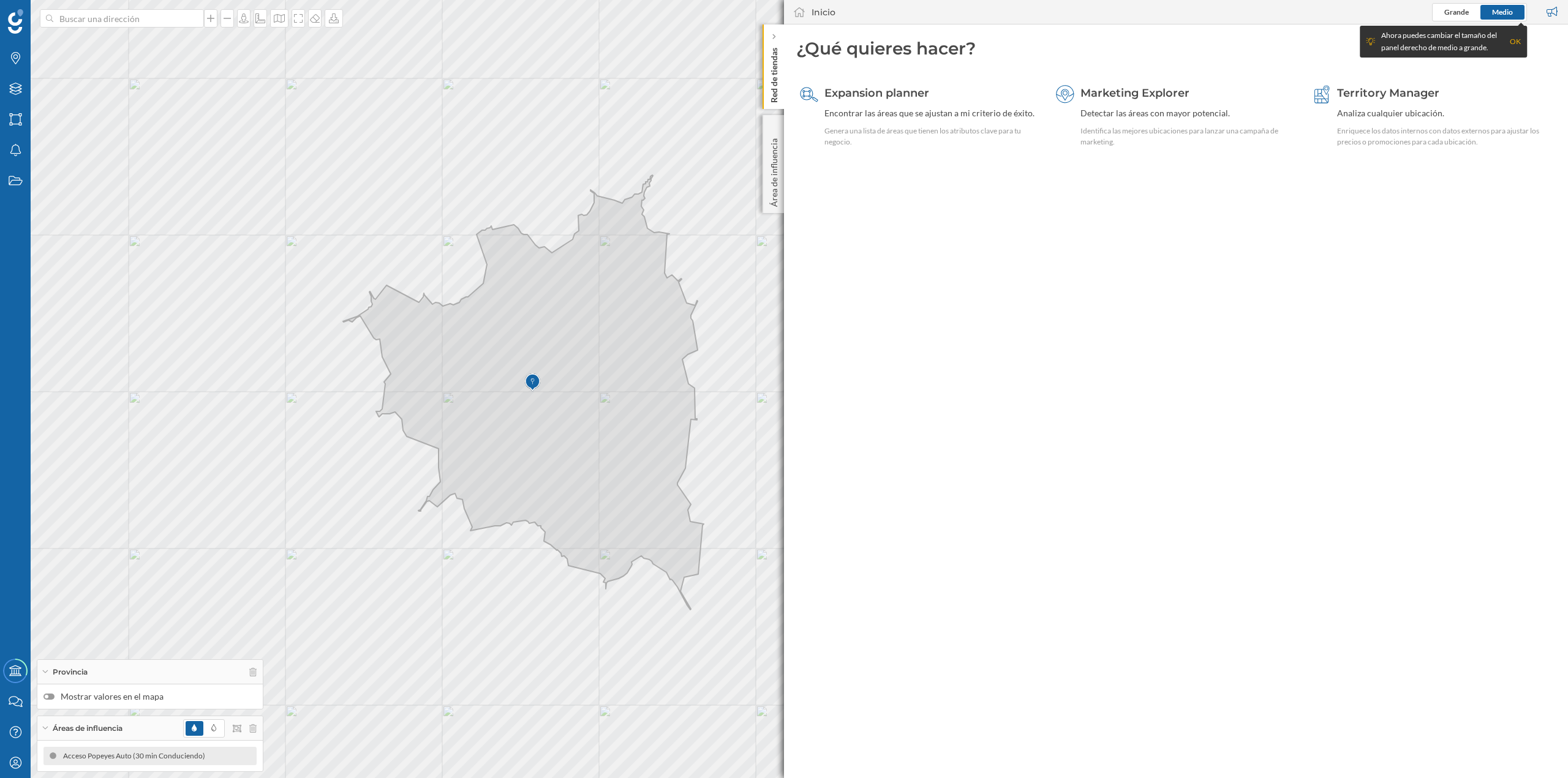
click at [774, 45] on p "Red de tiendas" at bounding box center [773, 73] width 12 height 60
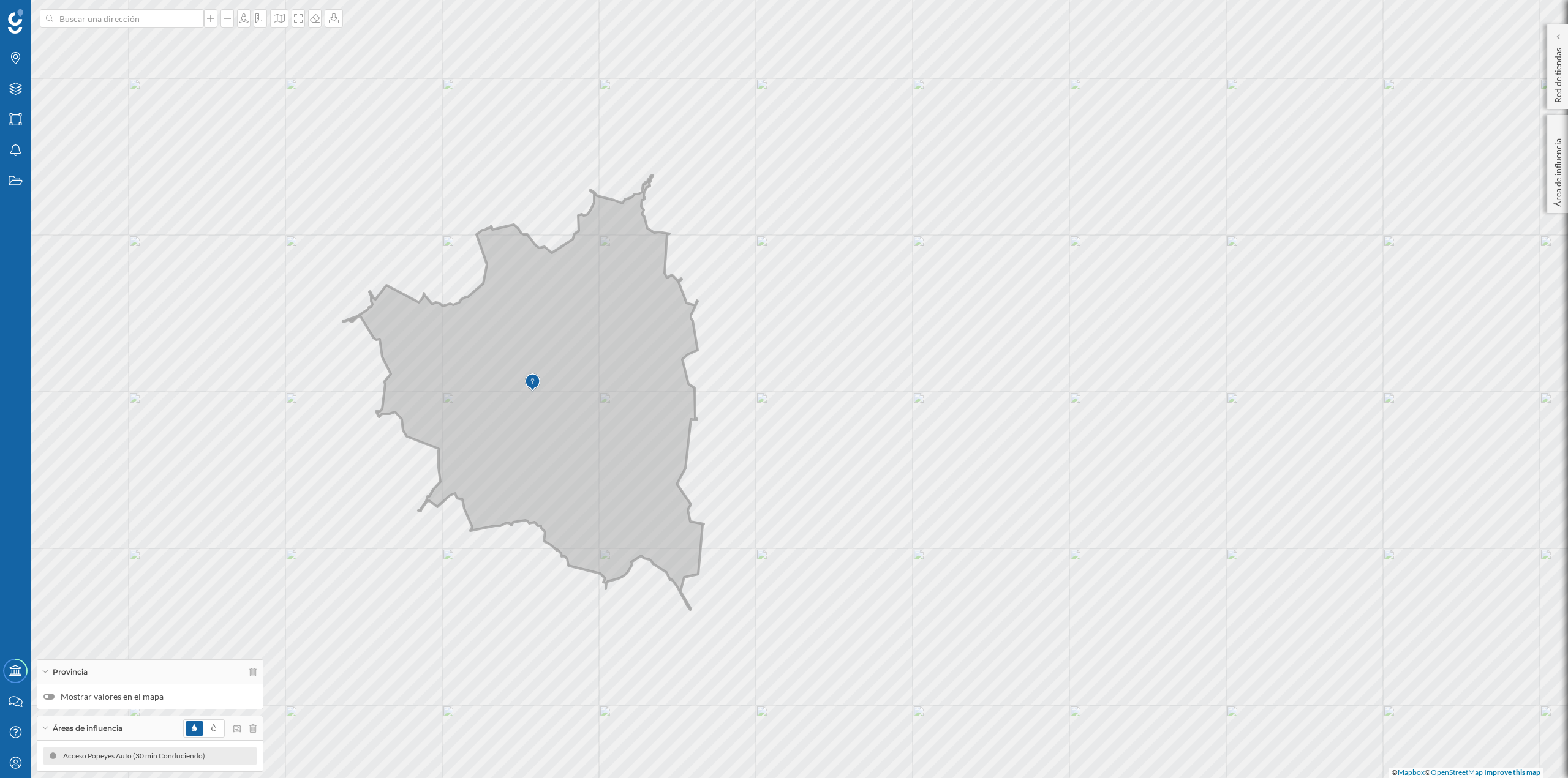
click at [575, 386] on icon at bounding box center [523, 392] width 361 height 434
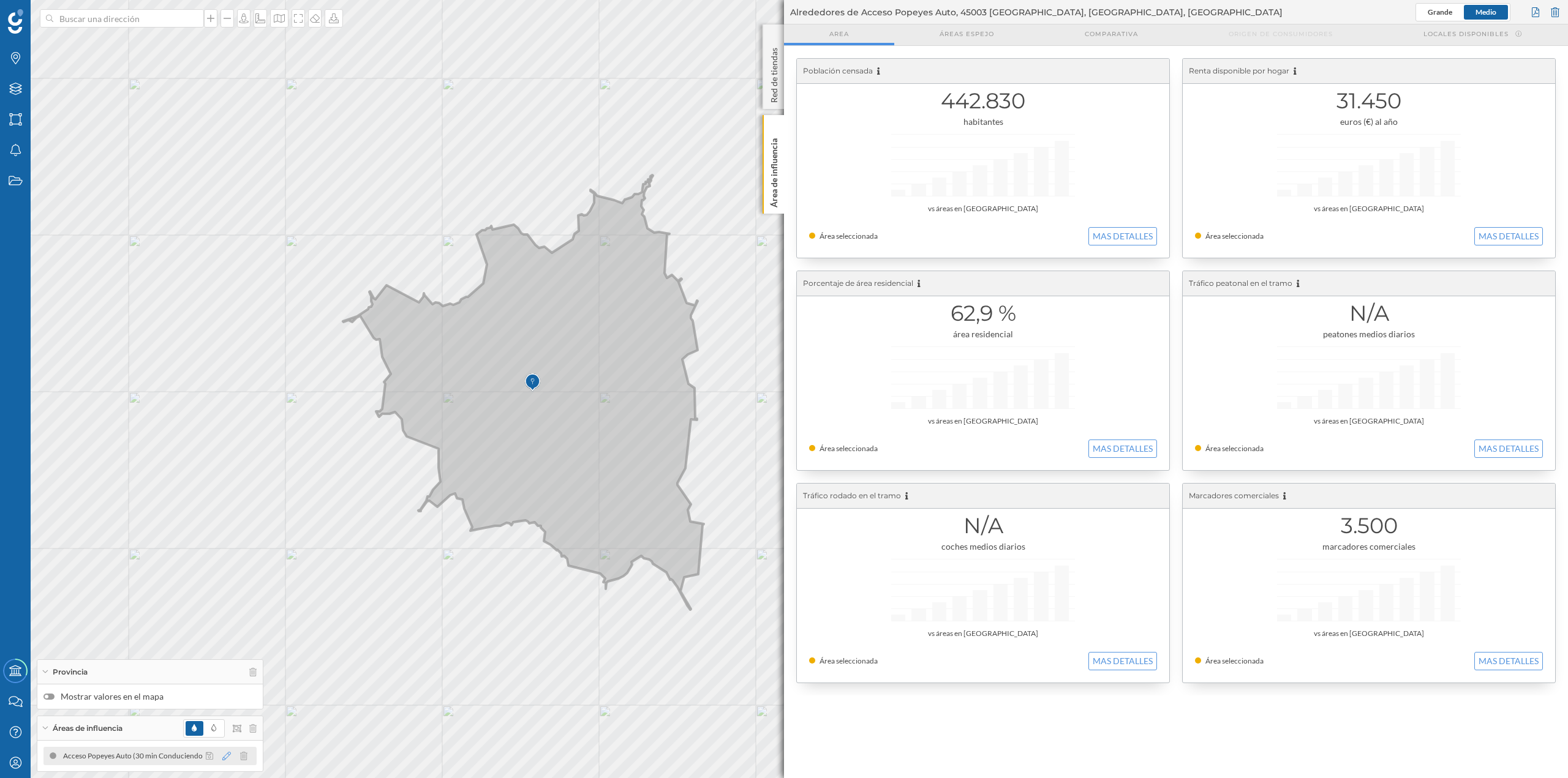
click at [224, 386] on icon at bounding box center [226, 756] width 9 height 9
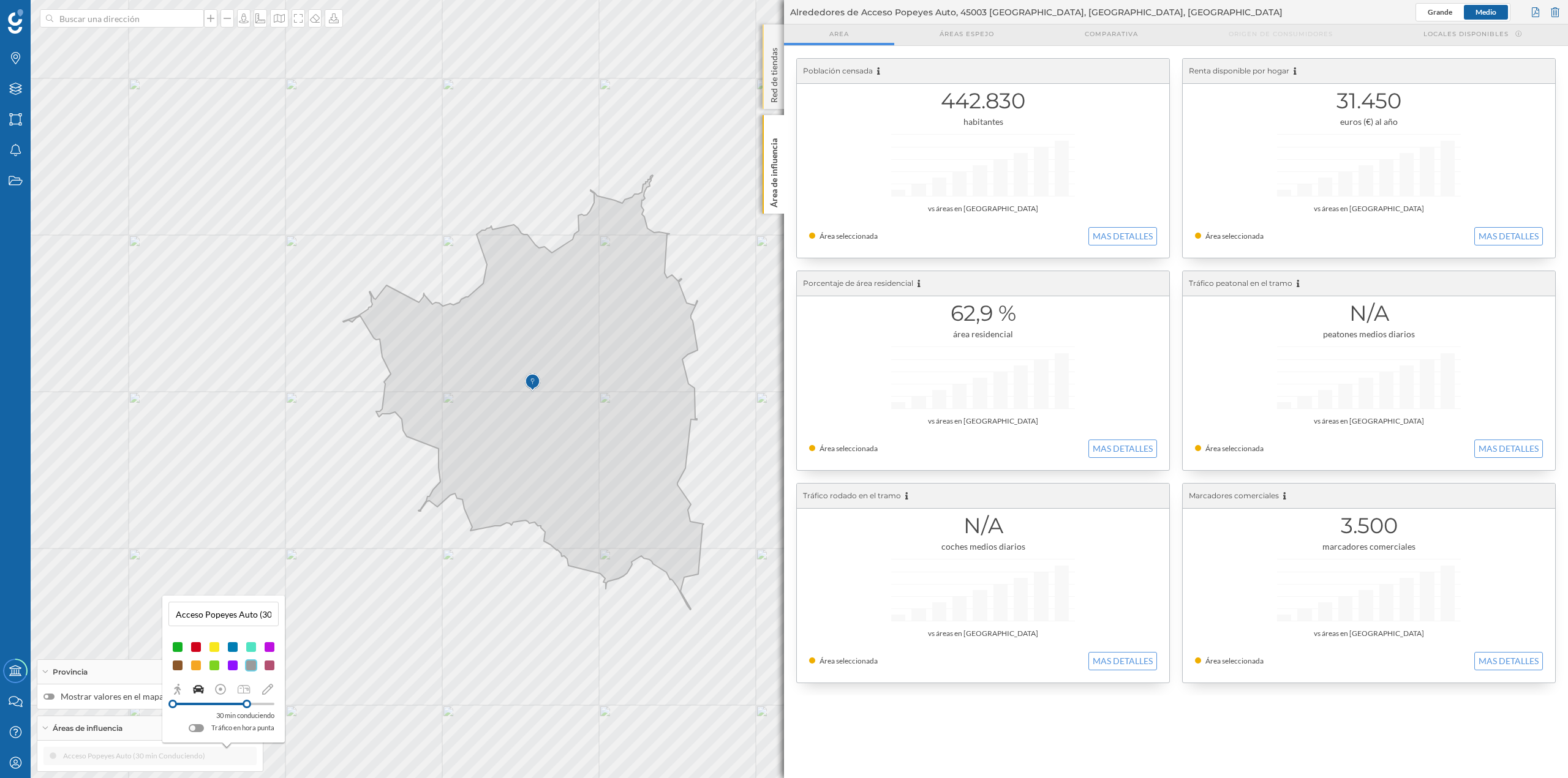
click at [776, 64] on p "Red de tiendas" at bounding box center [773, 73] width 12 height 60
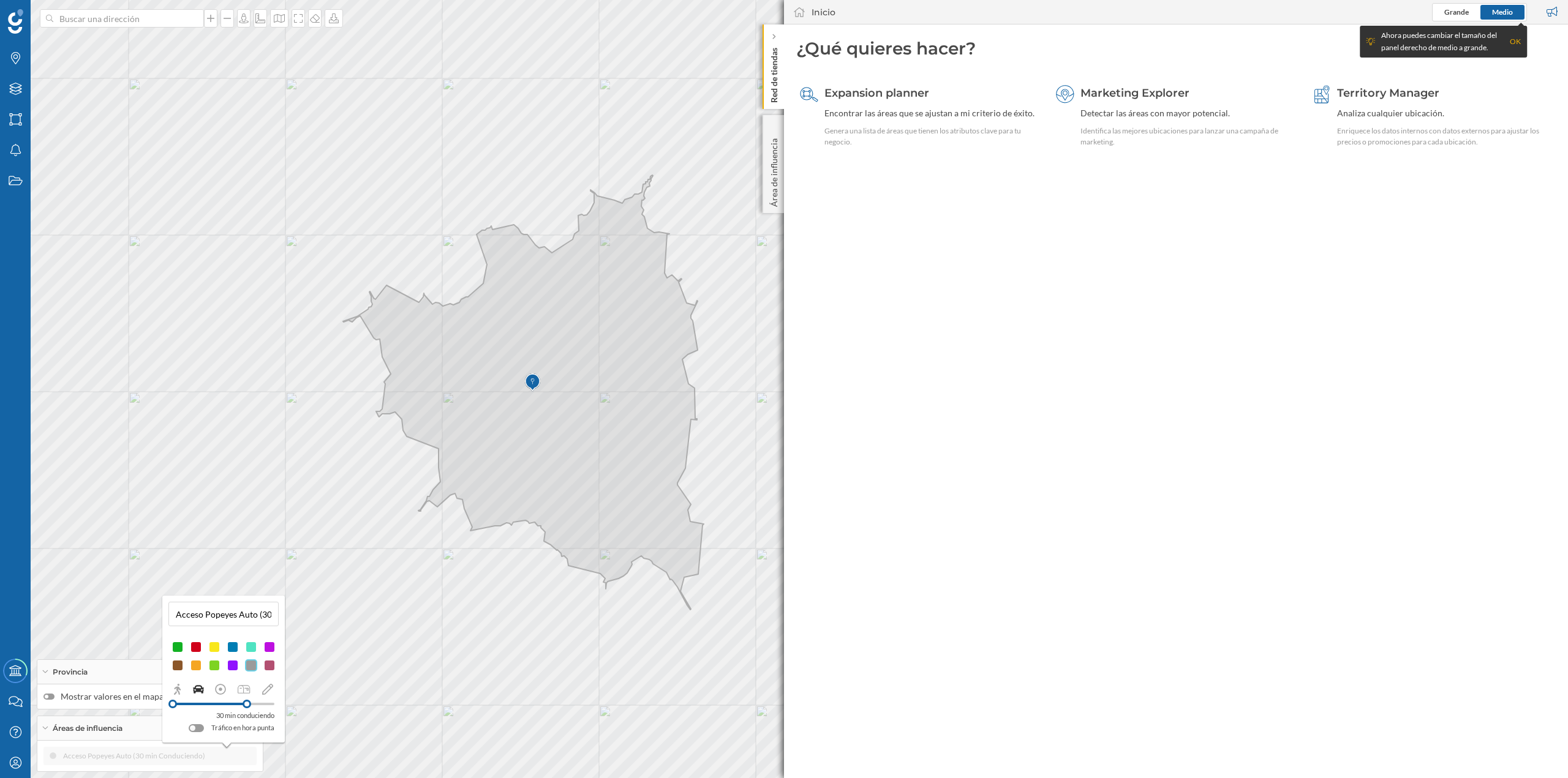
click at [780, 34] on div "Red de tiendas" at bounding box center [773, 67] width 21 height 84
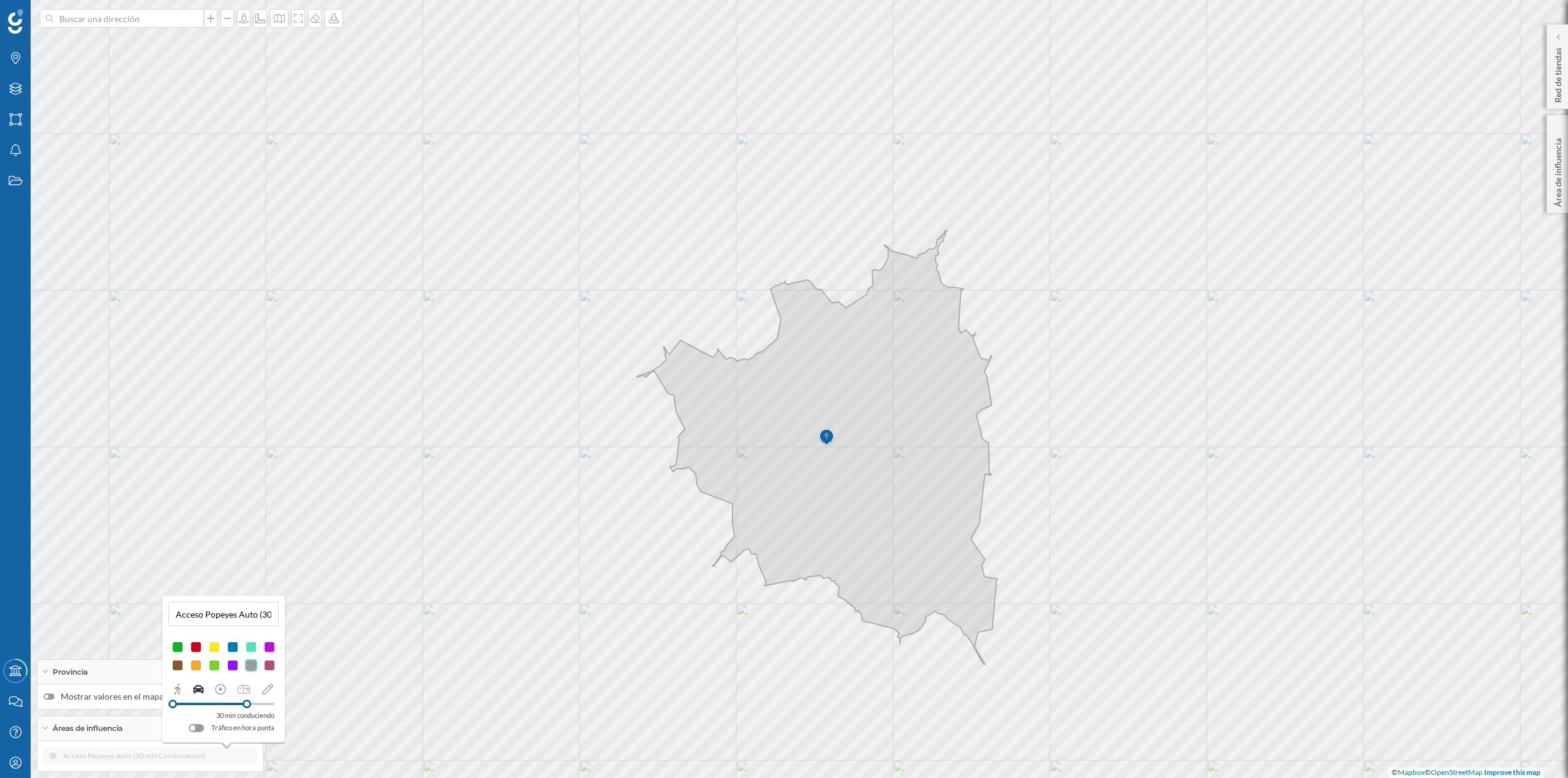
drag, startPoint x: 955, startPoint y: 518, endPoint x: 1208, endPoint y: 562, distance: 256.8
click at [783, 386] on div "© Mapbox © OpenStreetMap Improve this map" at bounding box center [784, 389] width 1568 height 778
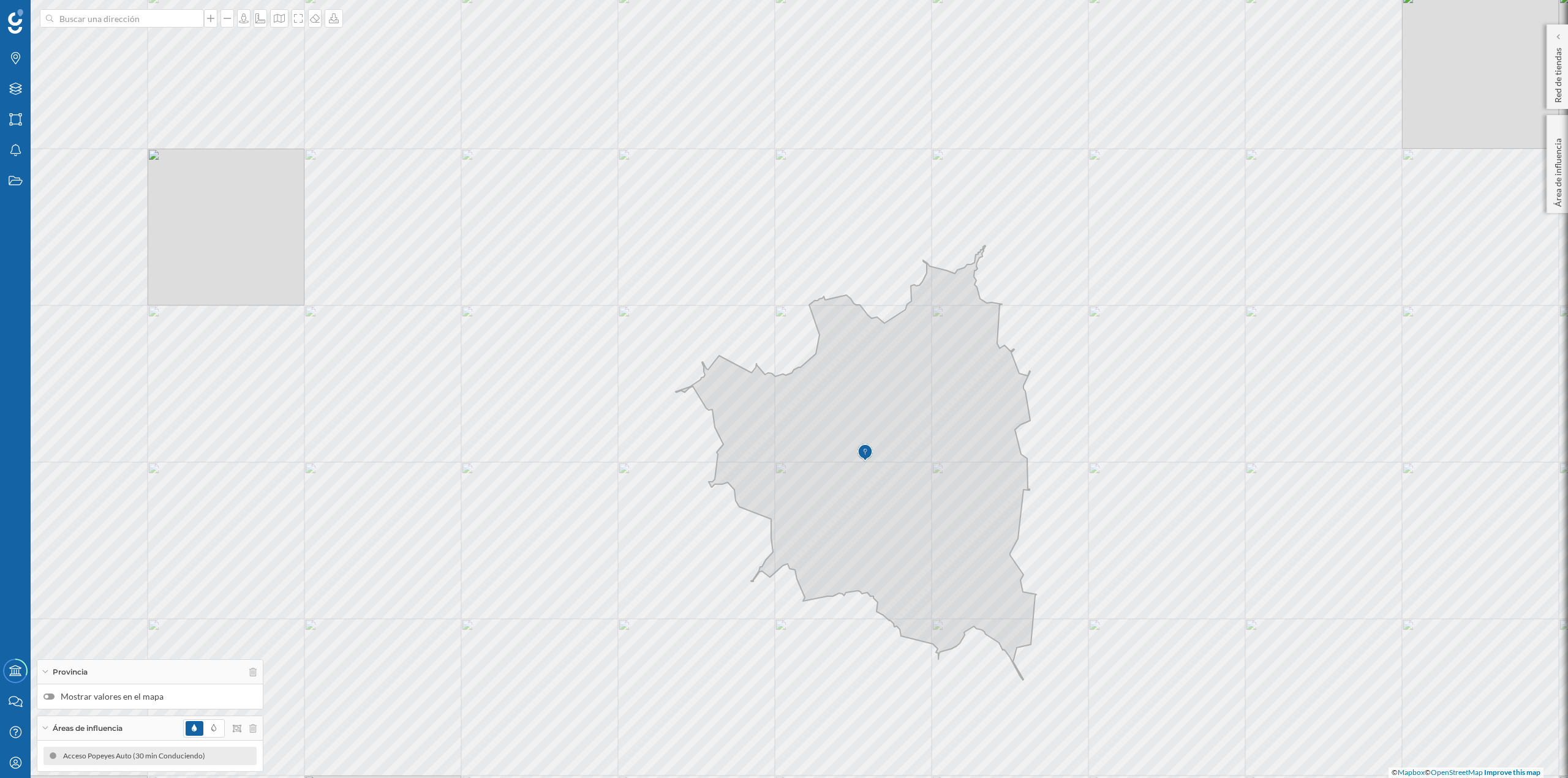
drag, startPoint x: 1142, startPoint y: 552, endPoint x: 1188, endPoint y: 579, distance: 53.3
click at [783, 386] on div "© Mapbox © OpenStreetMap Improve this map" at bounding box center [784, 389] width 1568 height 778
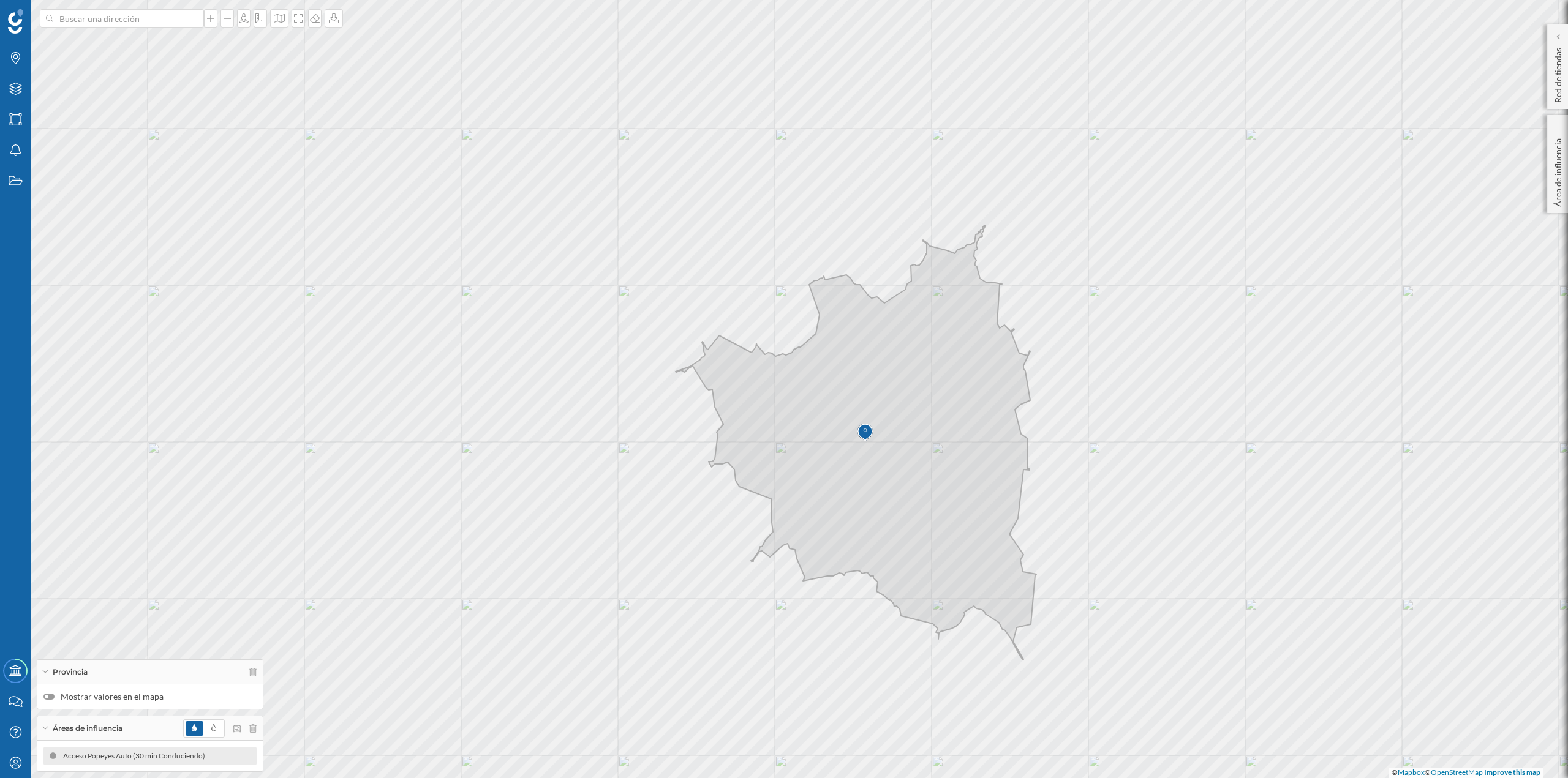
drag, startPoint x: 1179, startPoint y: 559, endPoint x: 1177, endPoint y: 520, distance: 39.1
click at [783, 386] on div "© Mapbox © OpenStreetMap Improve this map" at bounding box center [784, 389] width 1568 height 778
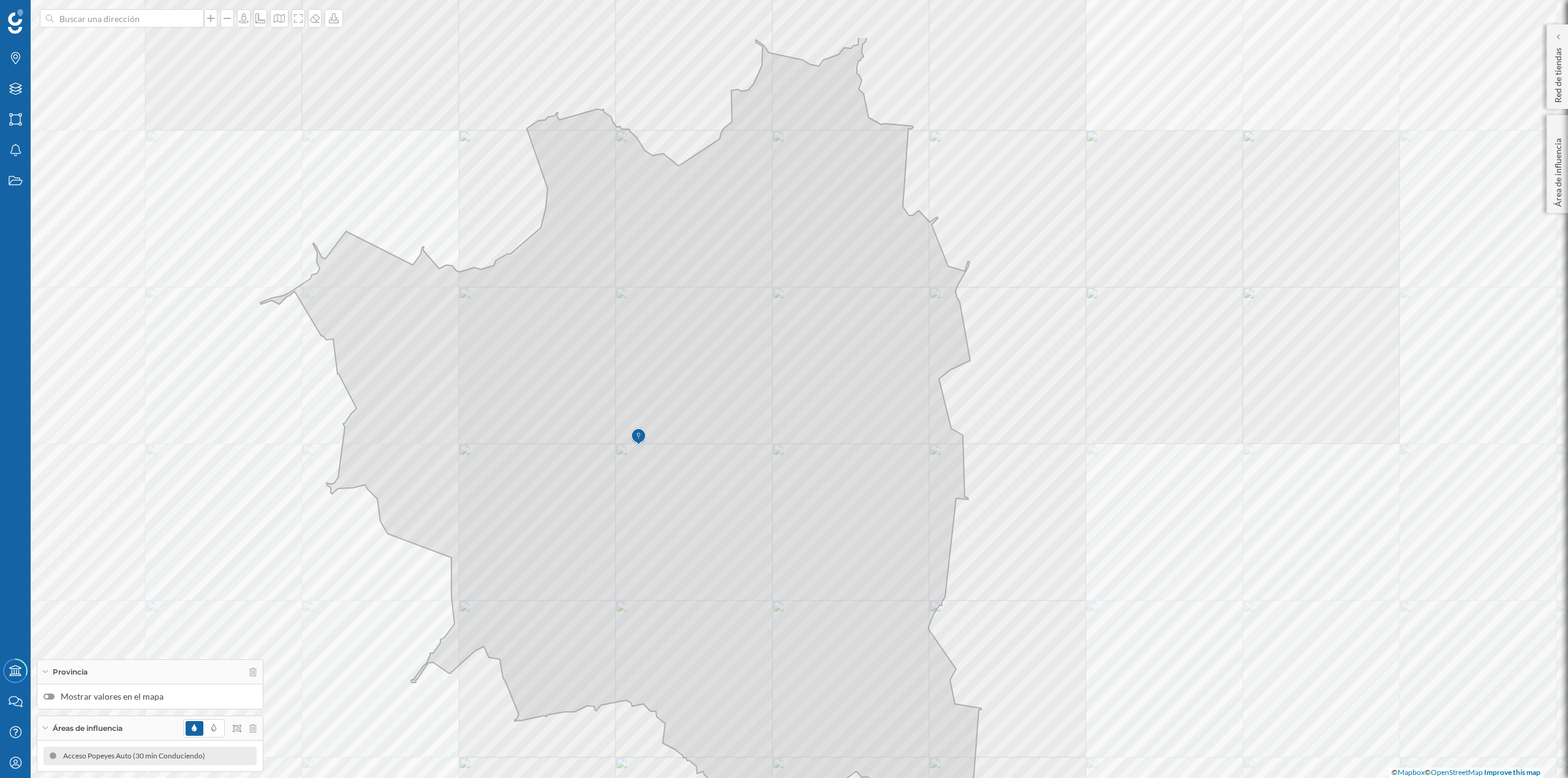
drag, startPoint x: 1057, startPoint y: 514, endPoint x: 1150, endPoint y: 639, distance: 155.8
click at [783, 386] on div "© Mapbox © OpenStreetMap Improve this map" at bounding box center [784, 389] width 1568 height 778
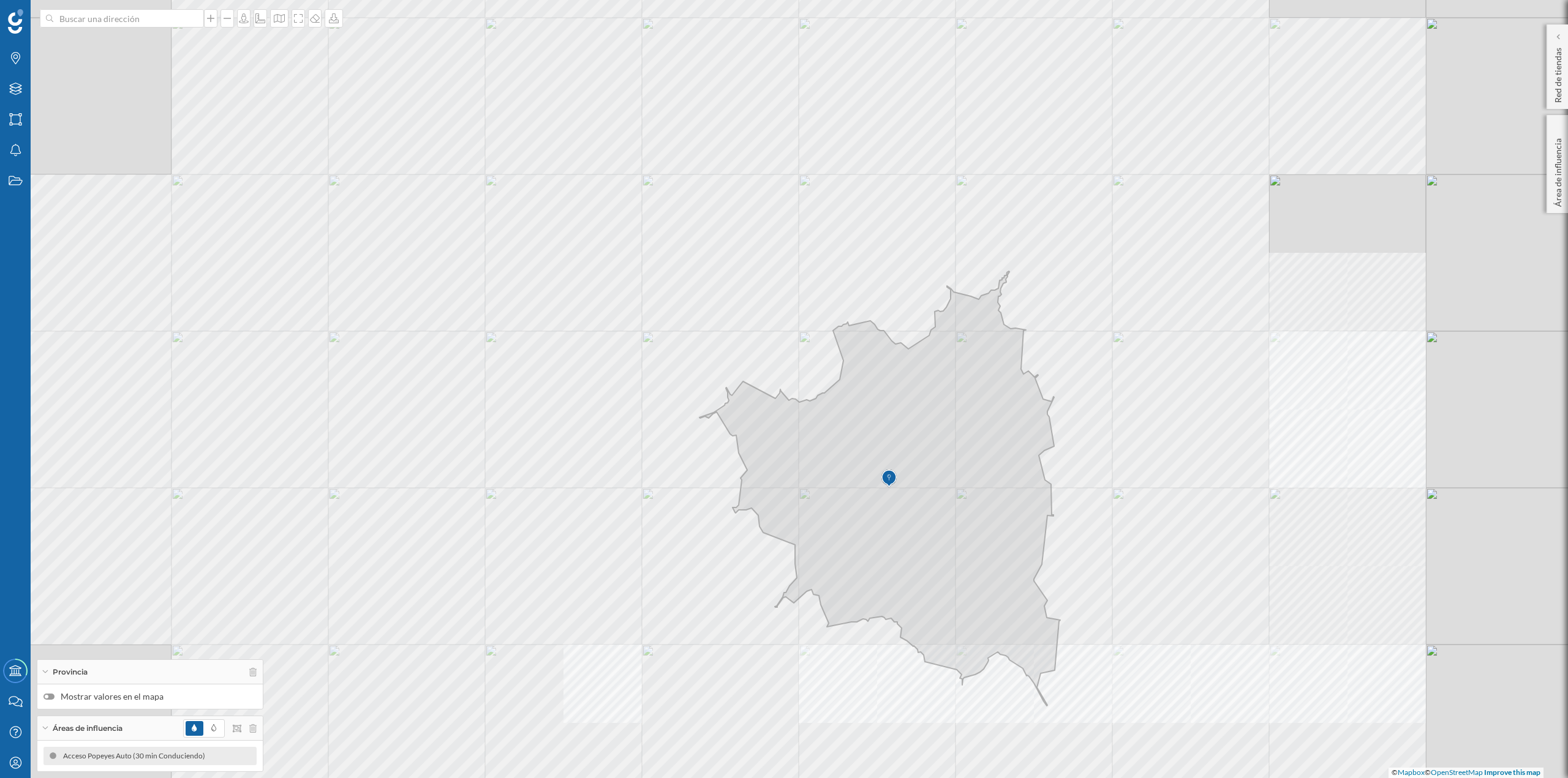
drag, startPoint x: 1126, startPoint y: 546, endPoint x: 1127, endPoint y: 507, distance: 39.0
click at [783, 386] on div "© Mapbox © OpenStreetMap Improve this map" at bounding box center [784, 389] width 1568 height 778
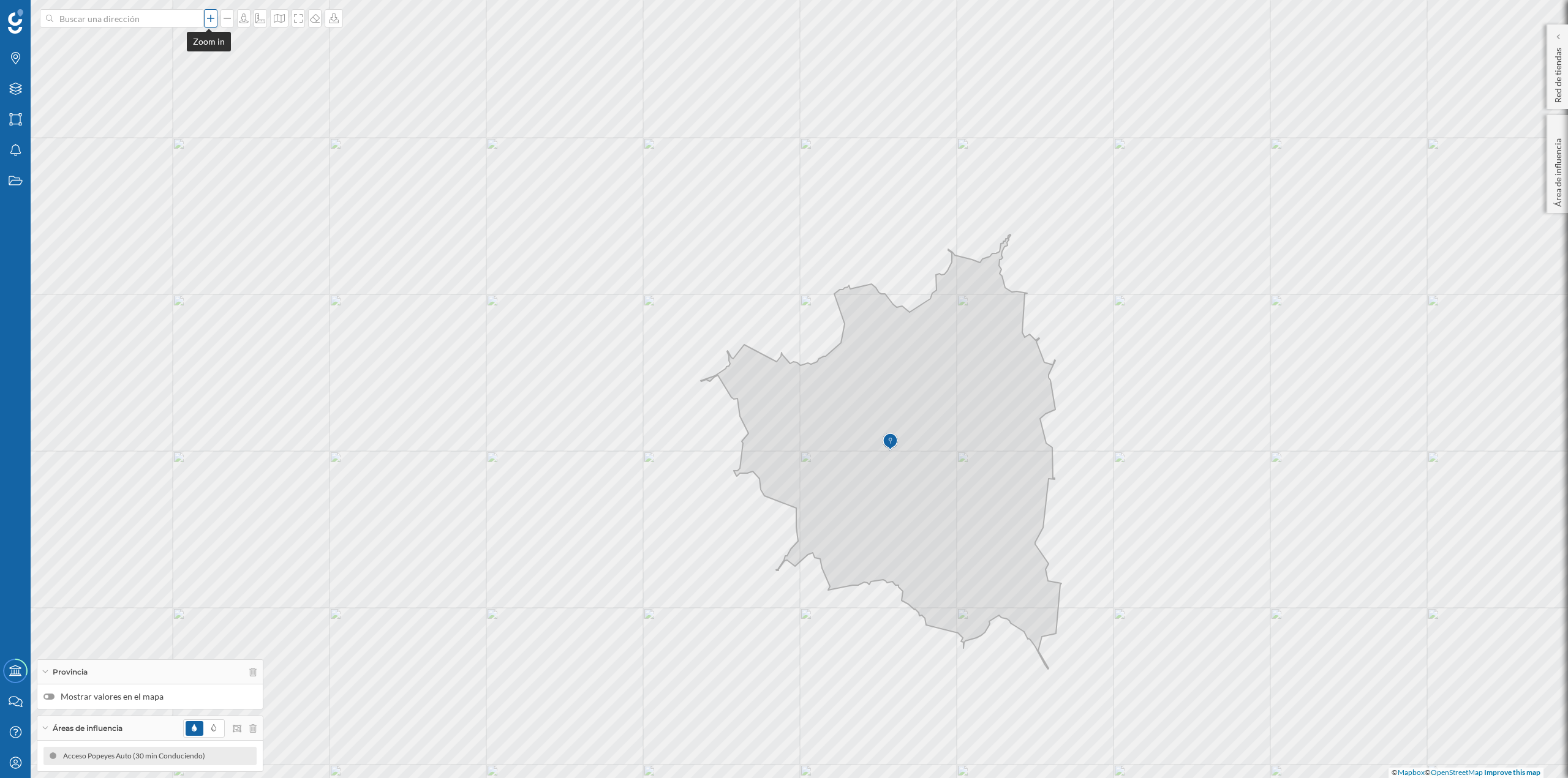
click at [209, 23] on icon at bounding box center [211, 18] width 12 height 10
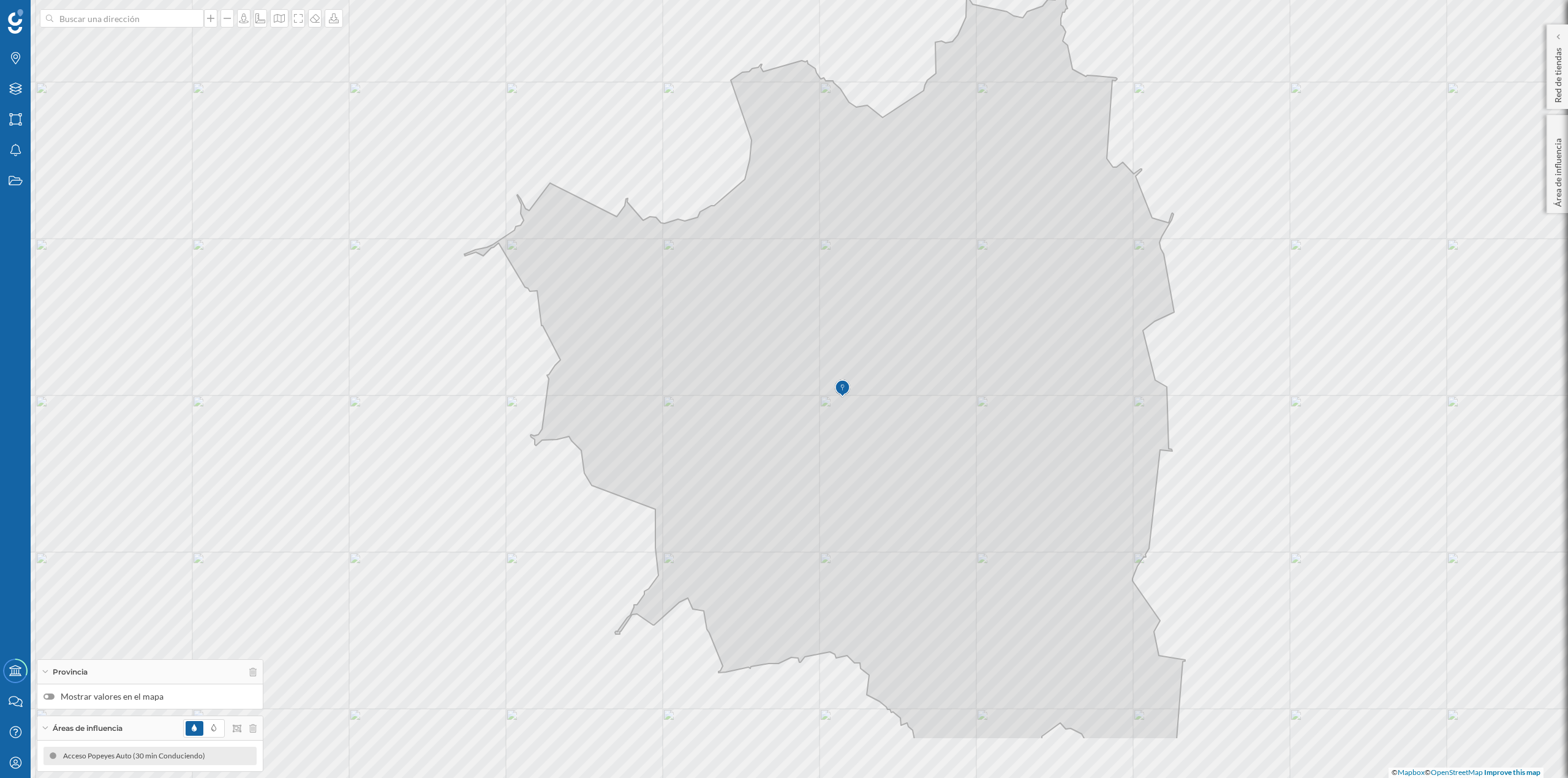
drag, startPoint x: 656, startPoint y: 539, endPoint x: 447, endPoint y: 369, distance: 269.4
click at [487, 386] on div "© Mapbox © OpenStreetMap Improve this map" at bounding box center [784, 389] width 1568 height 778
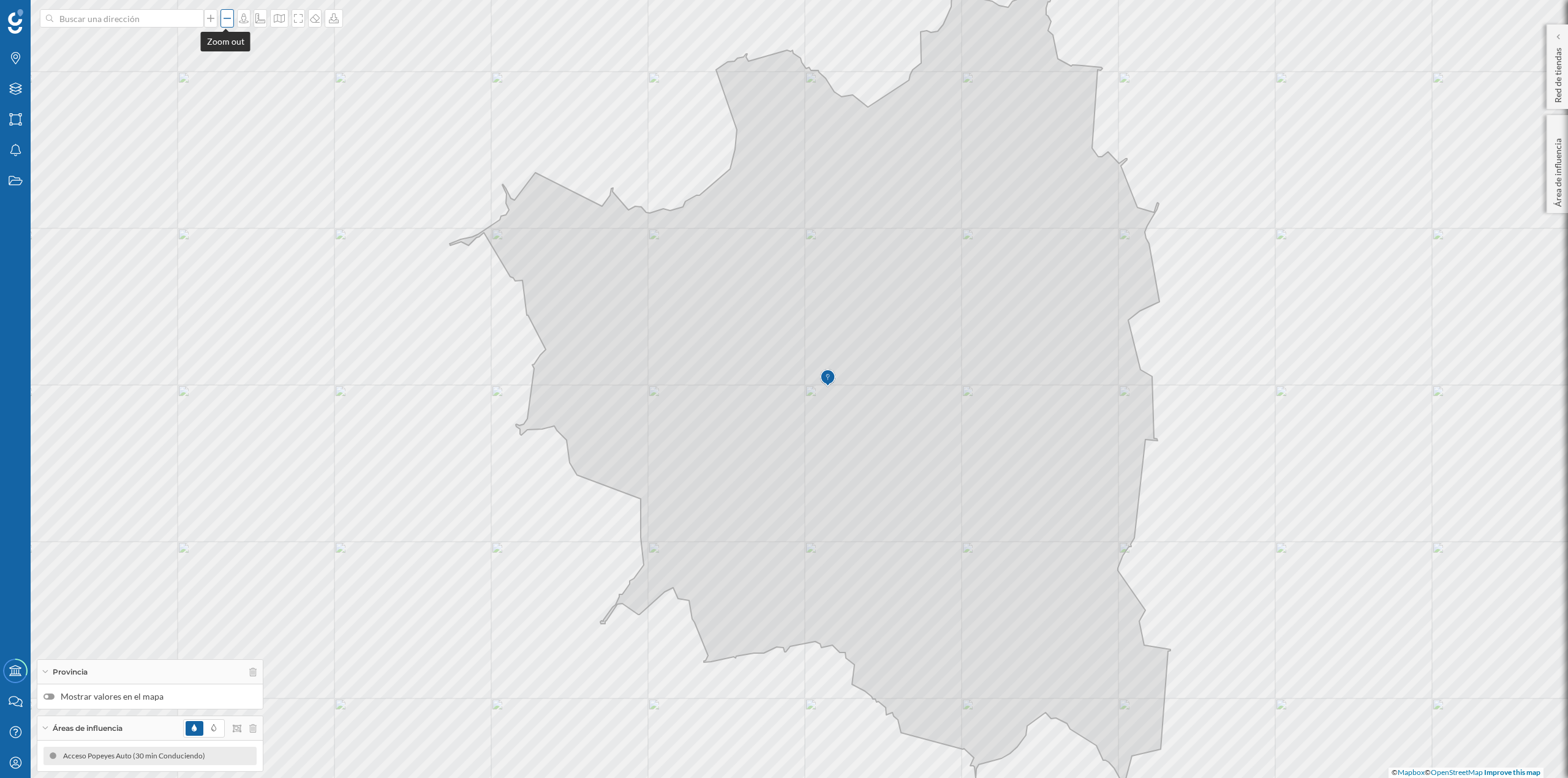
click at [224, 23] on icon at bounding box center [227, 18] width 12 height 10
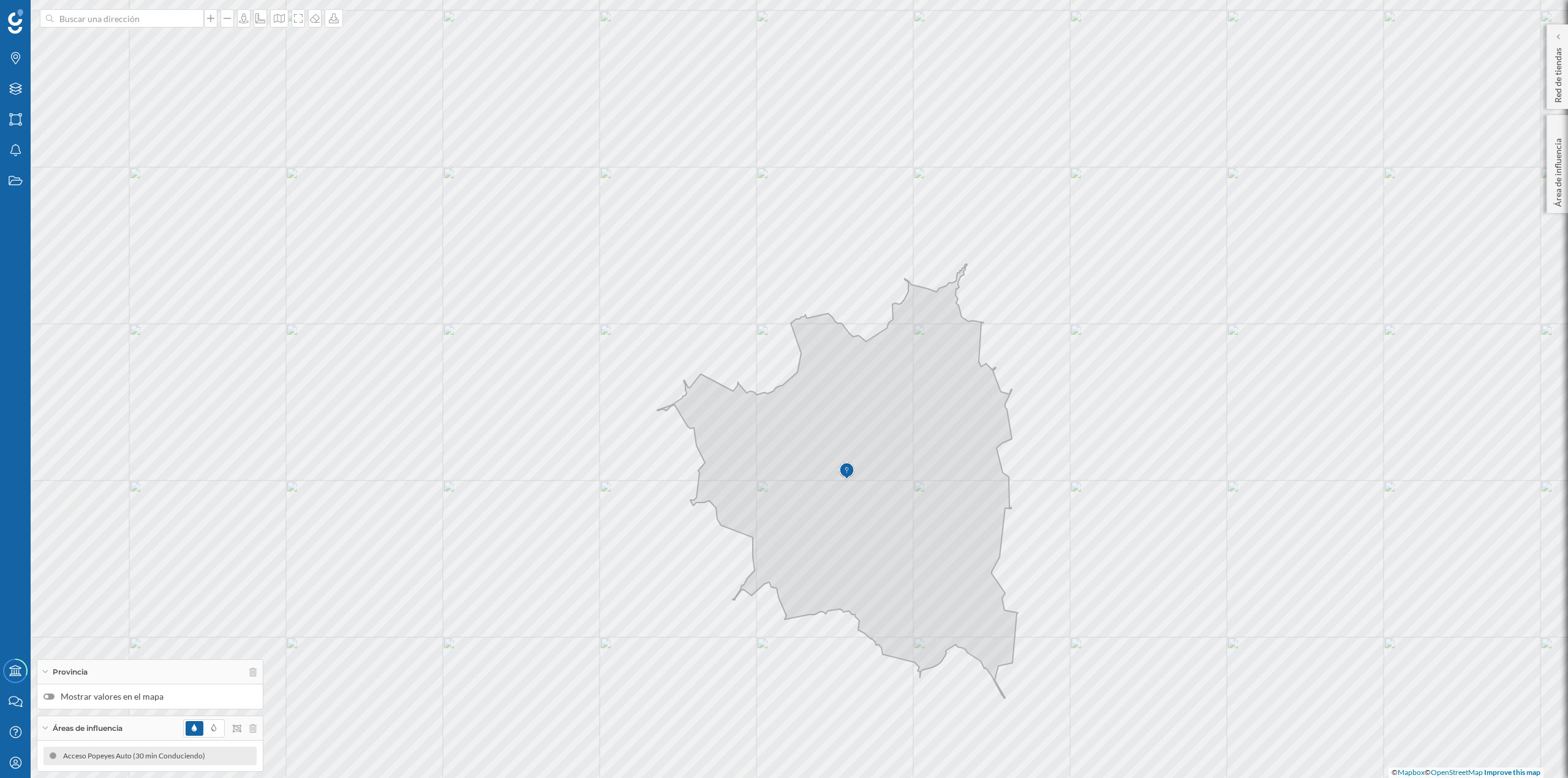
drag, startPoint x: 1113, startPoint y: 529, endPoint x: 1128, endPoint y: 546, distance: 22.7
click at [783, 386] on div "© Mapbox © OpenStreetMap Improve this map" at bounding box center [784, 389] width 1568 height 778
drag, startPoint x: 1184, startPoint y: 647, endPoint x: 1176, endPoint y: 642, distance: 9.4
click at [783, 386] on div "© Mapbox © OpenStreetMap Improve this map" at bounding box center [784, 389] width 1568 height 778
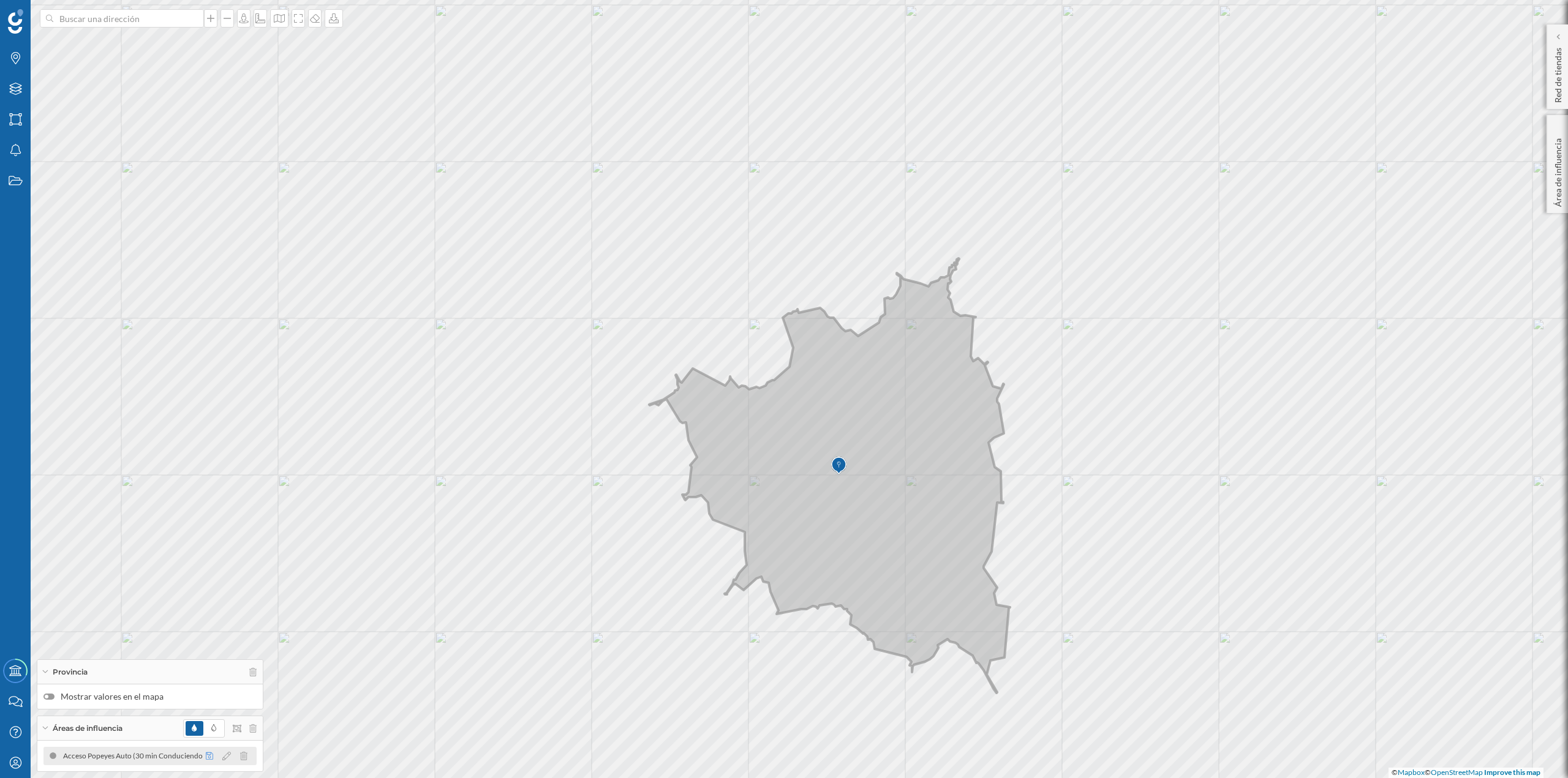
click at [206, 386] on icon at bounding box center [210, 756] width 8 height 8
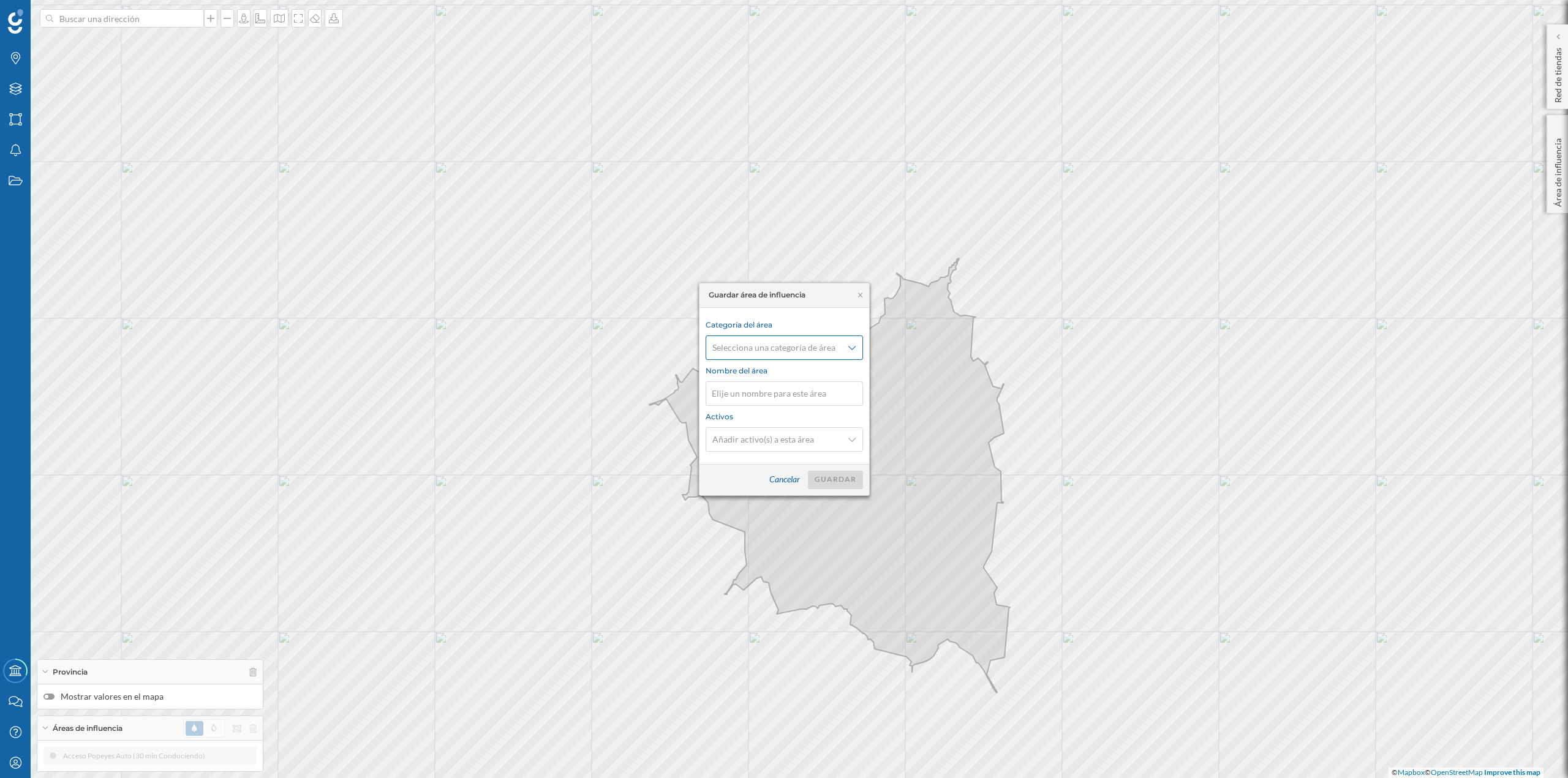
click at [783, 353] on span "Selecciona una categoría de área" at bounding box center [777, 347] width 130 height 12
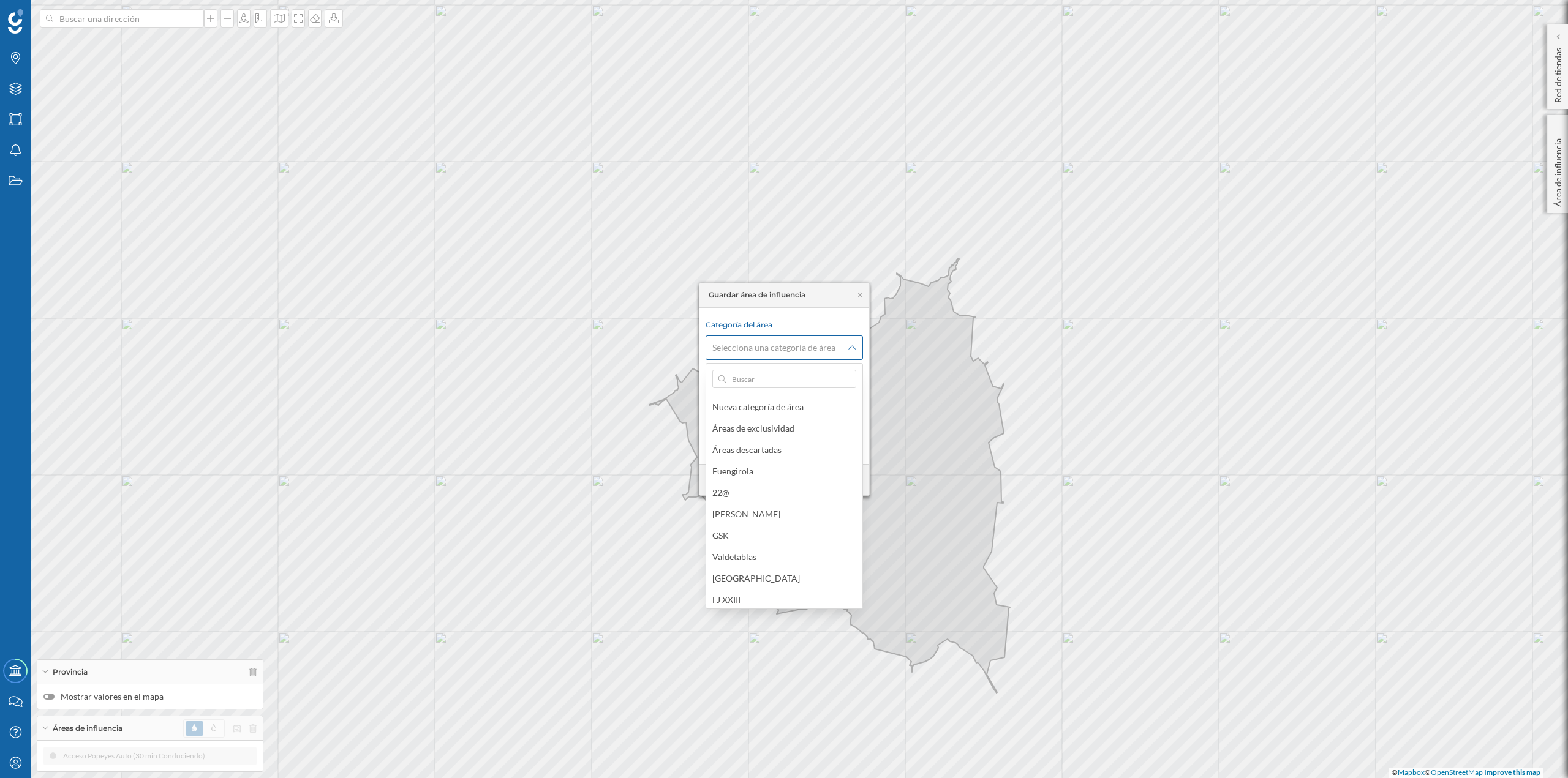
click at [783, 355] on div "Selecciona una categoría de área" at bounding box center [784, 348] width 157 height 25
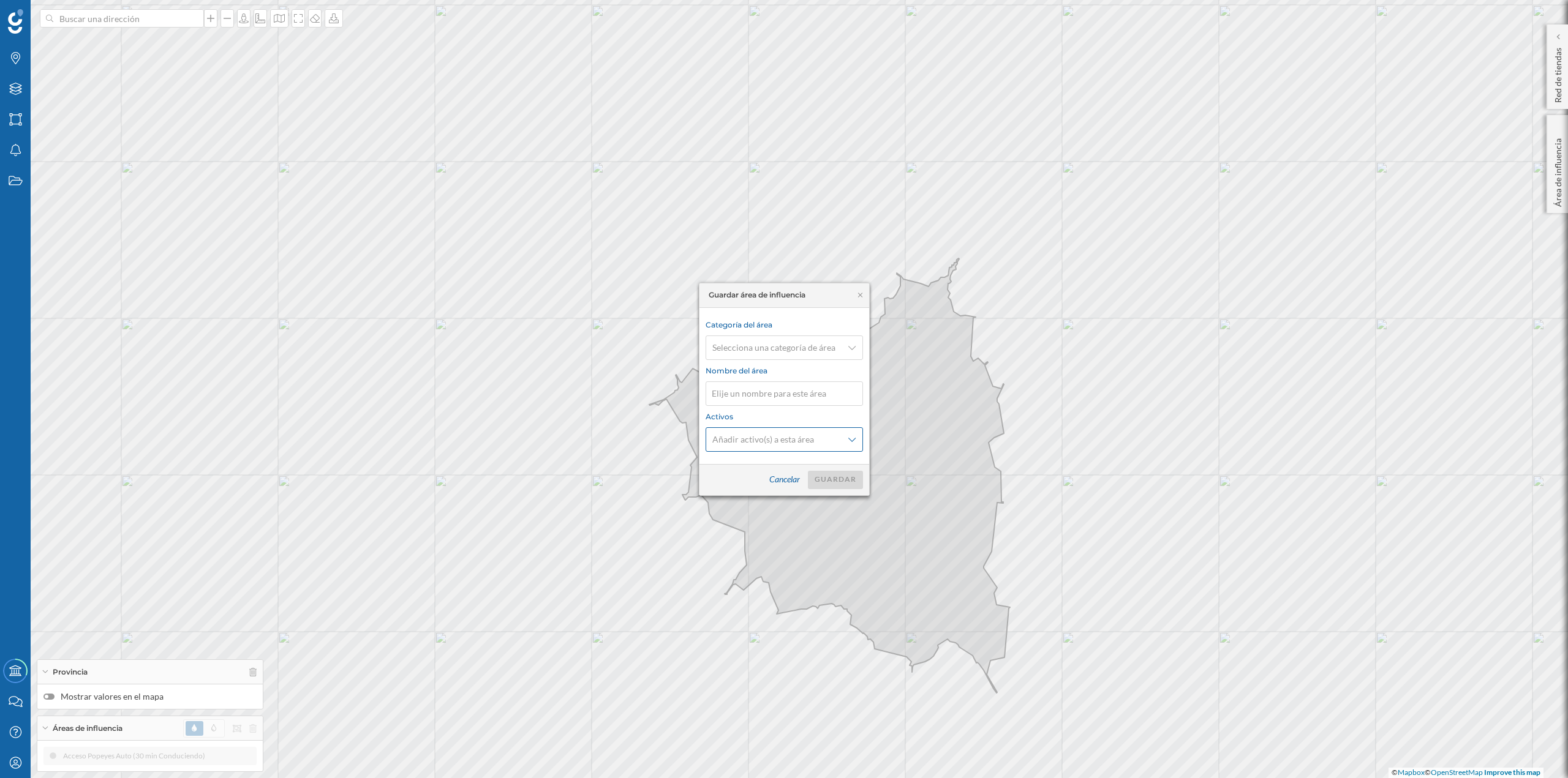
click at [783, 386] on div "Añadir activo(s) a esta área" at bounding box center [784, 440] width 157 height 25
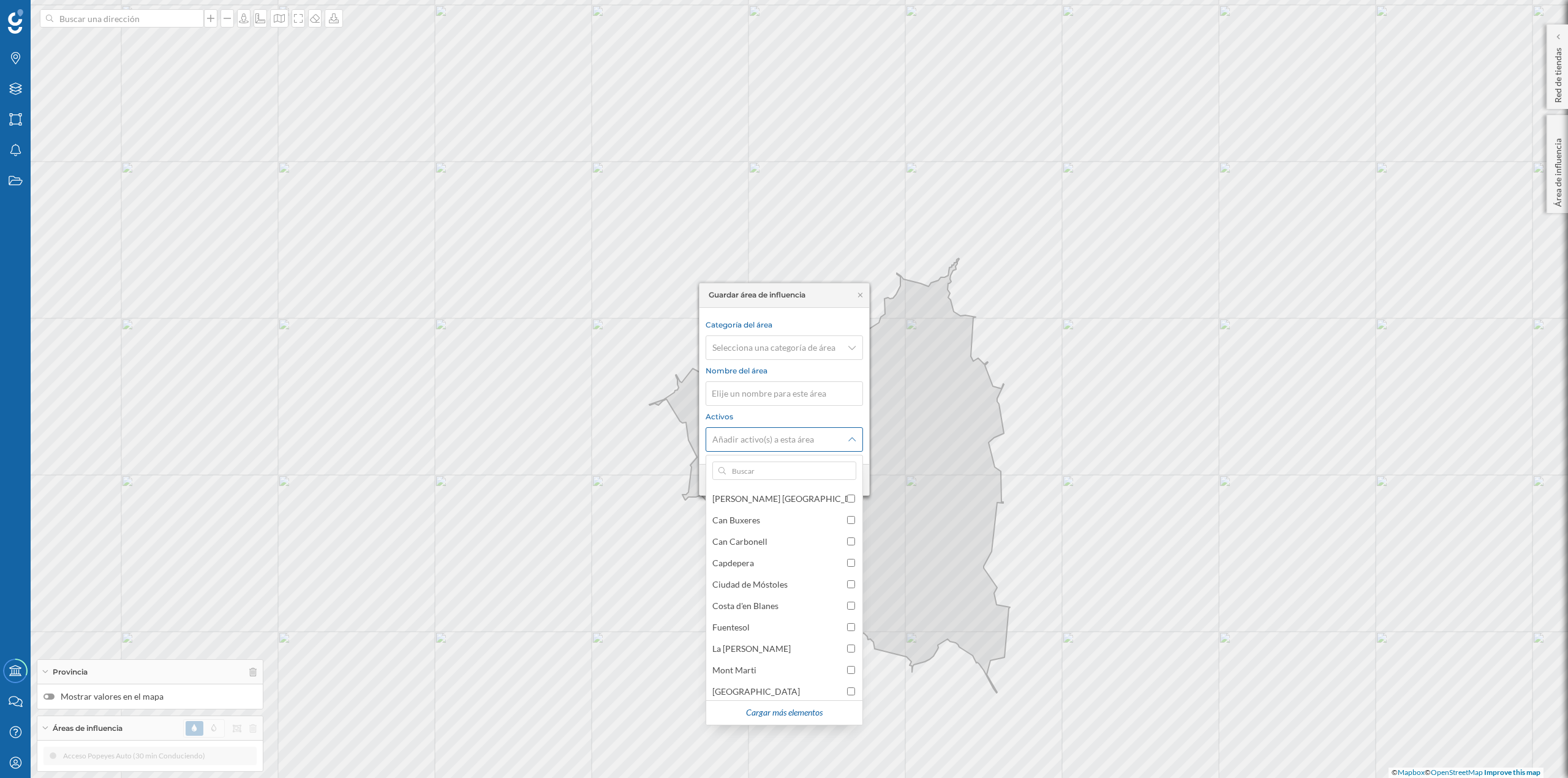
click at [783, 386] on div "Añadir activo(s) a esta área" at bounding box center [784, 440] width 157 height 25
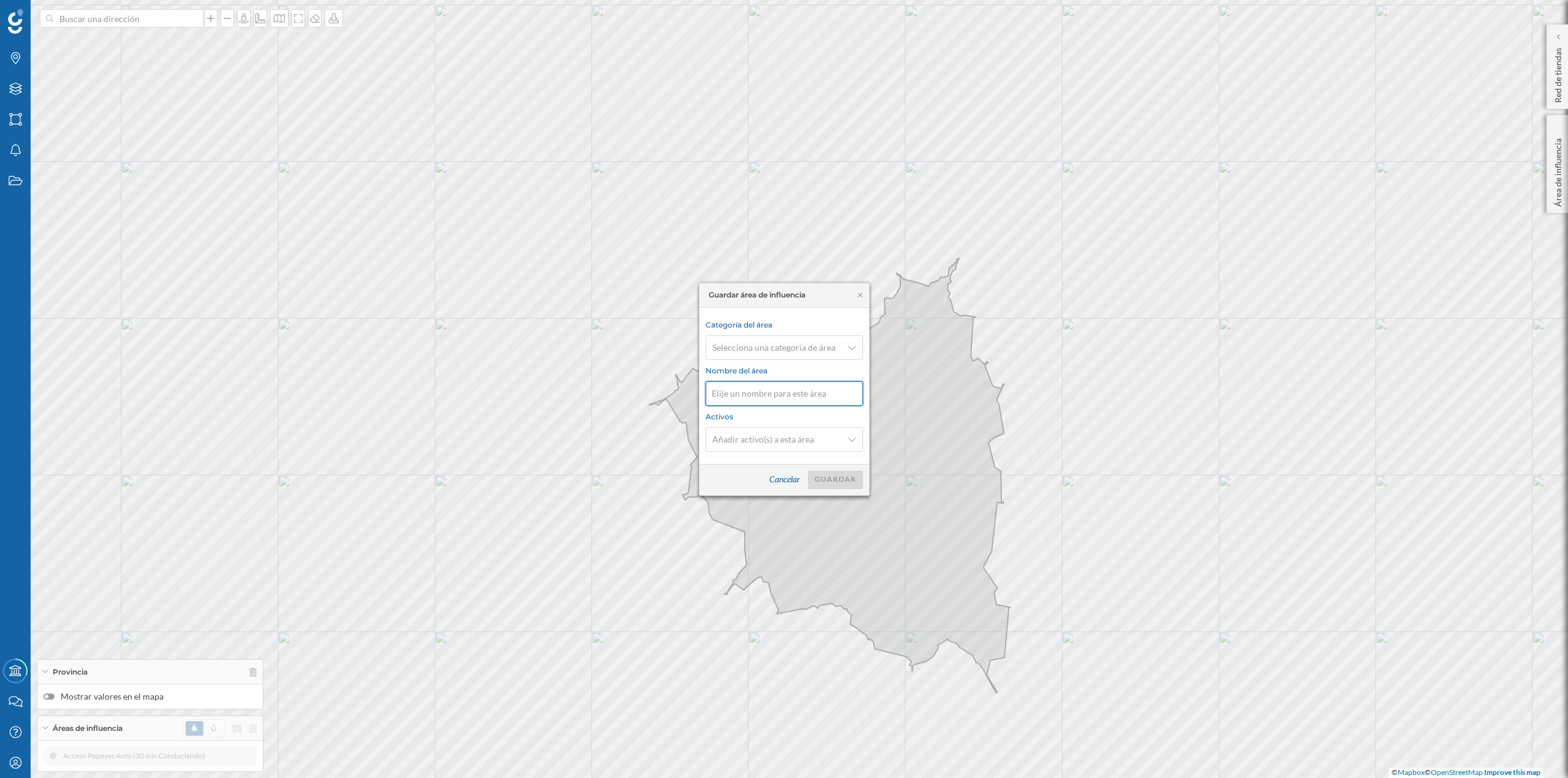
click at [783, 386] on input at bounding box center [784, 394] width 157 height 25
type input "[PERSON_NAME] CC"
click at [783, 358] on div "Selecciona una categoría de área" at bounding box center [784, 348] width 157 height 25
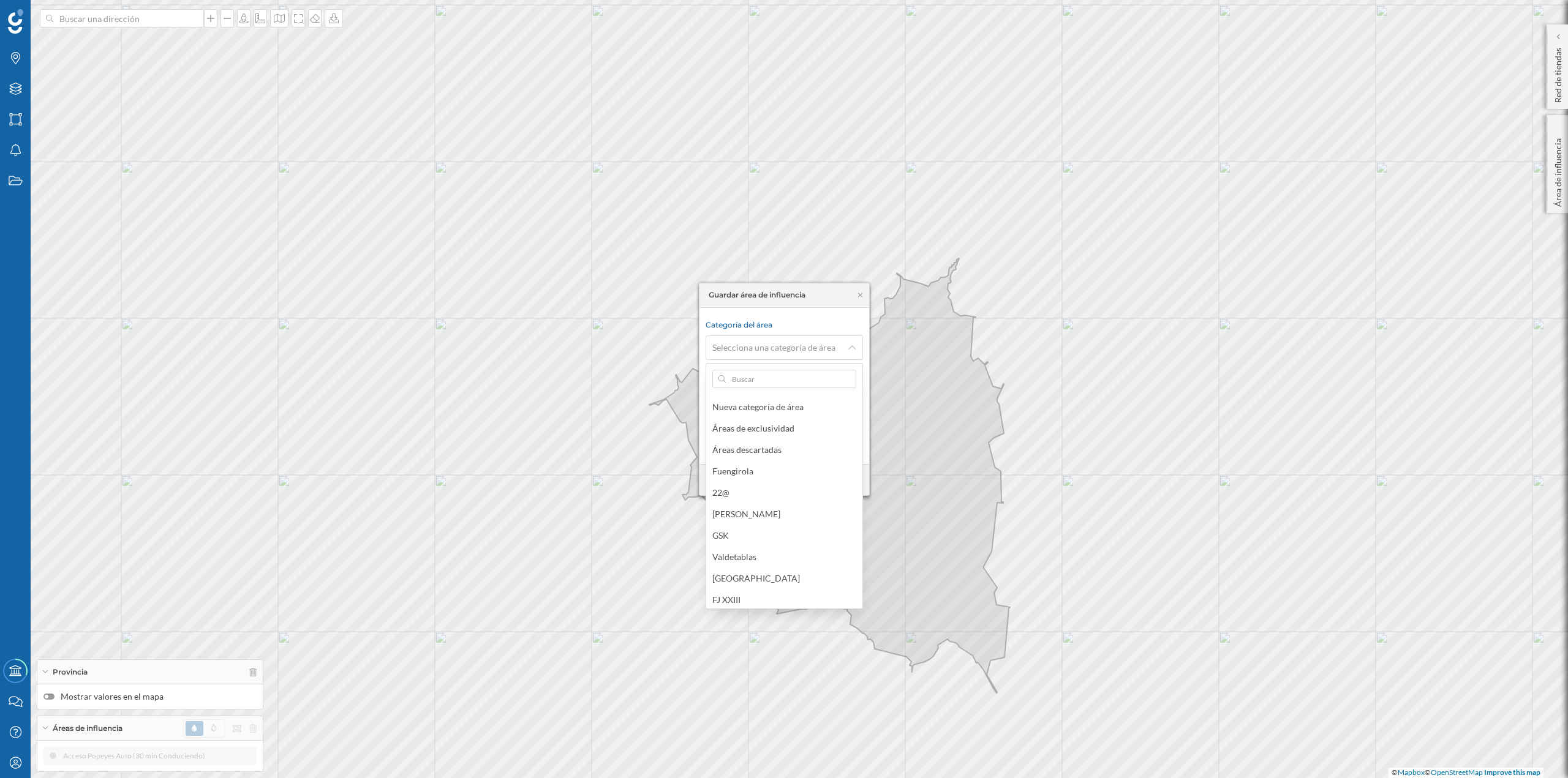
click at [783, 357] on div "© Mapbox © OpenStreetMap Improve this map" at bounding box center [784, 389] width 1568 height 778
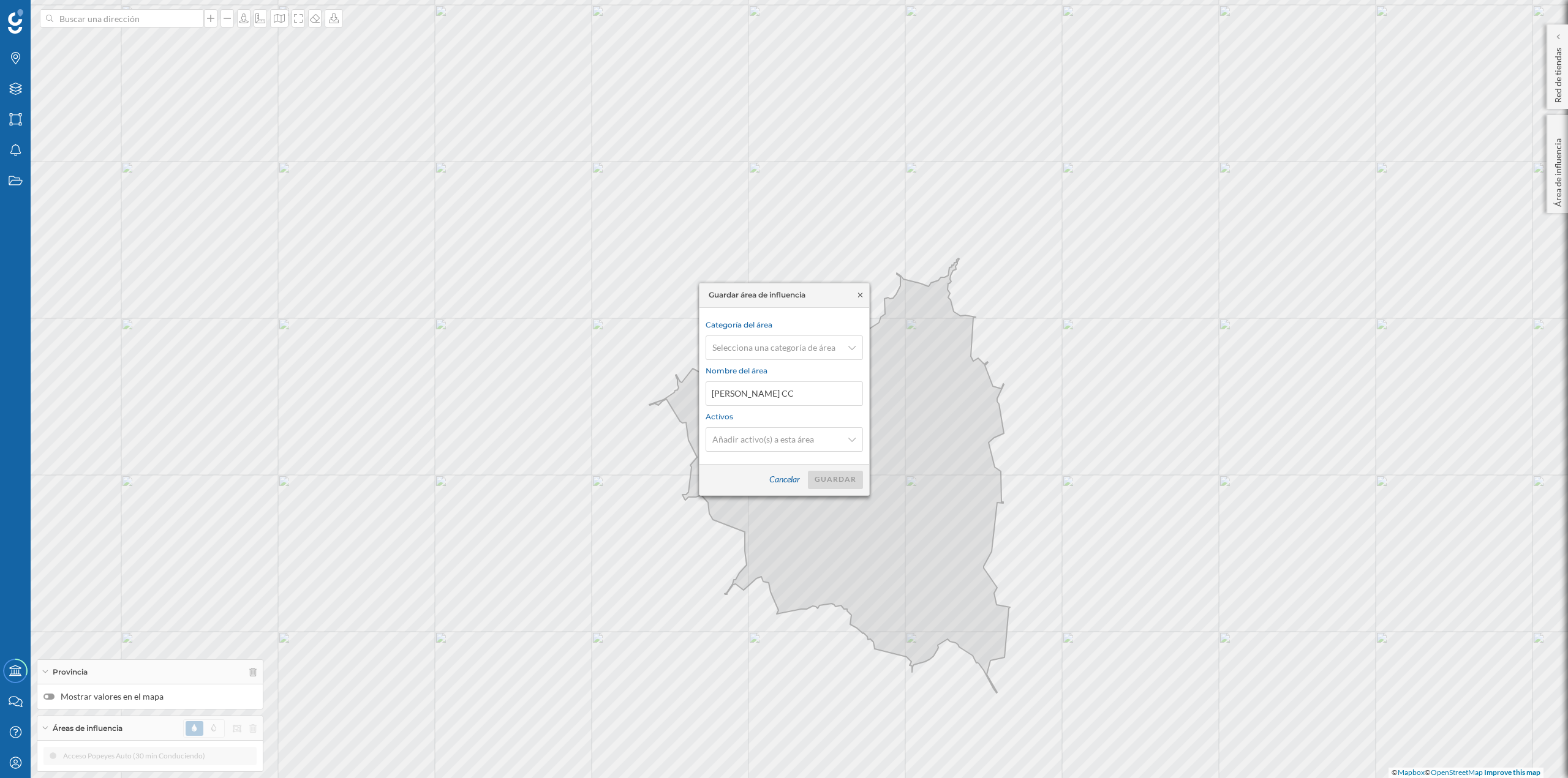
click at [783, 296] on icon at bounding box center [861, 296] width 10 height 8
